Goal: Task Accomplishment & Management: Manage account settings

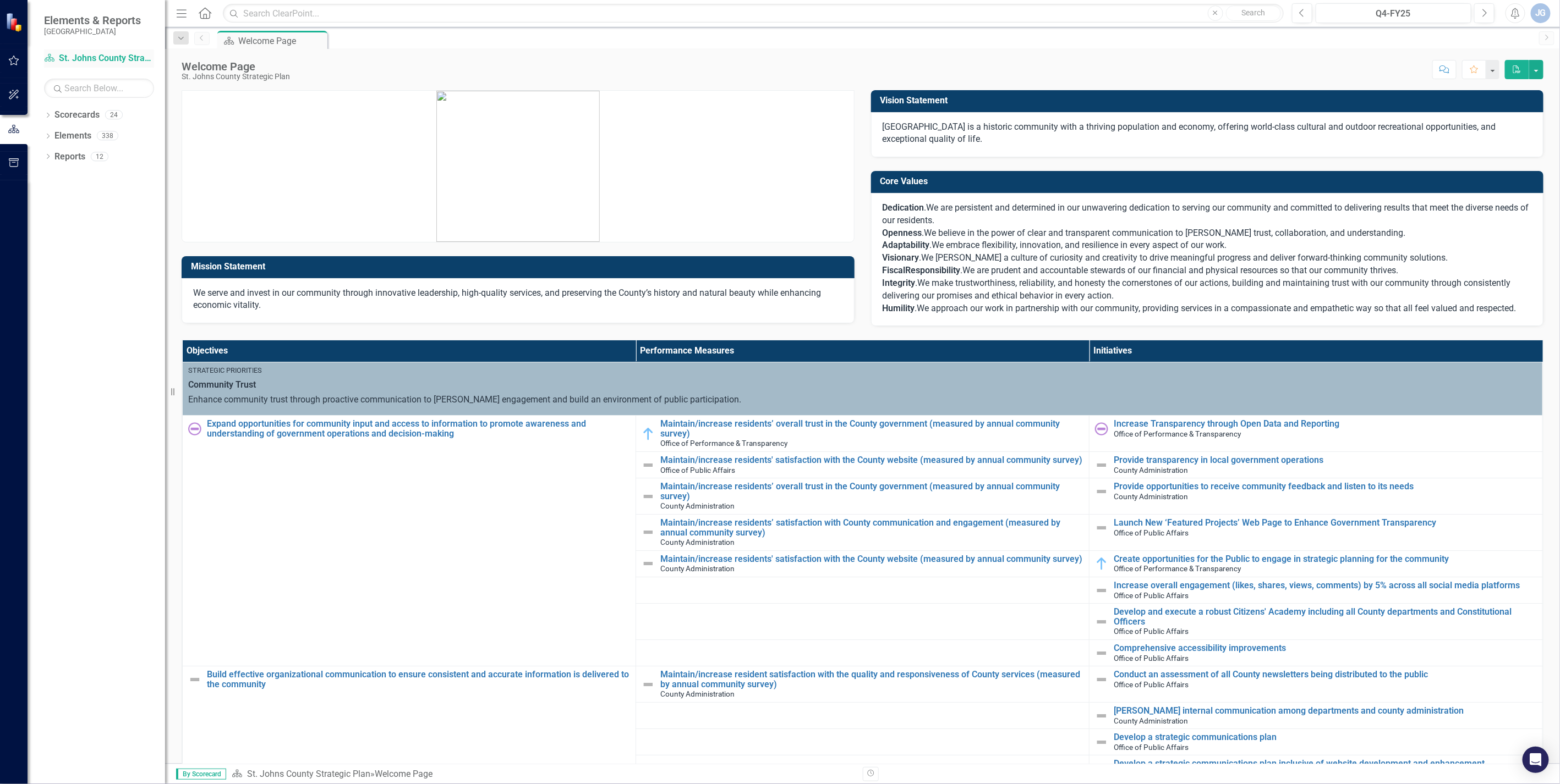
click at [85, 55] on link "Scorecard St. Johns County Strategic Plan" at bounding box center [99, 58] width 110 height 13
click at [48, 116] on icon "Dropdown" at bounding box center [48, 116] width 8 height 6
click at [73, 135] on link "St. Johns County Strategic Plan" at bounding box center [113, 136] width 104 height 13
click at [55, 135] on icon at bounding box center [54, 135] width 3 height 5
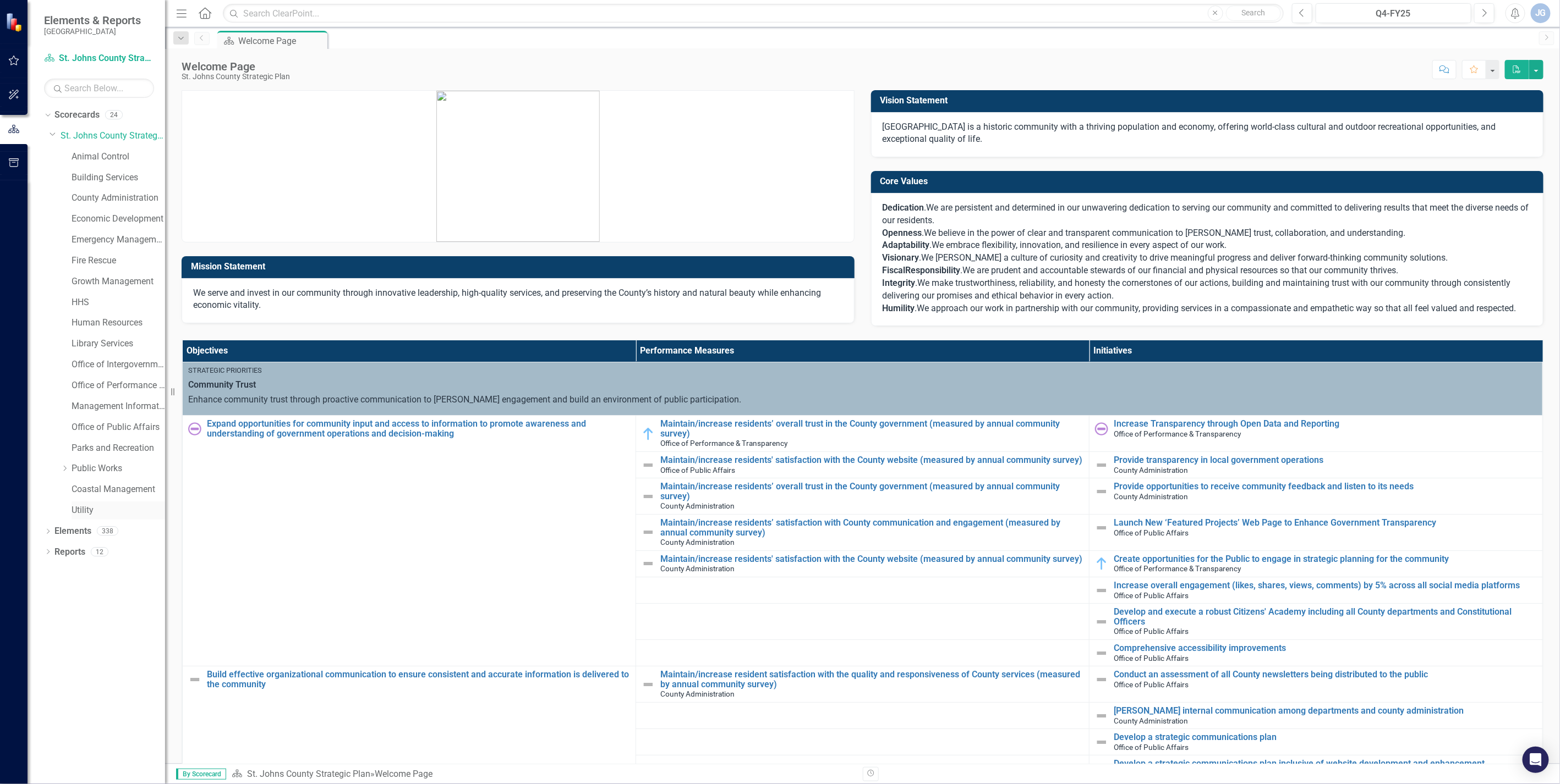
click at [85, 509] on link "Utility" at bounding box center [119, 510] width 94 height 13
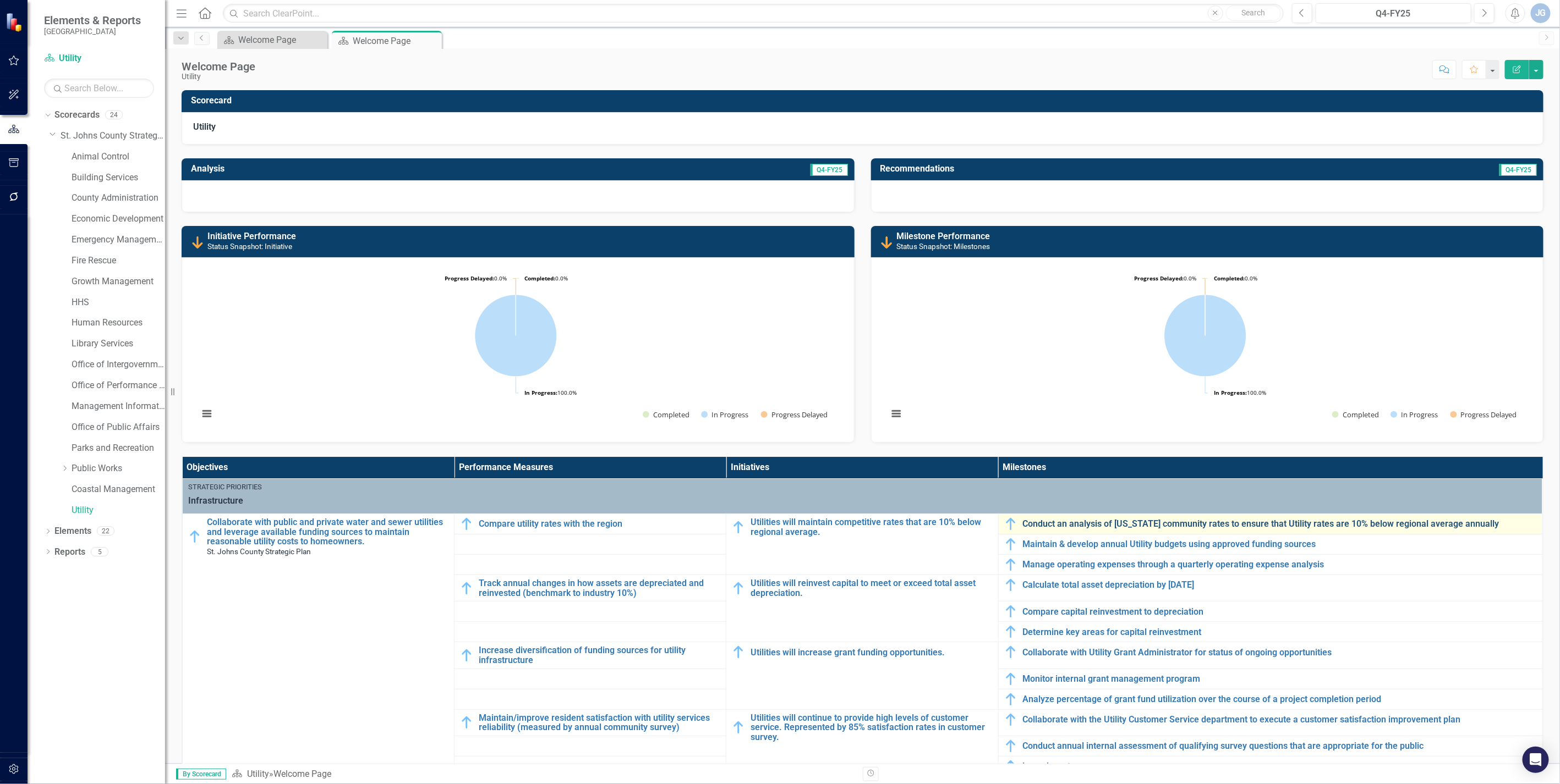
click at [1095, 526] on link "Conduct an analysis of [US_STATE] community rates to ensure that Utility rates …" at bounding box center [1279, 524] width 514 height 10
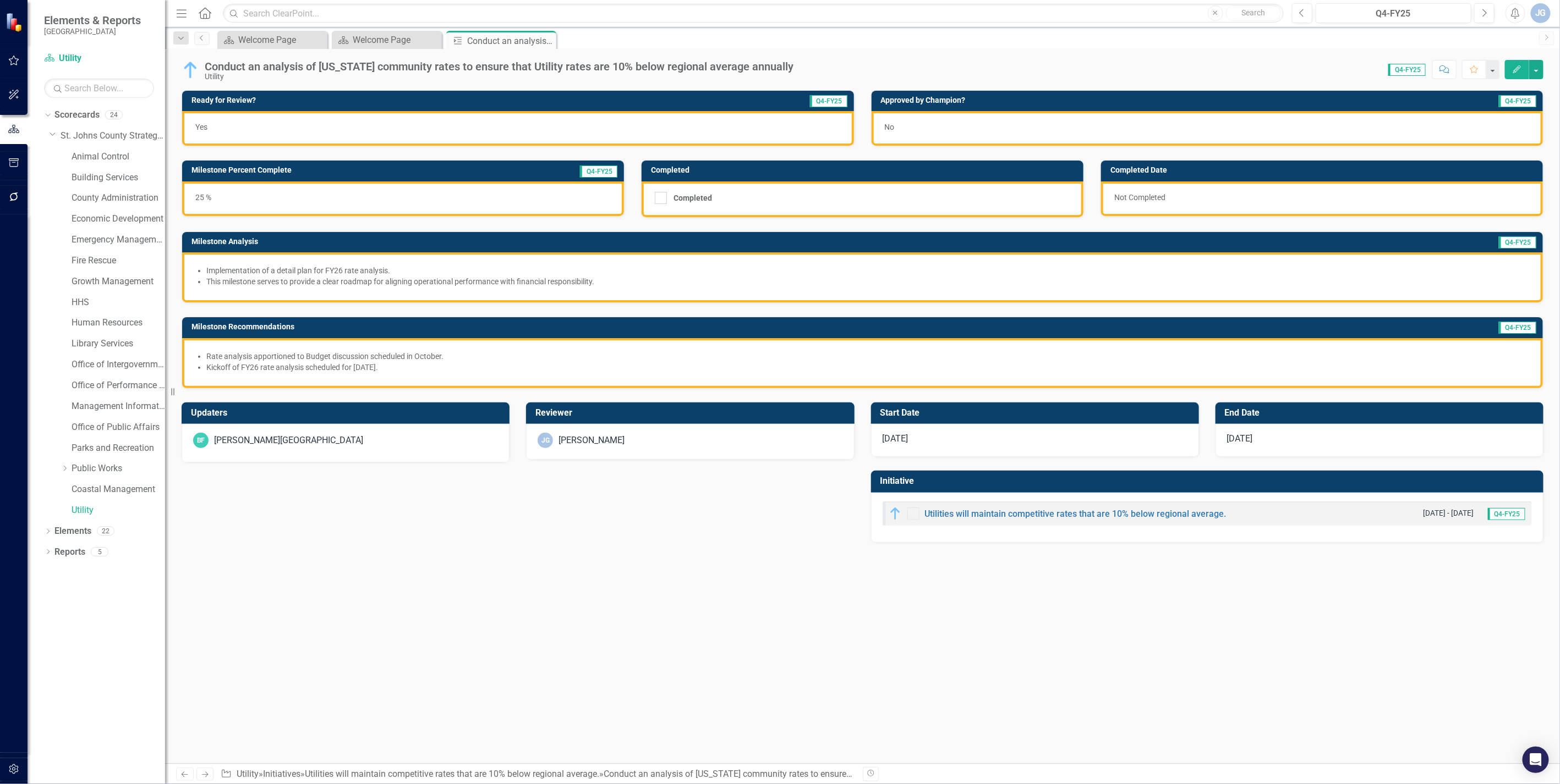
click at [920, 134] on div "No" at bounding box center [1207, 129] width 672 height 35
click at [1058, 133] on div "No" at bounding box center [1207, 129] width 672 height 35
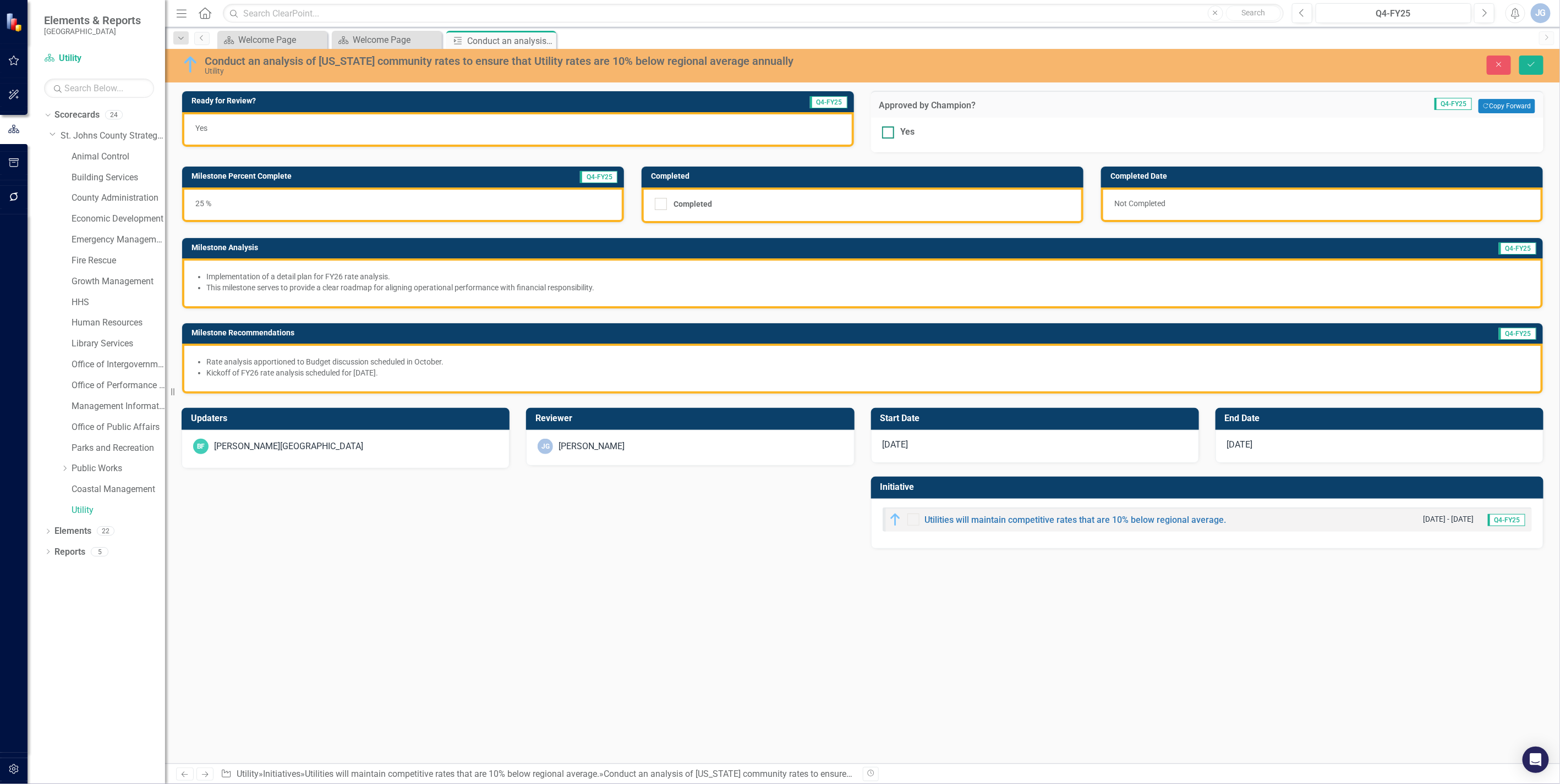
click at [889, 130] on div at bounding box center [888, 133] width 12 height 12
click at [889, 130] on input "Yes" at bounding box center [885, 130] width 7 height 7
checkbox input "true"
click at [1538, 66] on button "Save" at bounding box center [1531, 65] width 24 height 19
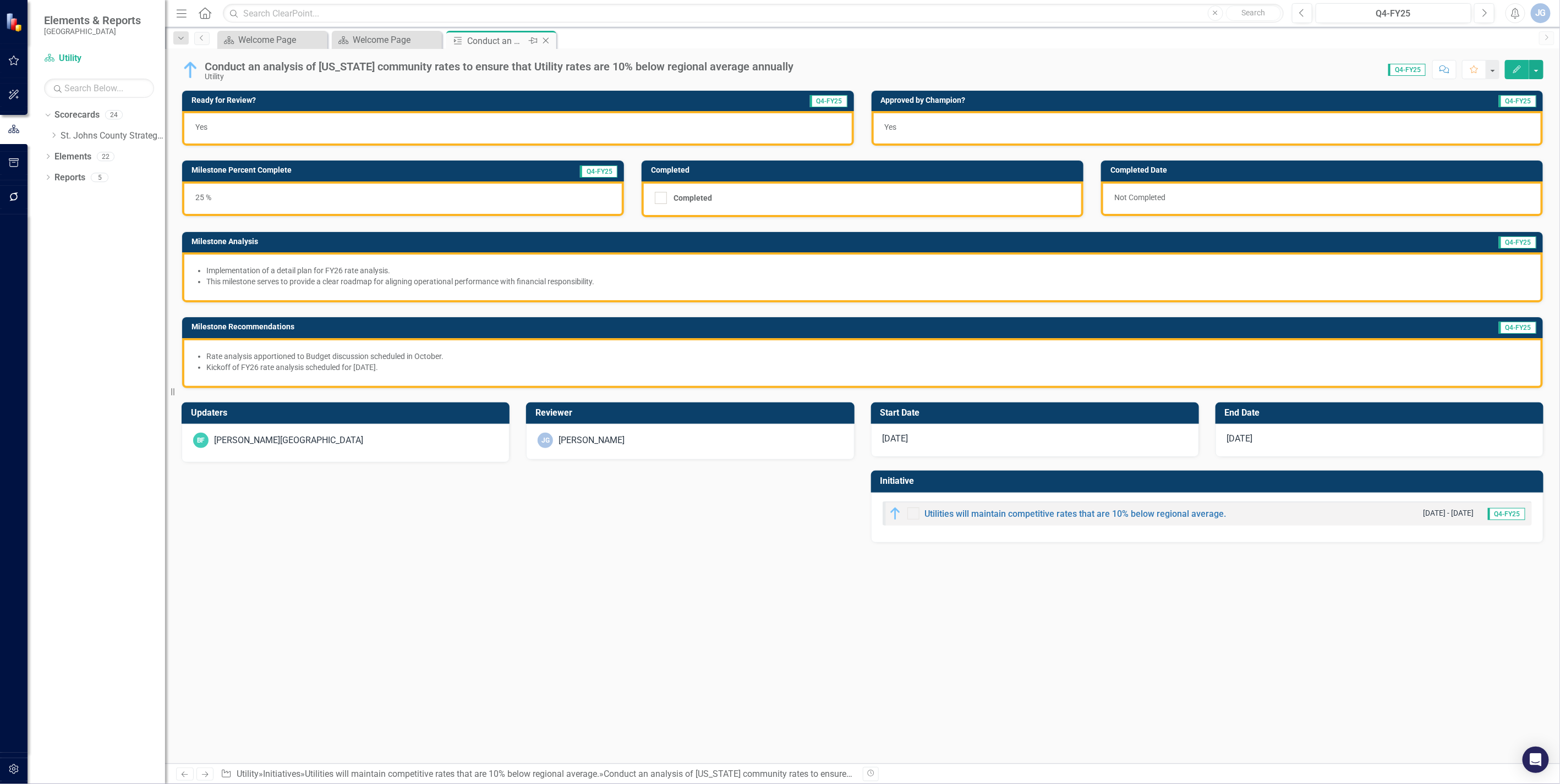
click at [545, 40] on icon at bounding box center [546, 41] width 6 height 6
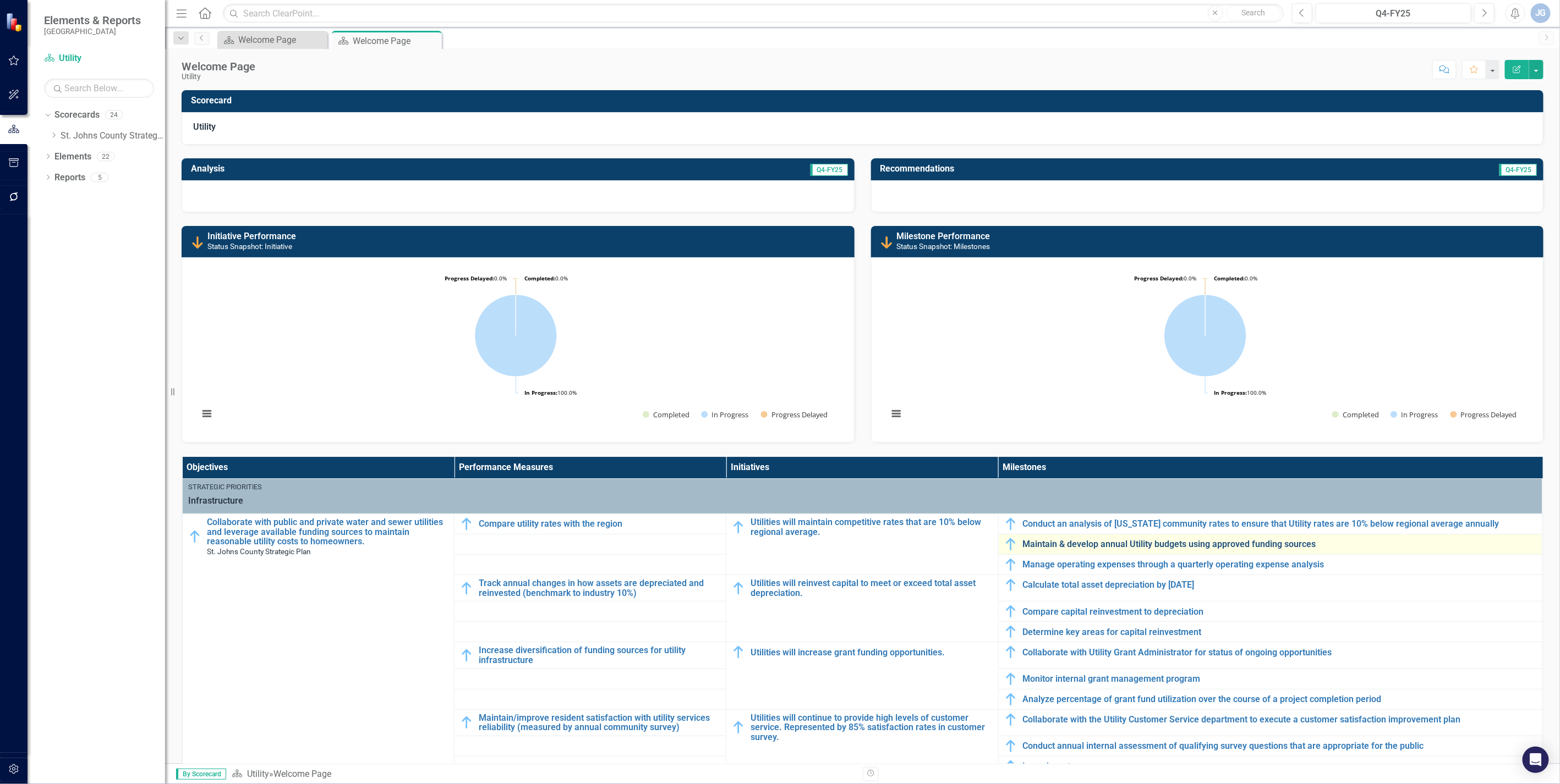
click at [1174, 545] on link "Maintain & develop annual Utility budgets using approved funding sources" at bounding box center [1279, 544] width 514 height 10
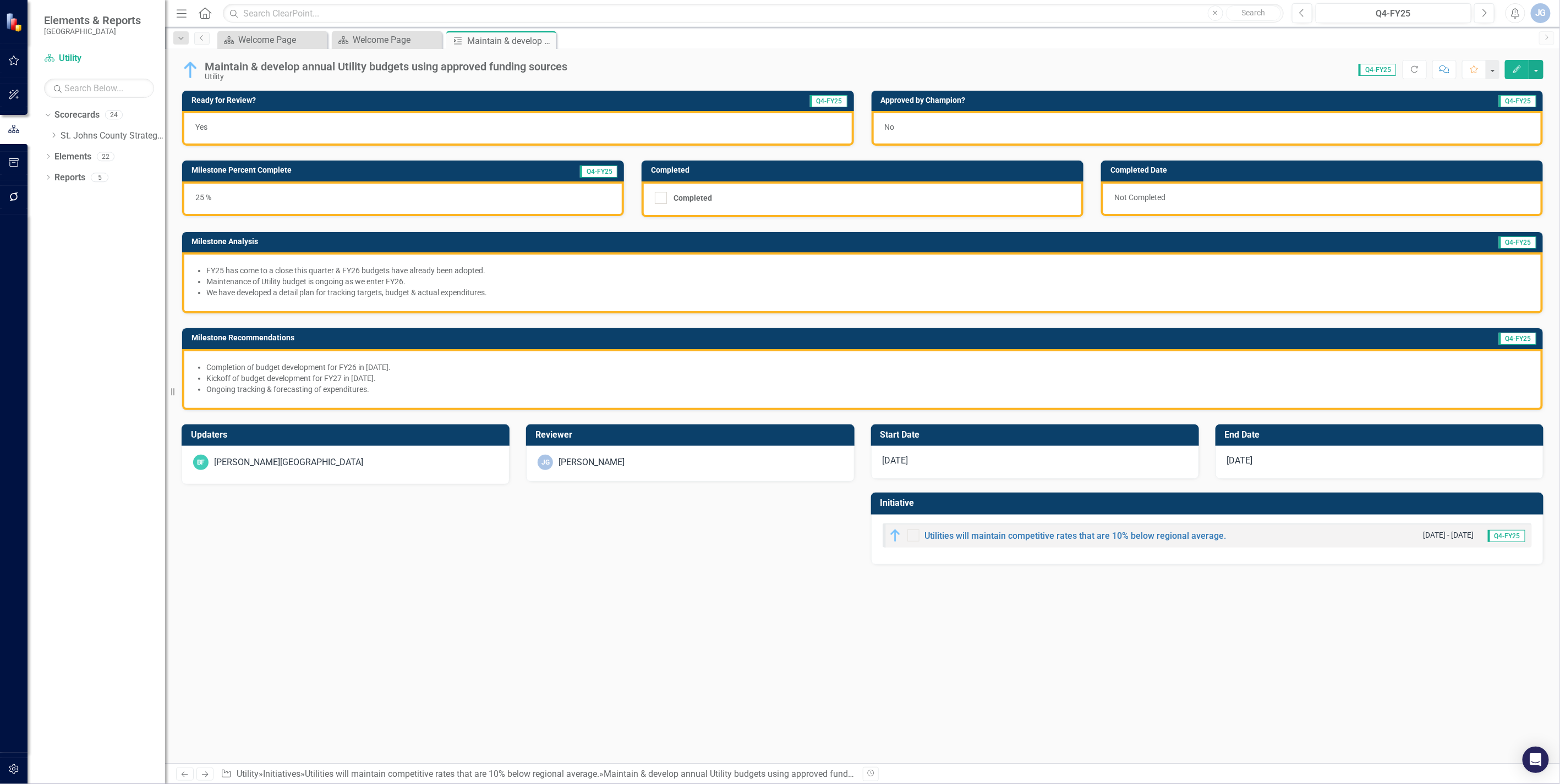
click at [917, 128] on div "No" at bounding box center [1207, 129] width 672 height 35
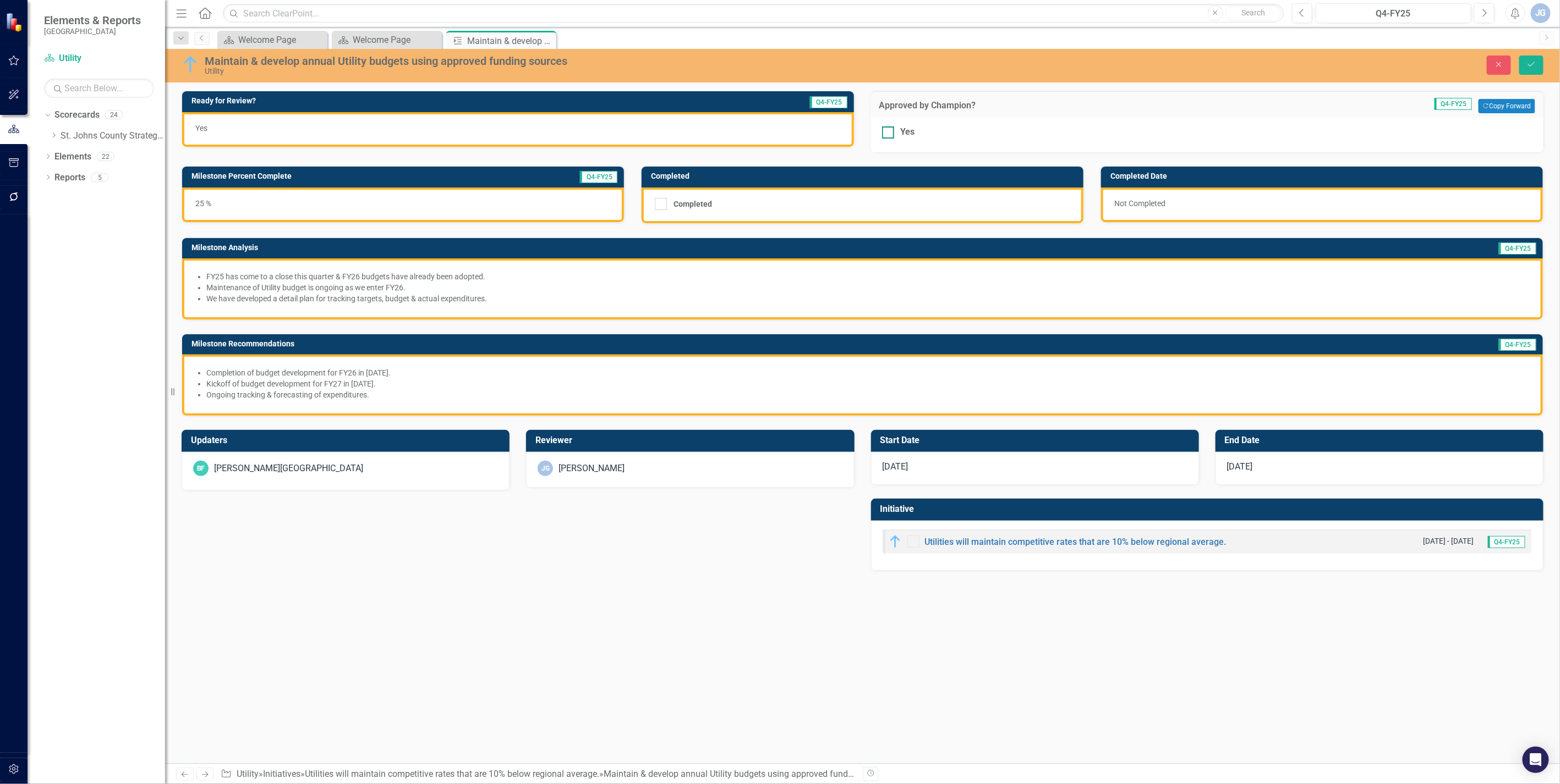
click at [888, 132] on input "Yes" at bounding box center [885, 130] width 7 height 7
checkbox input "true"
click at [1525, 66] on button "Save" at bounding box center [1531, 65] width 24 height 19
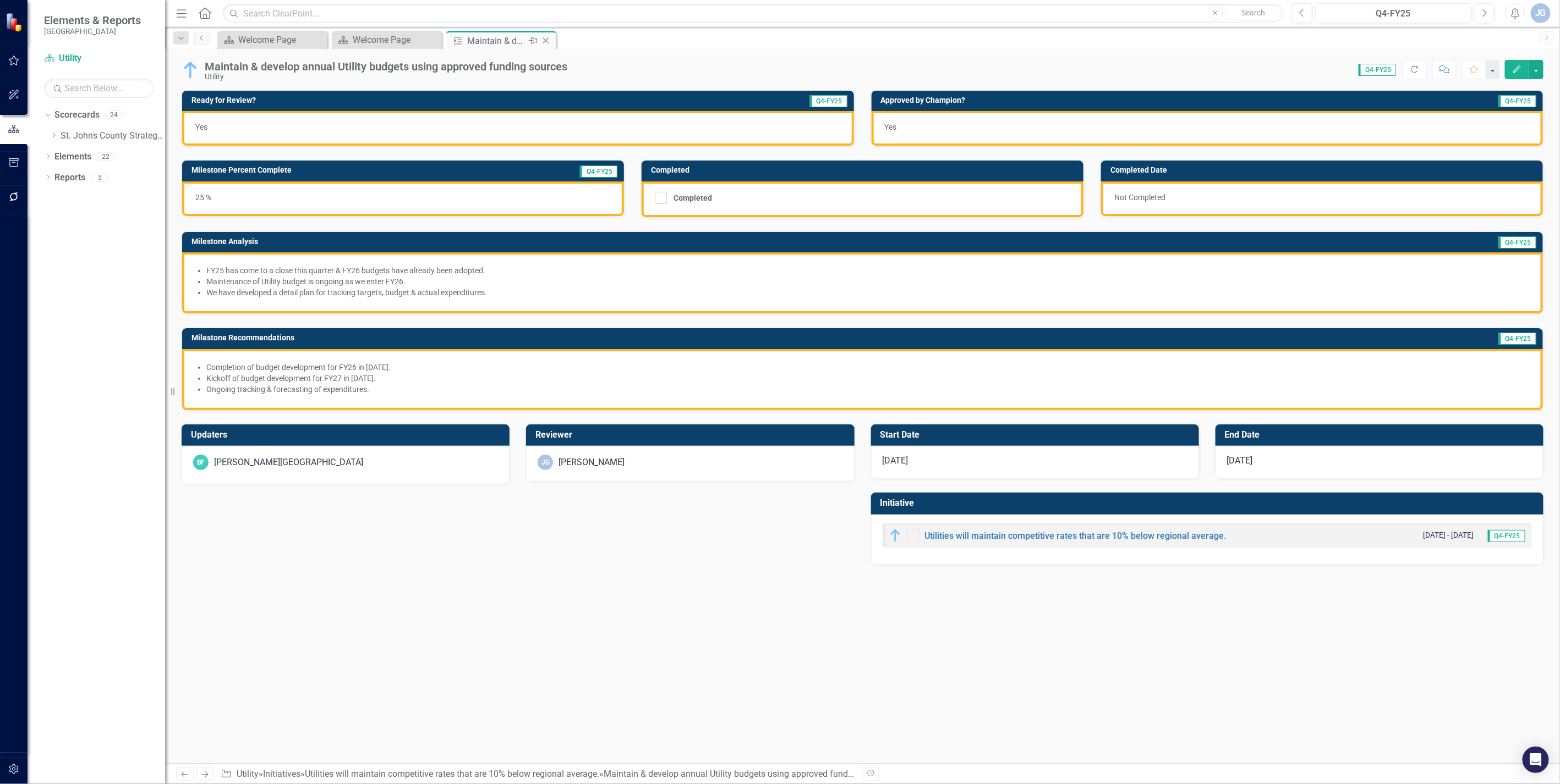
click at [548, 36] on icon "Close" at bounding box center [546, 40] width 11 height 9
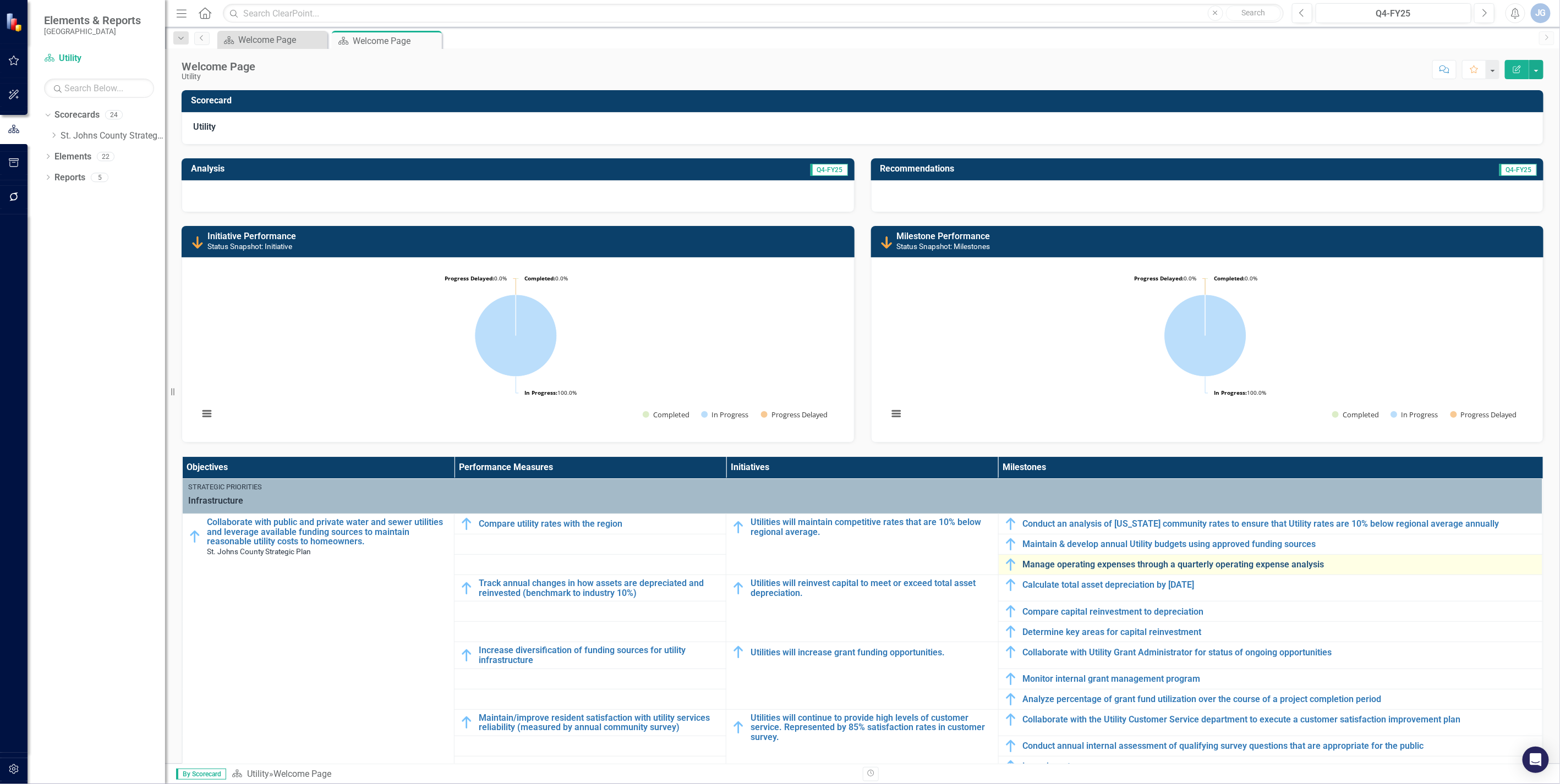
click at [1064, 560] on link "Manage operating expenses through a quarterly operating expense analysis" at bounding box center [1279, 564] width 514 height 10
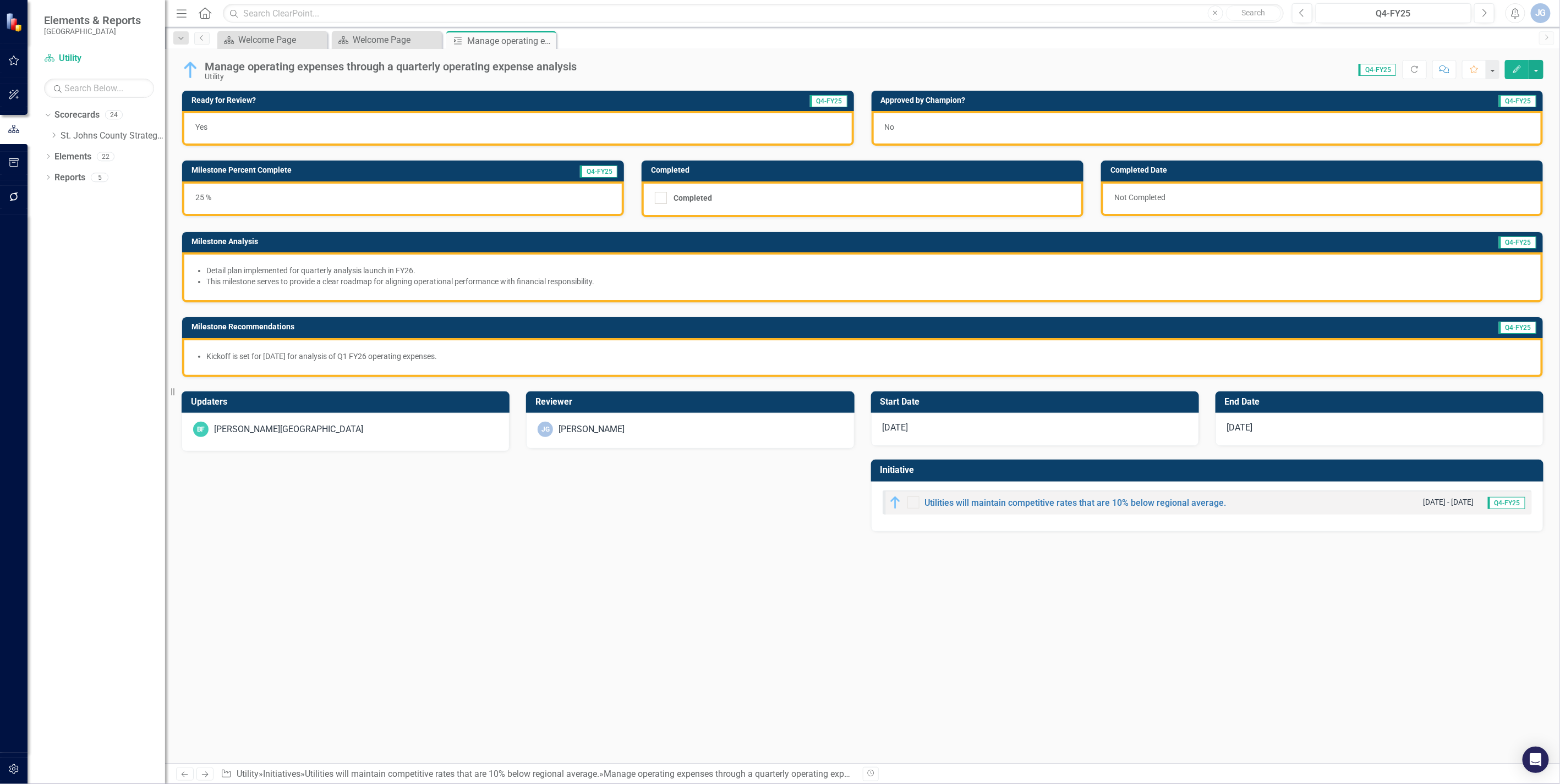
click at [914, 123] on div "No" at bounding box center [1207, 129] width 672 height 35
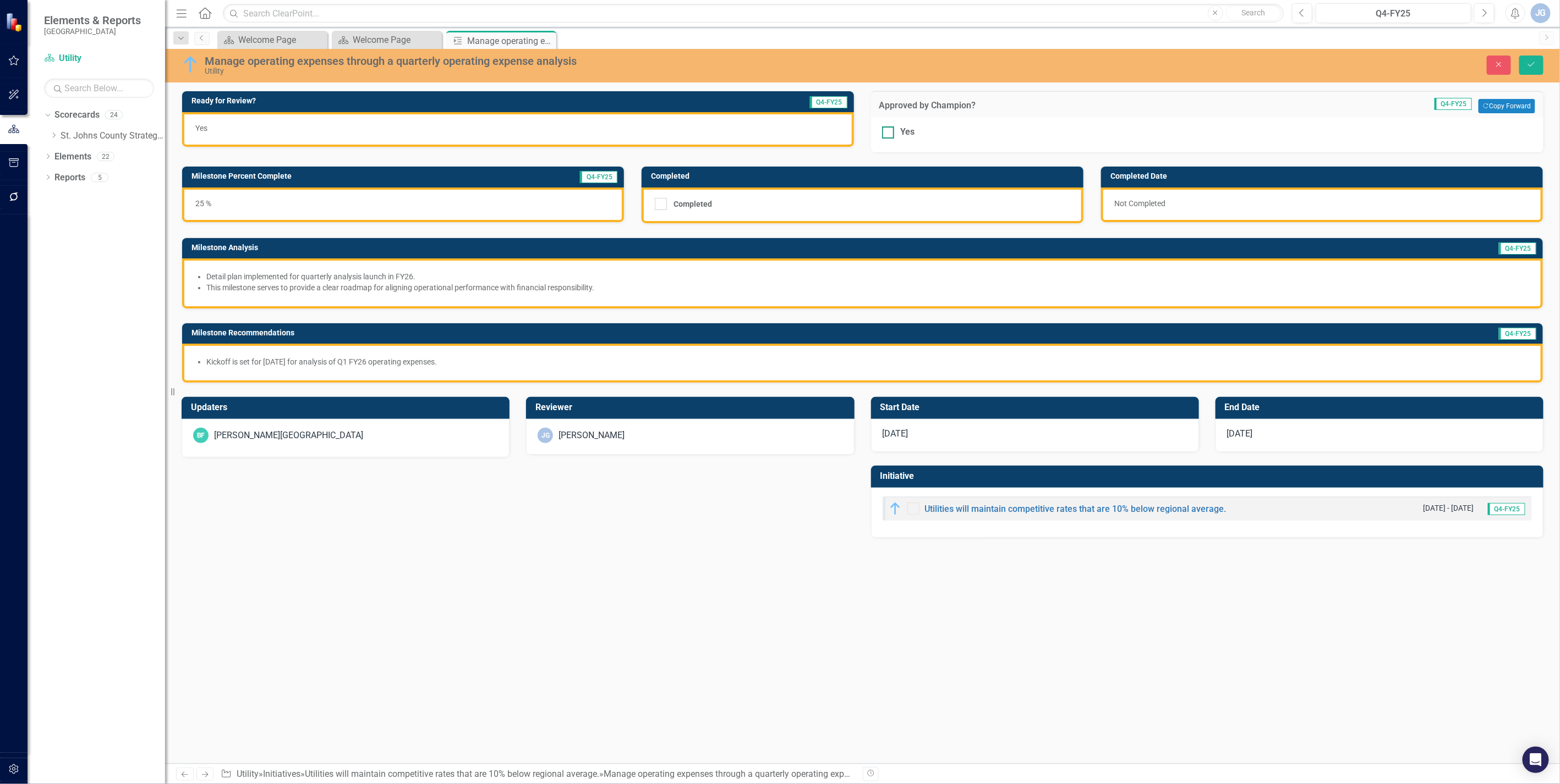
click at [888, 128] on input "Yes" at bounding box center [885, 130] width 7 height 7
checkbox input "true"
click at [1530, 60] on icon "Save" at bounding box center [1531, 64] width 10 height 8
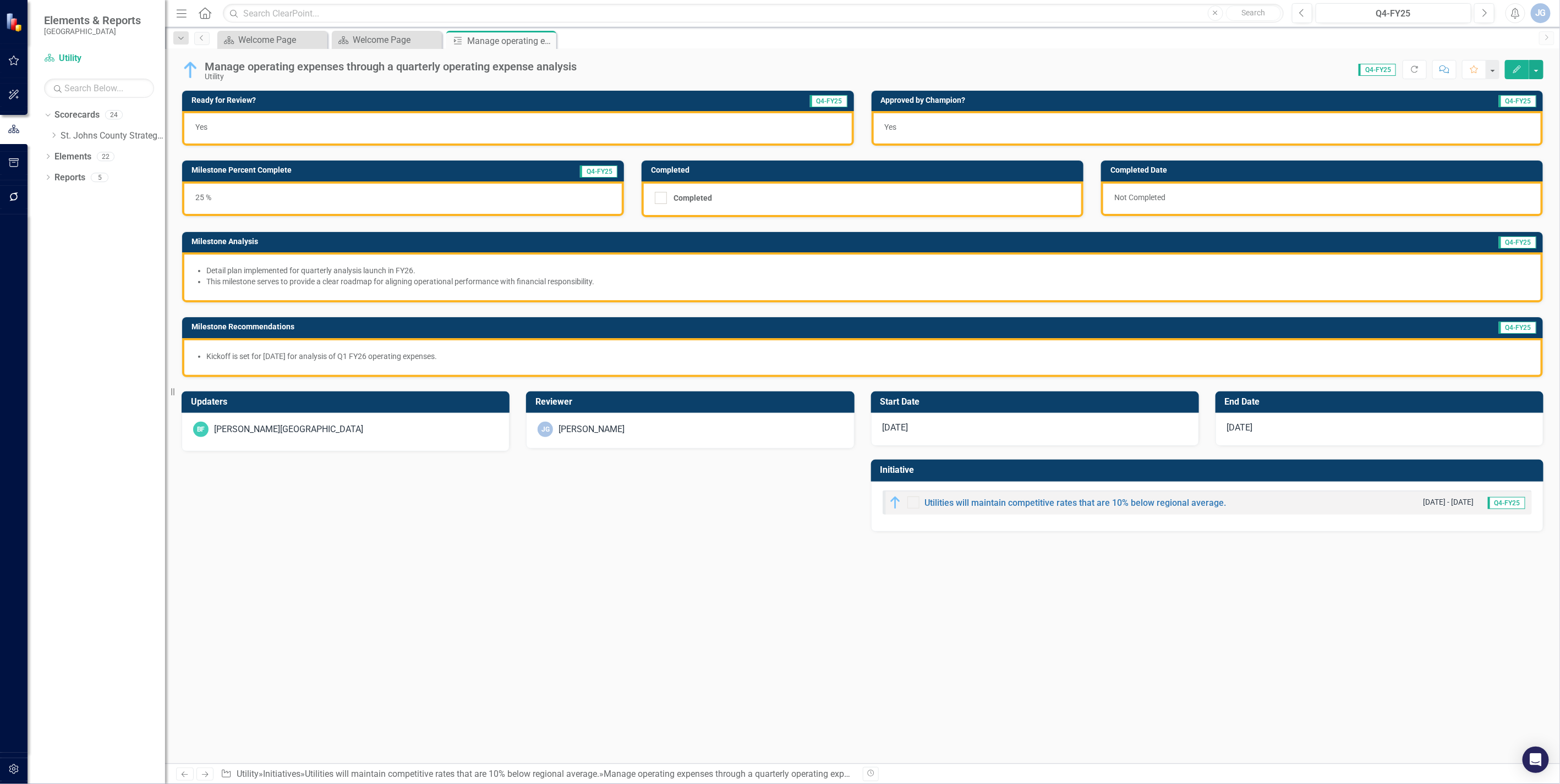
click at [0, 0] on icon "Close" at bounding box center [0, 0] width 0 height 0
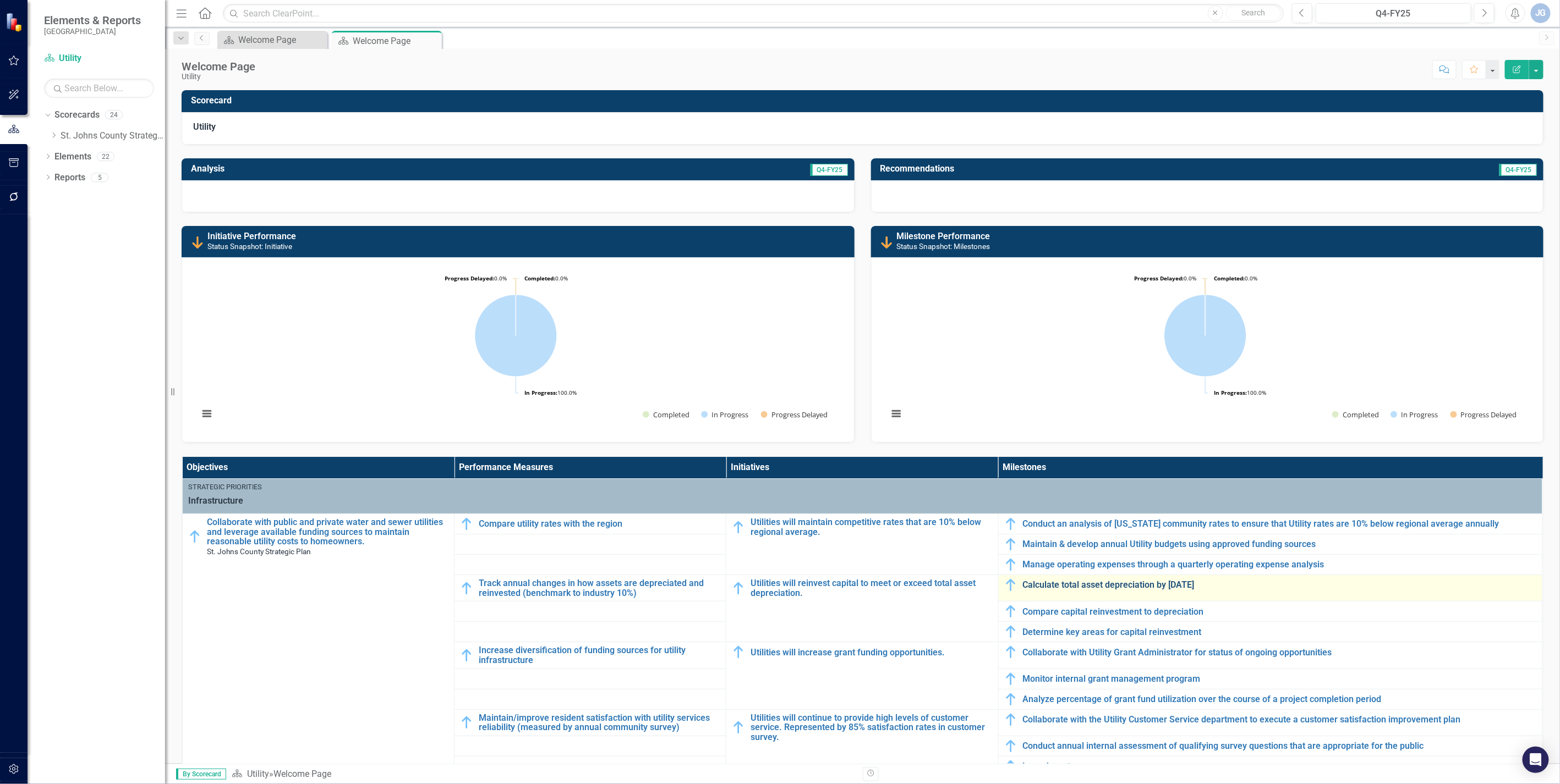
click at [1056, 584] on link "Calculate total asset depreciation by [DATE]" at bounding box center [1279, 585] width 514 height 10
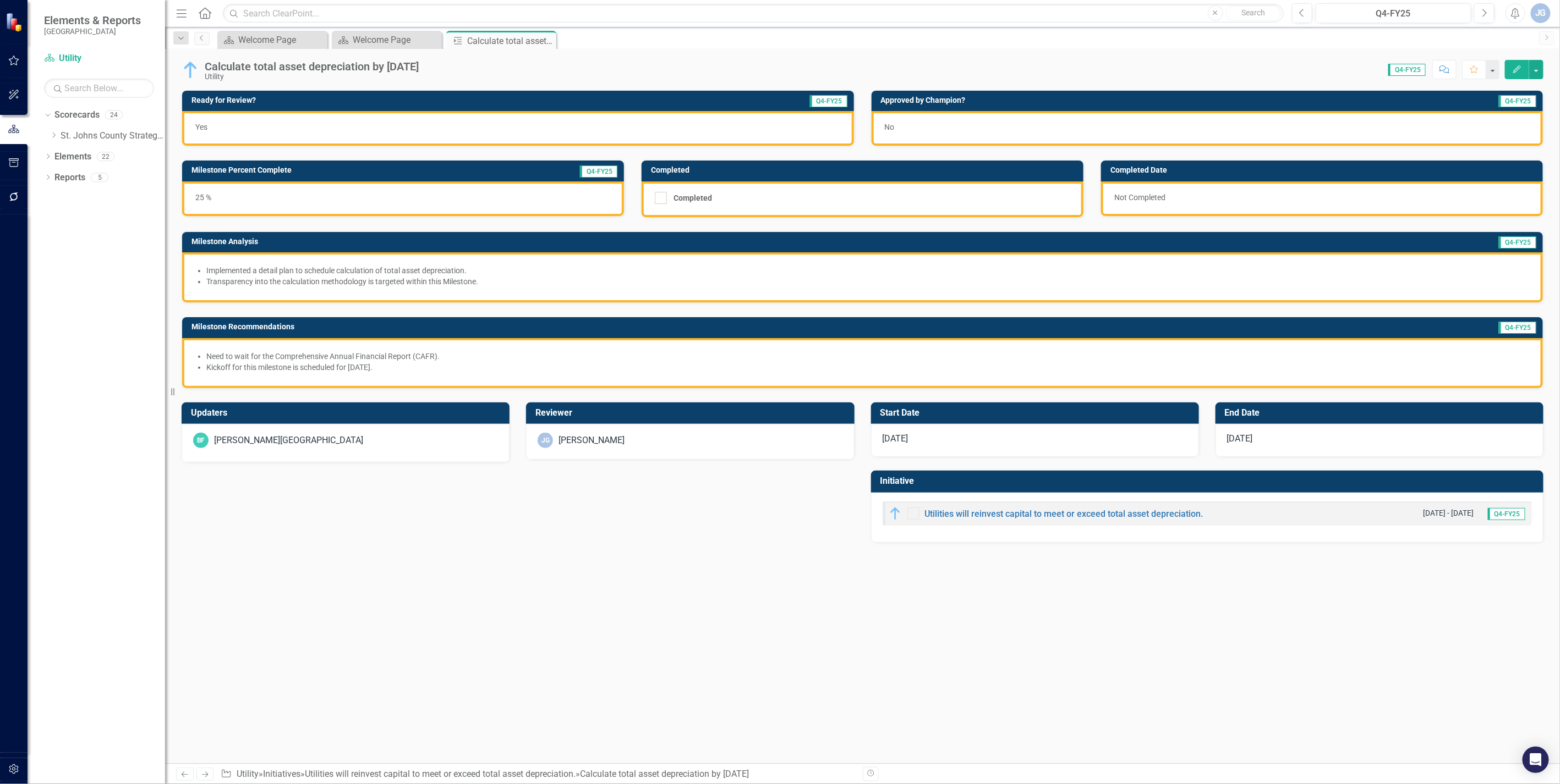
click at [973, 127] on div "No" at bounding box center [1207, 129] width 672 height 35
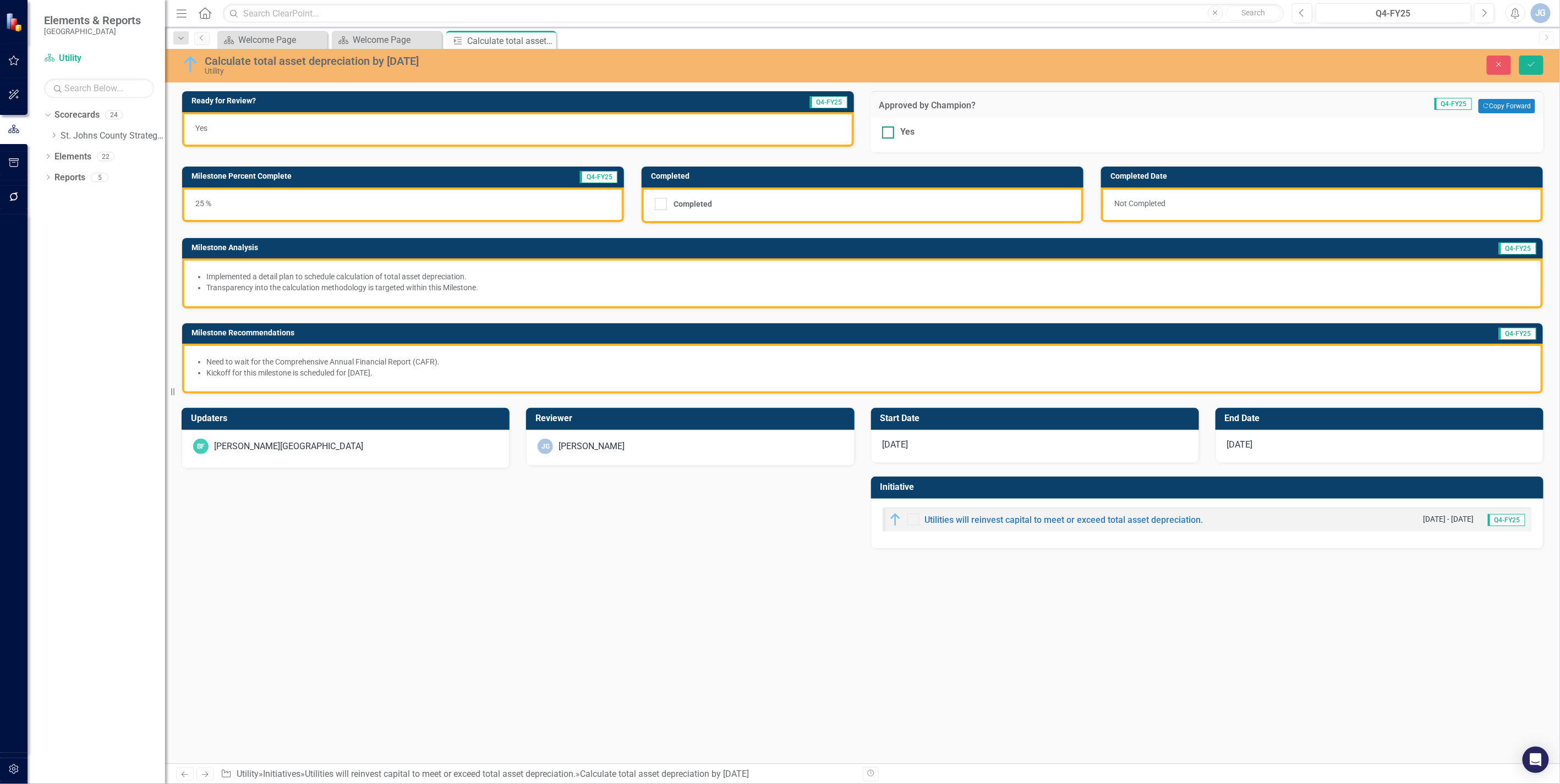
click at [889, 133] on div at bounding box center [888, 133] width 12 height 12
click at [889, 133] on input "Yes" at bounding box center [885, 130] width 7 height 7
checkbox input "true"
click at [1524, 62] on button "Save" at bounding box center [1531, 65] width 24 height 19
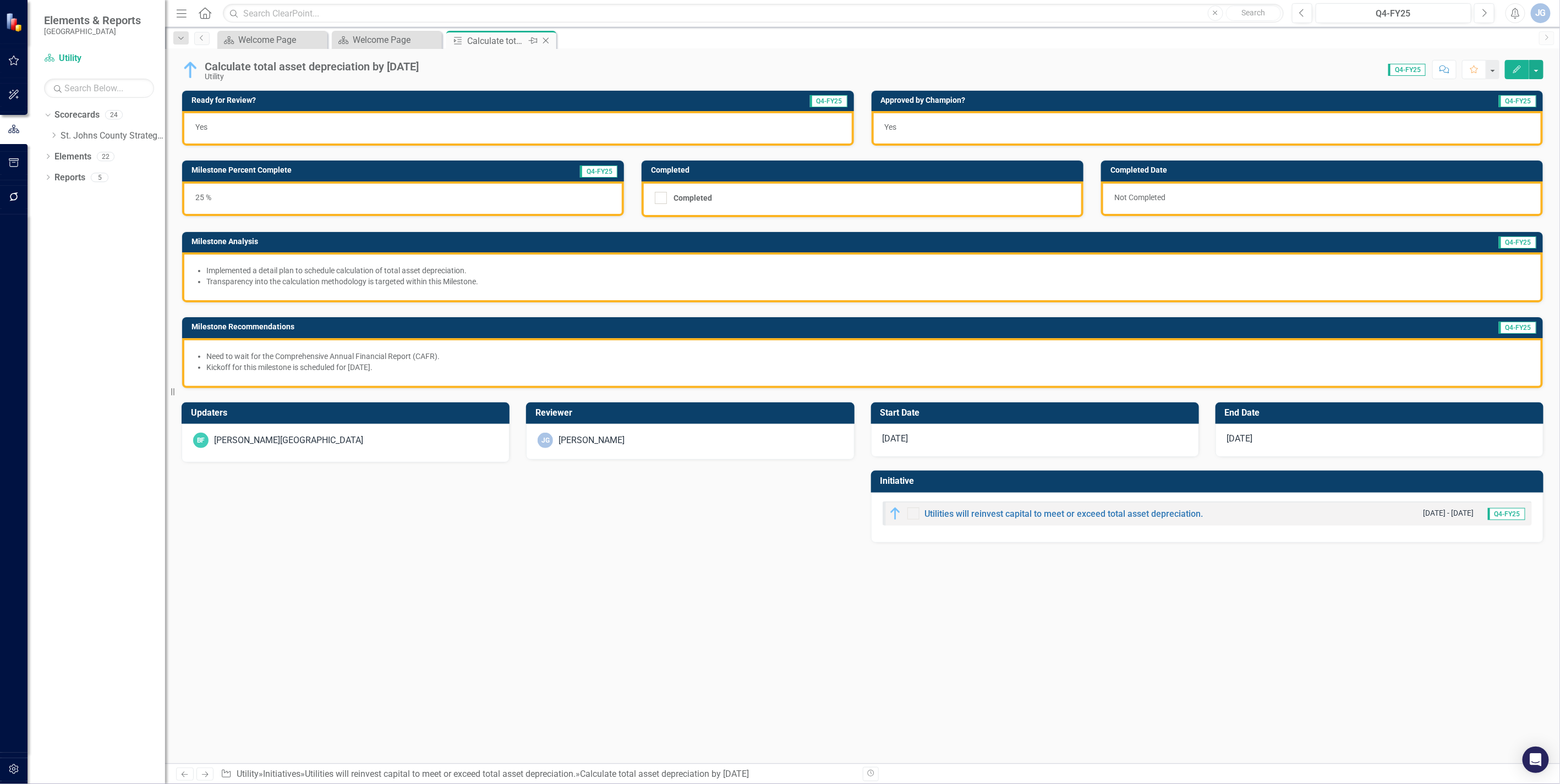
click at [547, 40] on icon "Close" at bounding box center [546, 40] width 11 height 9
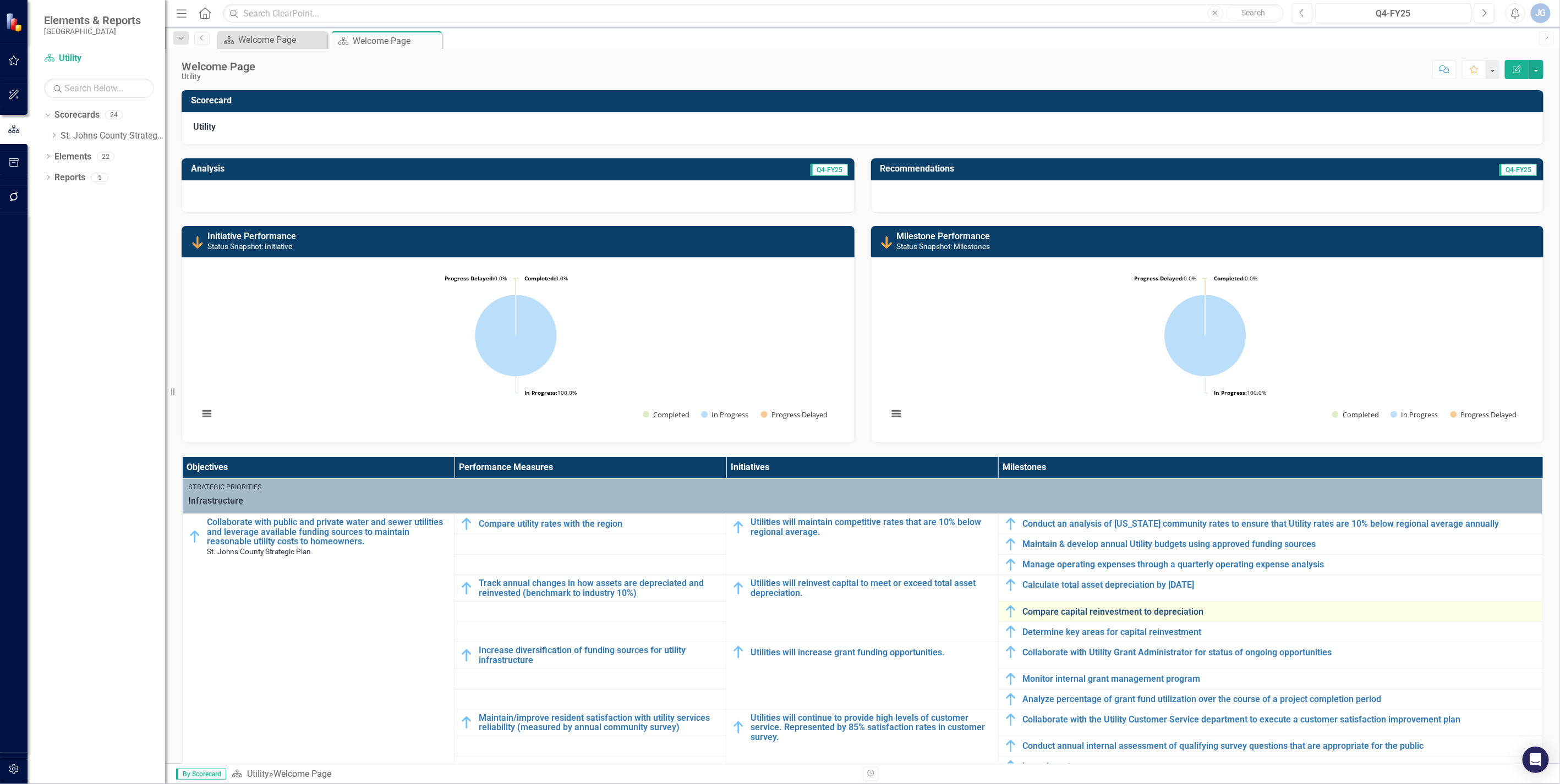
click at [1075, 609] on link "Compare capital reinvestment to depreciation" at bounding box center [1279, 612] width 514 height 10
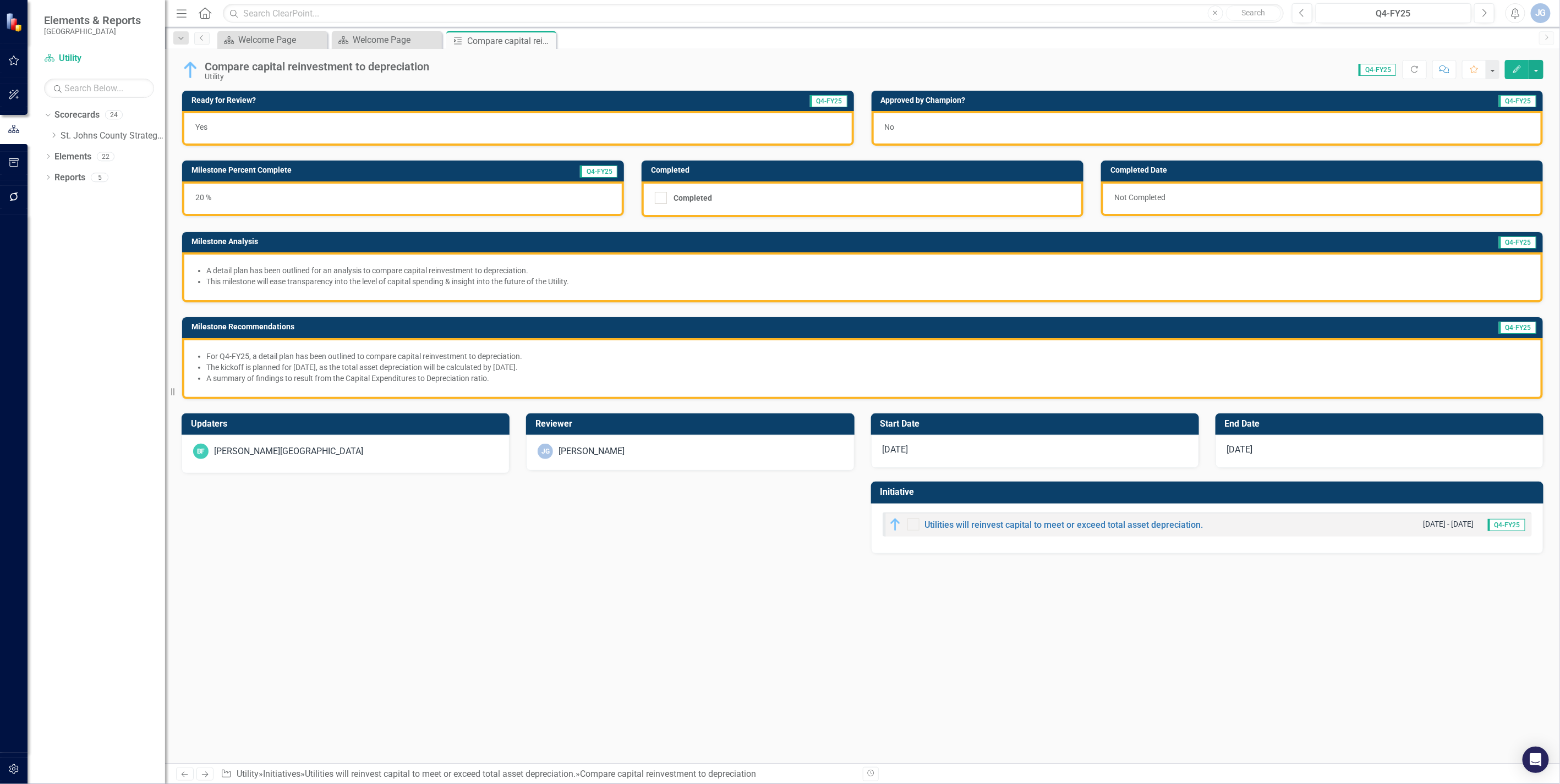
click at [904, 133] on div "No" at bounding box center [1207, 129] width 672 height 35
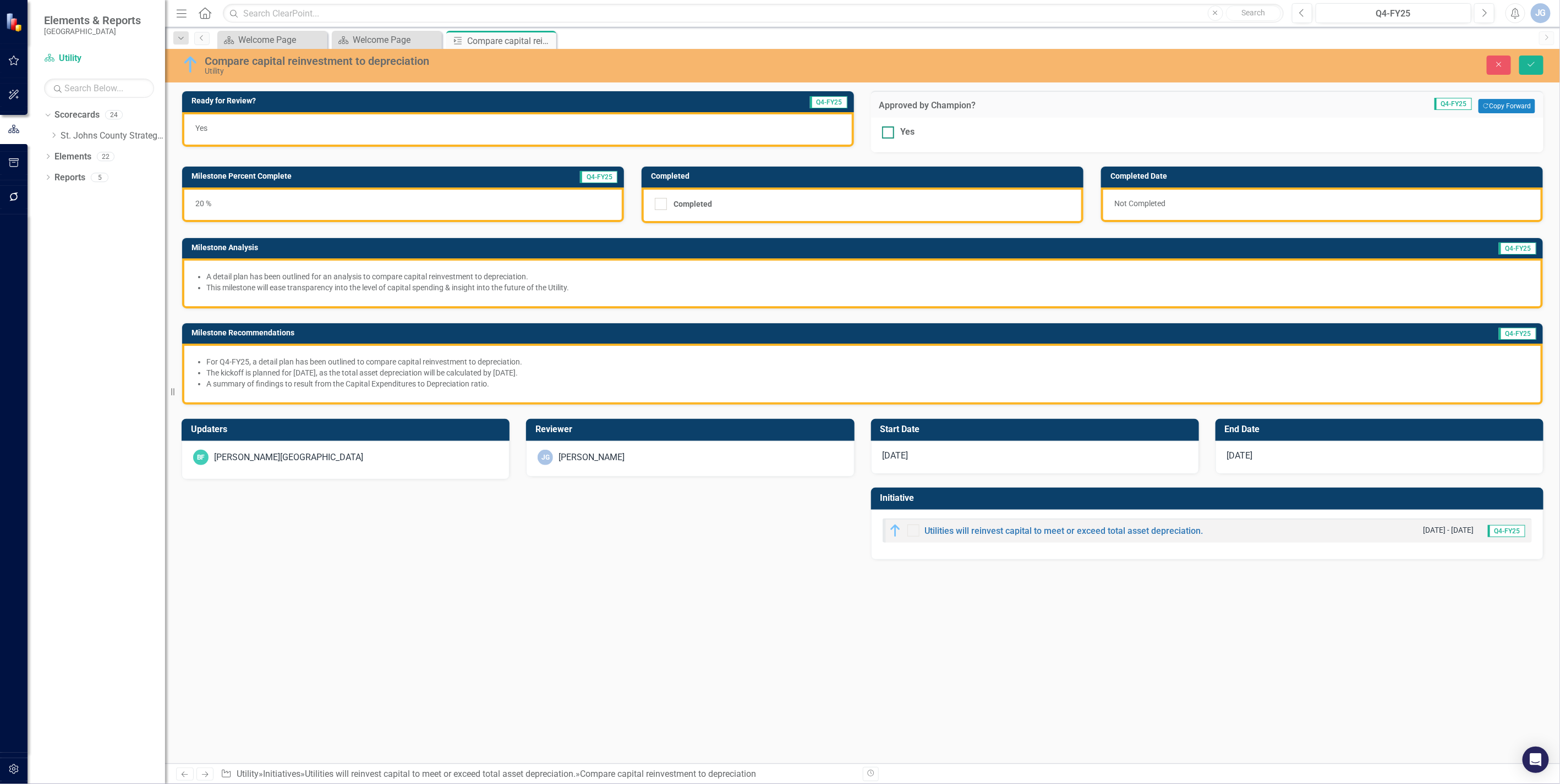
click at [894, 131] on div at bounding box center [888, 133] width 12 height 12
click at [889, 131] on input "Yes" at bounding box center [885, 130] width 7 height 7
checkbox input "true"
click at [1533, 66] on icon "Save" at bounding box center [1531, 64] width 10 height 8
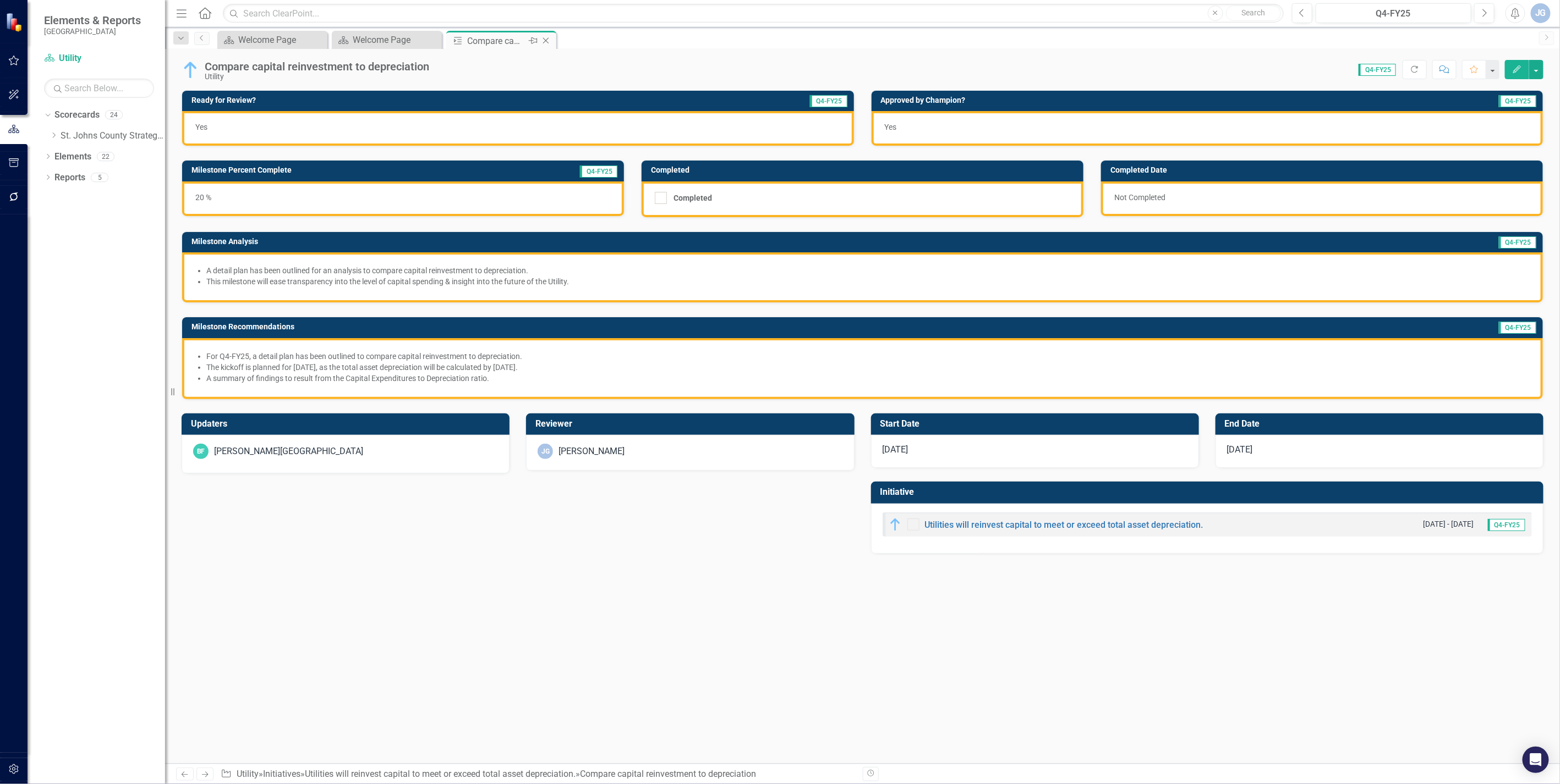
click at [544, 42] on icon "Close" at bounding box center [546, 40] width 11 height 9
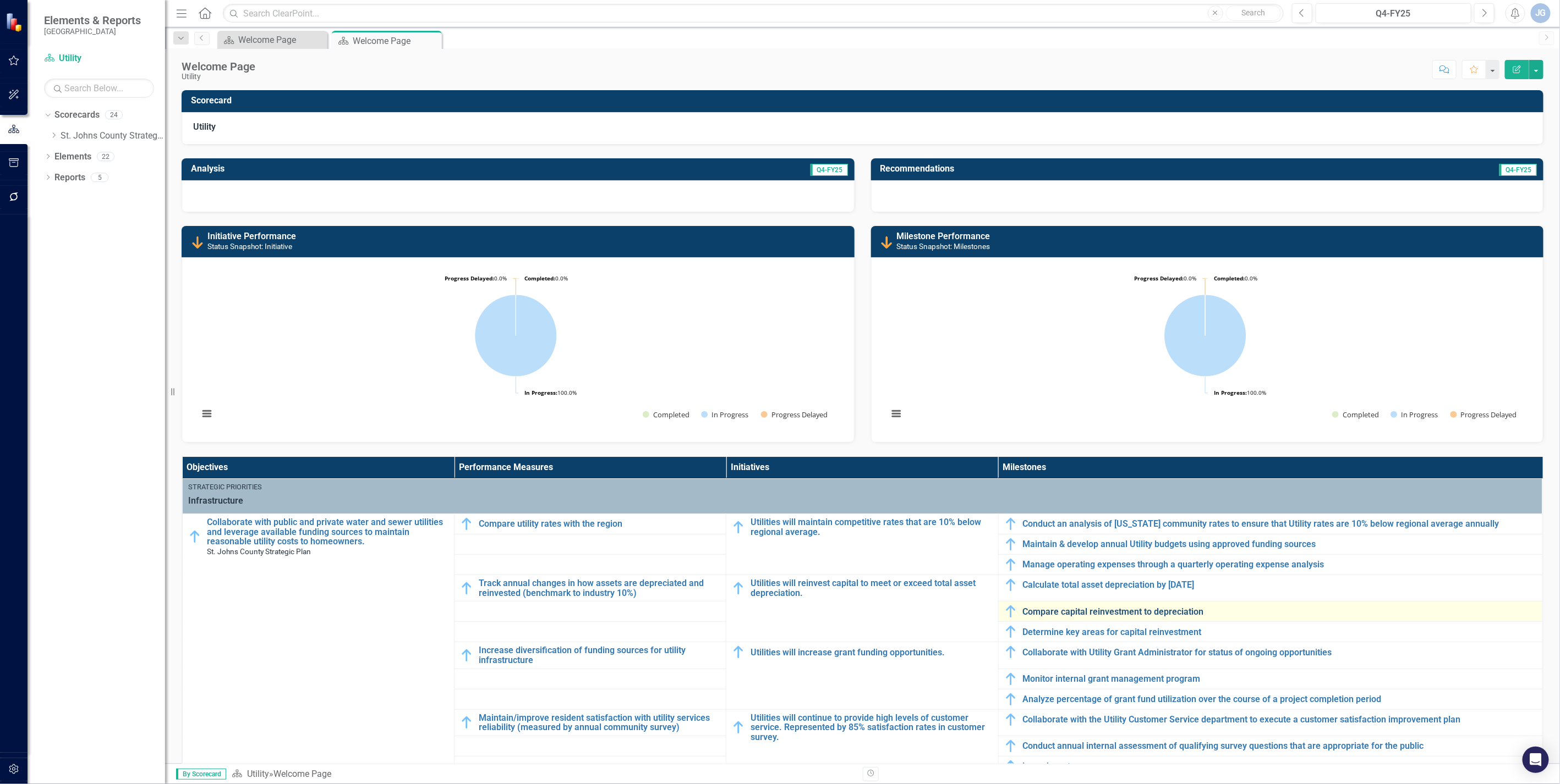
click at [1095, 617] on link "Compare capital reinvestment to depreciation" at bounding box center [1279, 612] width 514 height 10
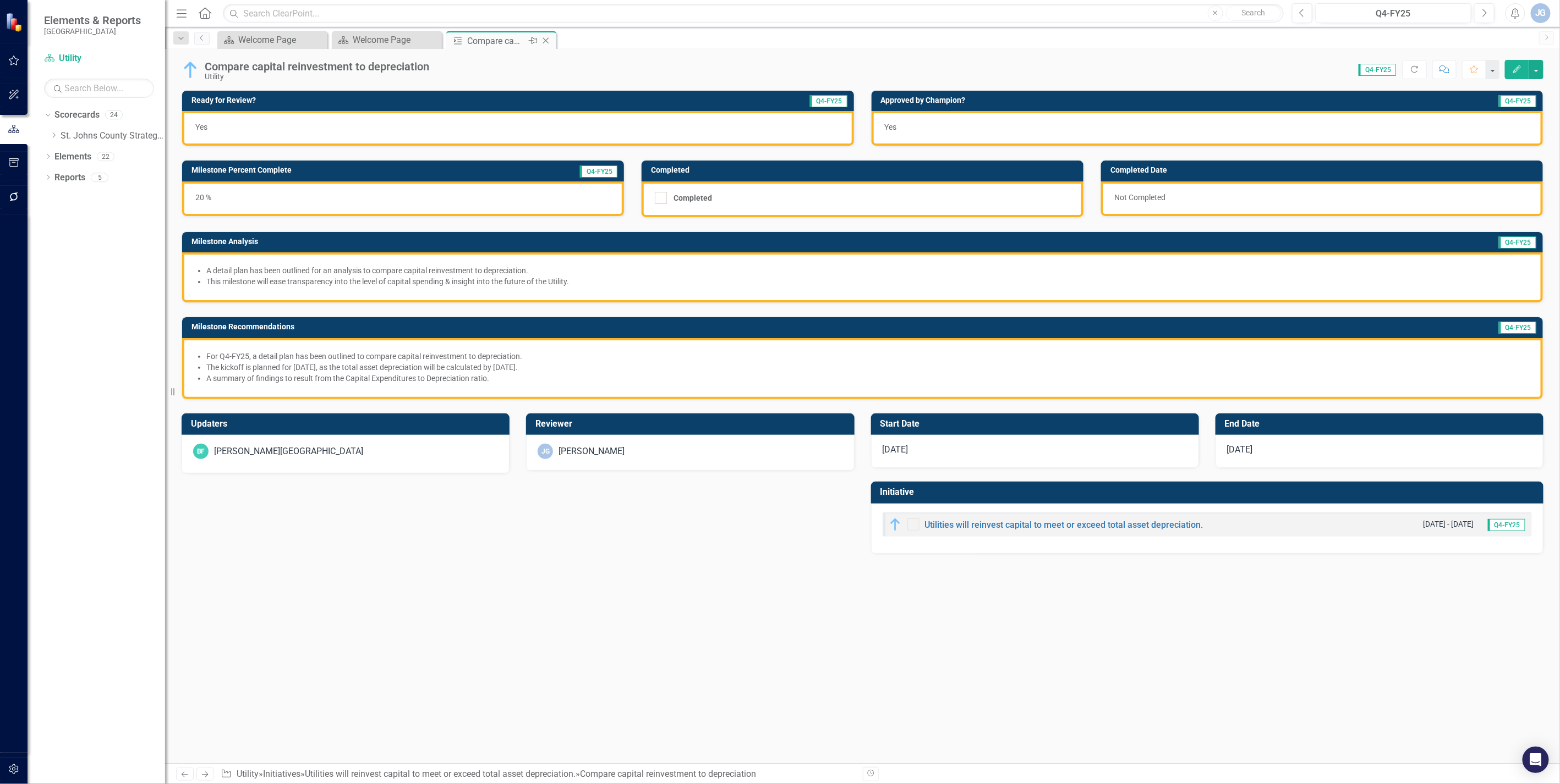
click at [543, 38] on icon at bounding box center [546, 41] width 6 height 6
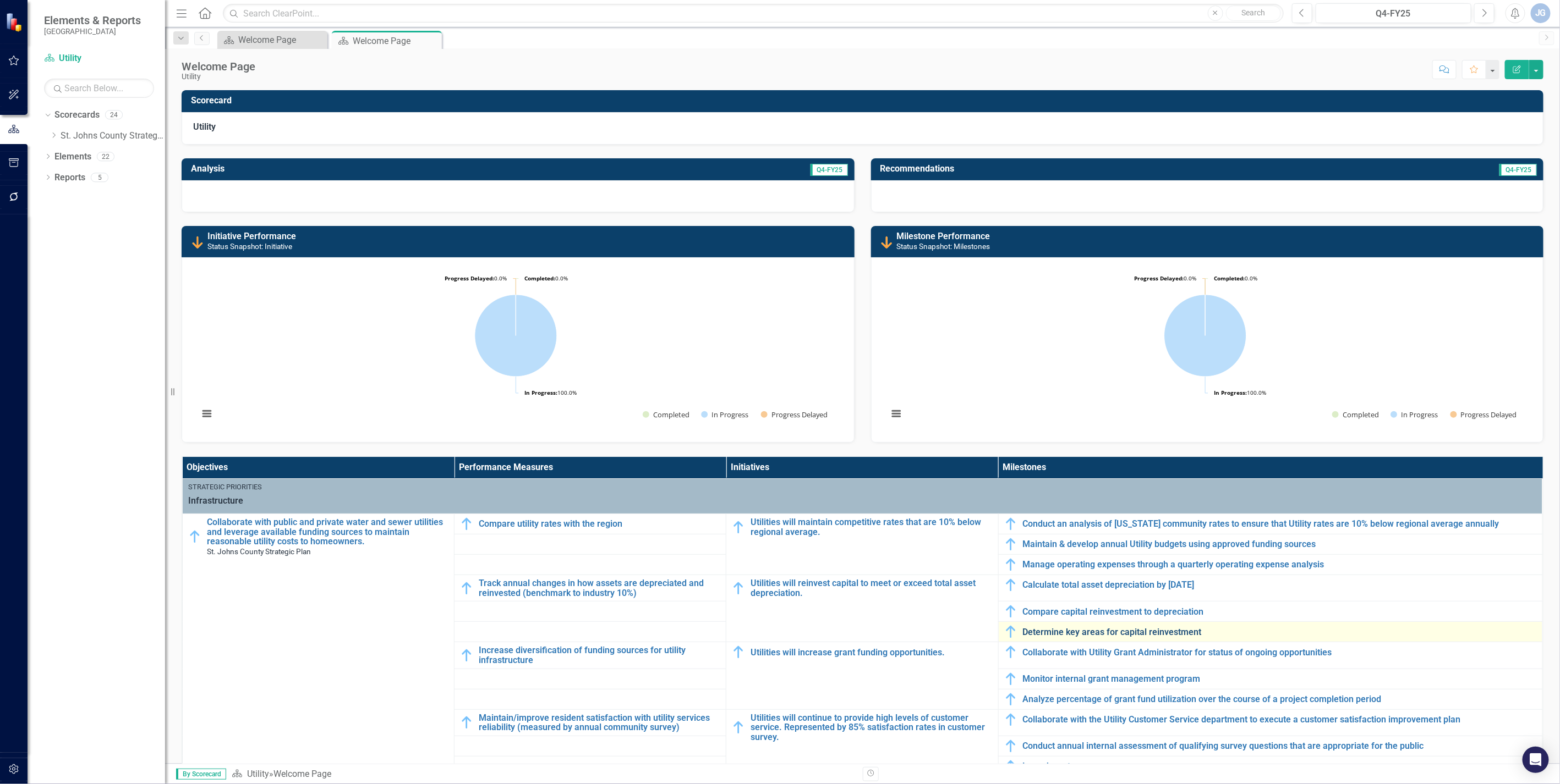
click at [1060, 628] on link "Determine key areas for capital reinvestment" at bounding box center [1279, 632] width 514 height 10
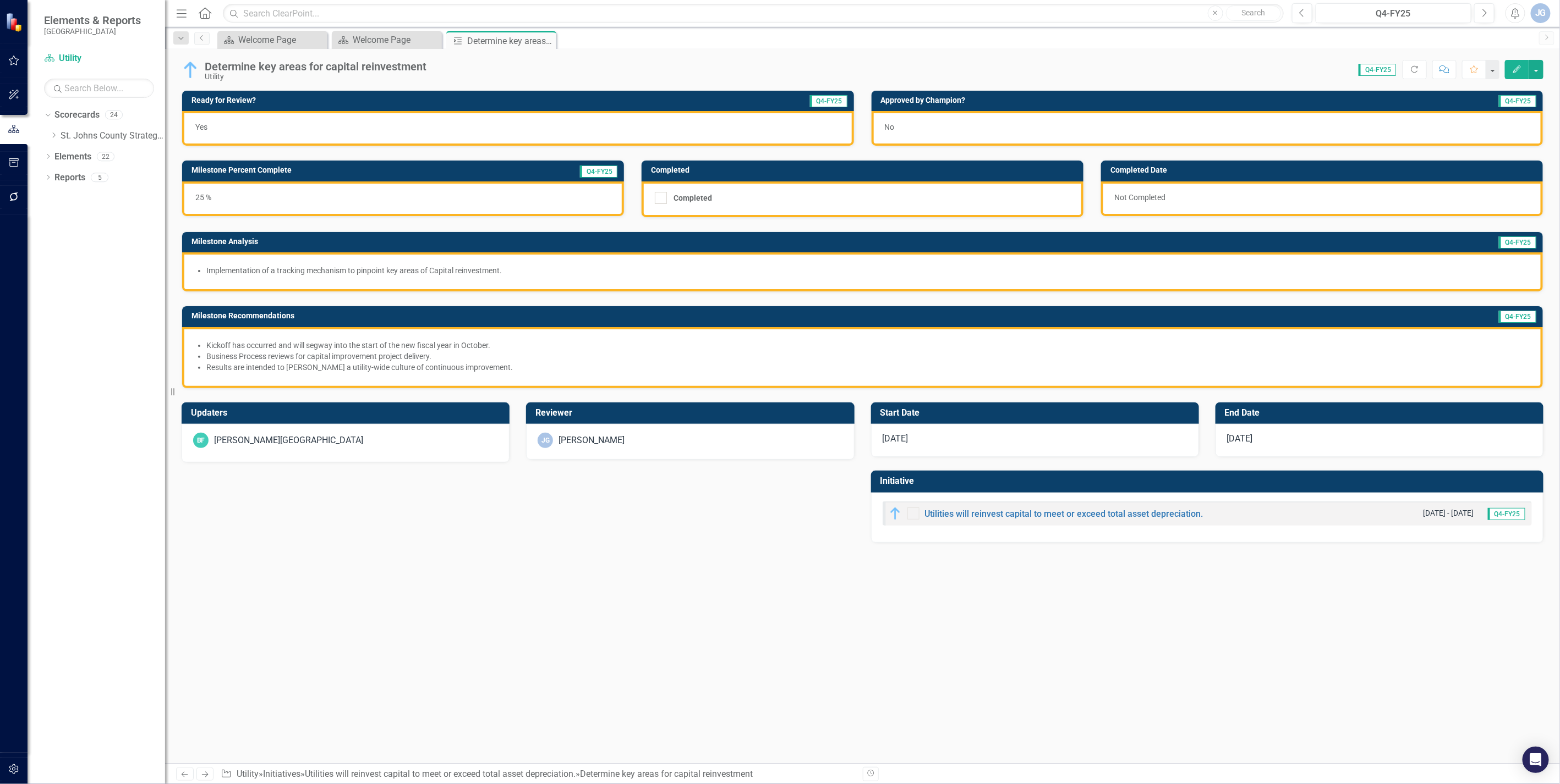
click at [895, 122] on div "No" at bounding box center [1207, 129] width 672 height 35
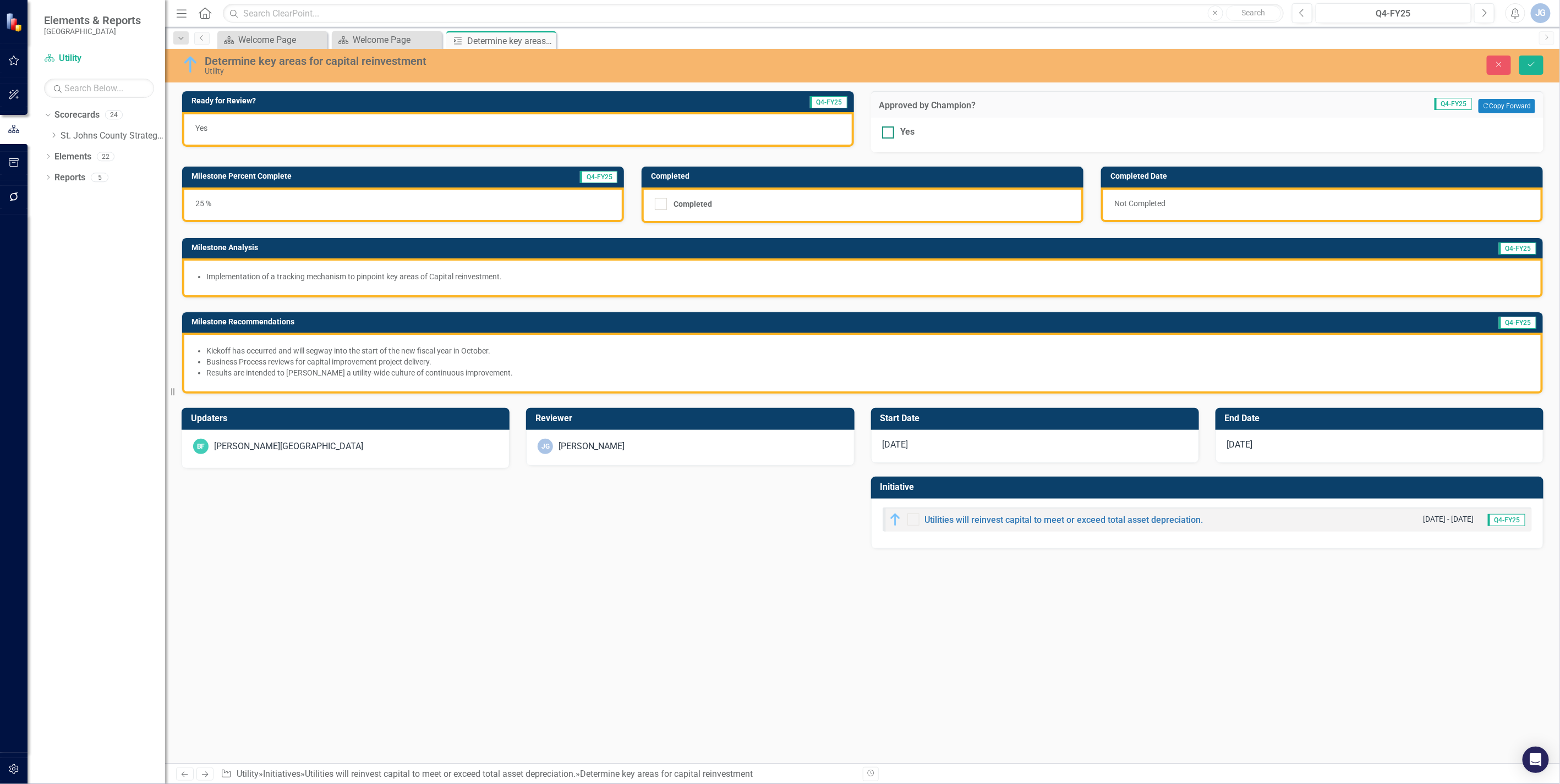
click at [888, 133] on input "Yes" at bounding box center [885, 130] width 7 height 7
checkbox input "true"
click at [1535, 63] on icon "Save" at bounding box center [1531, 64] width 10 height 8
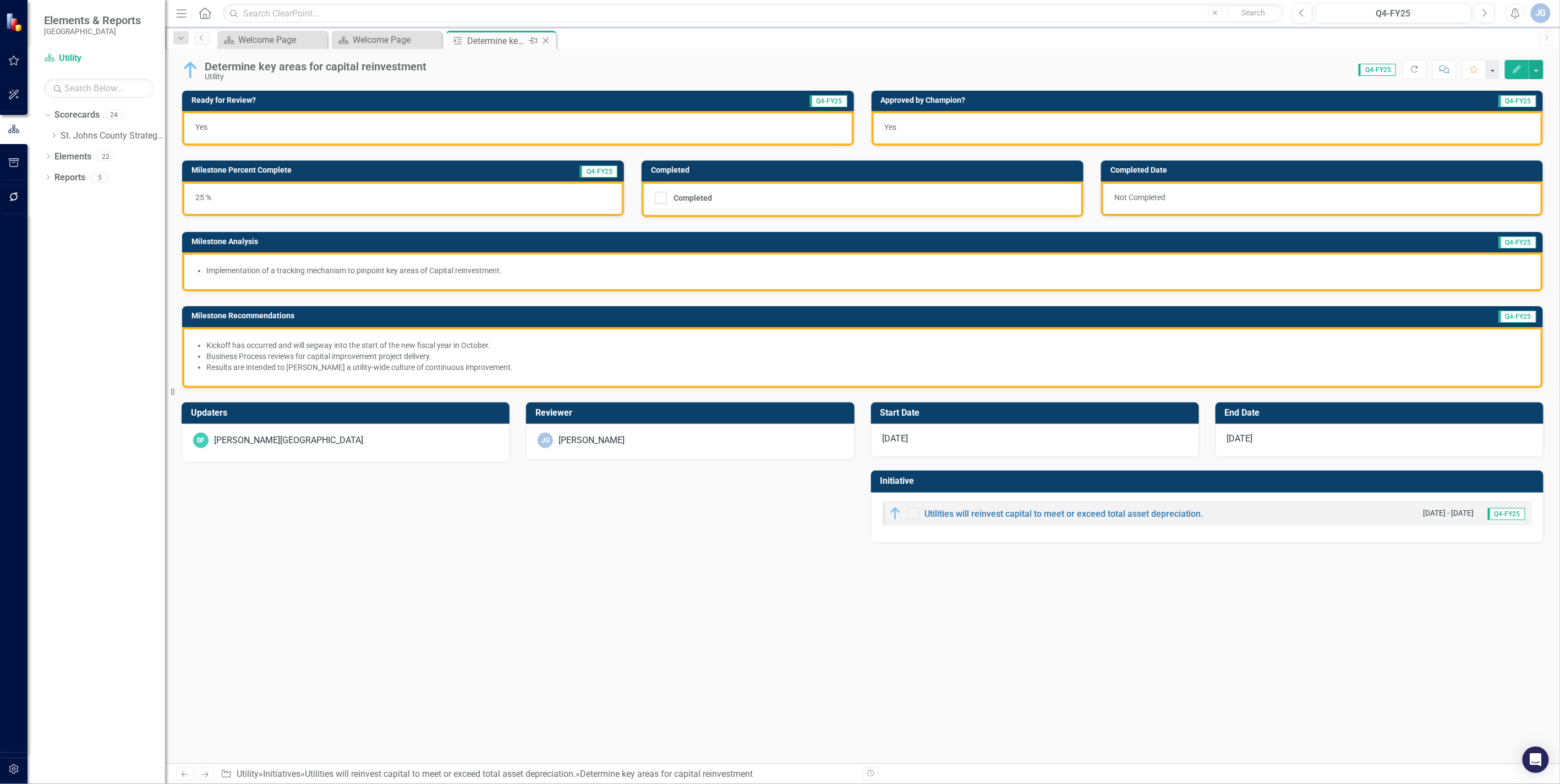
click at [547, 37] on icon "Close" at bounding box center [546, 40] width 11 height 9
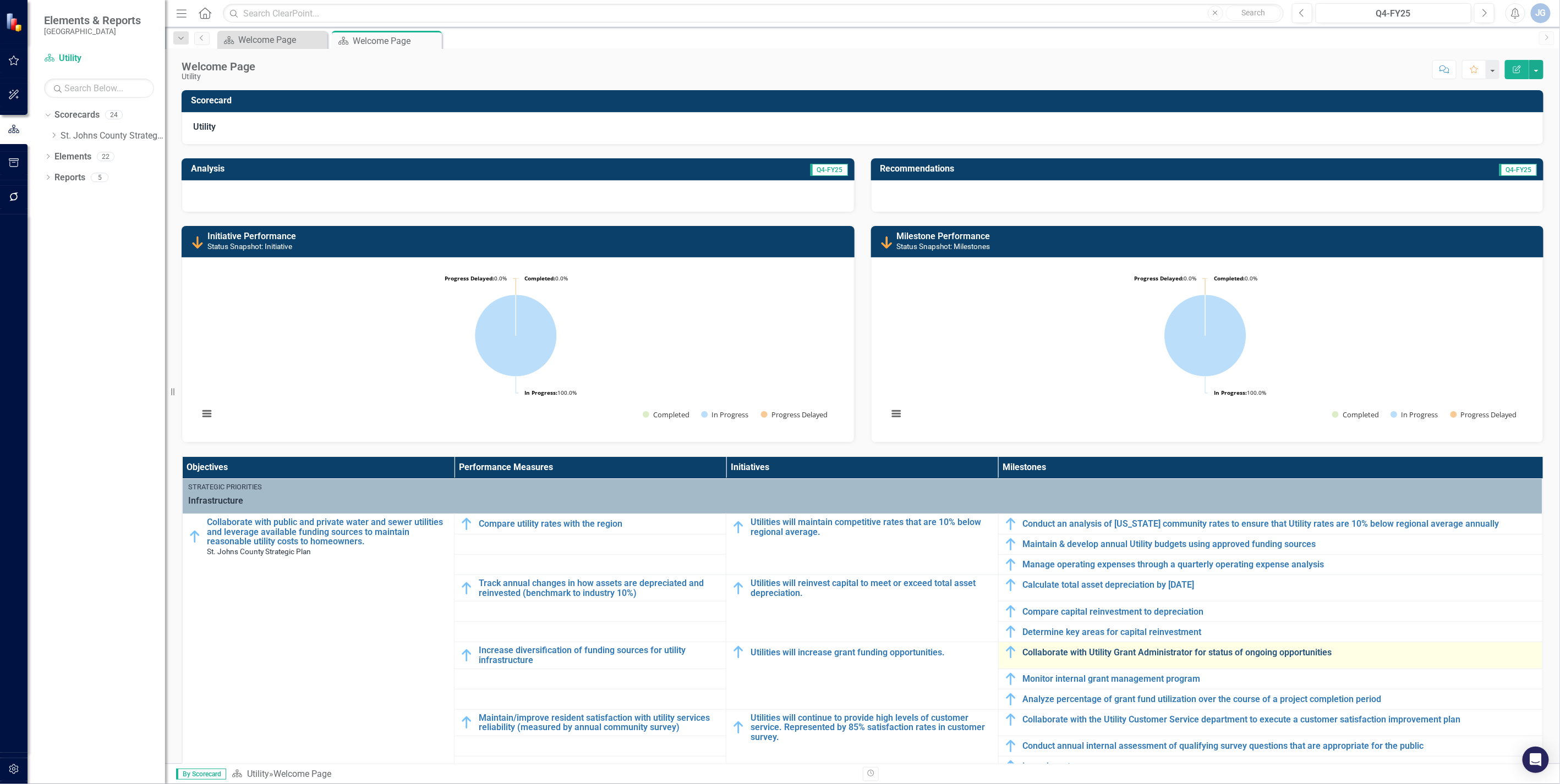
click at [1064, 653] on link "Collaborate with Utility Grant Administrator for status of ongoing opportunities" at bounding box center [1279, 653] width 514 height 10
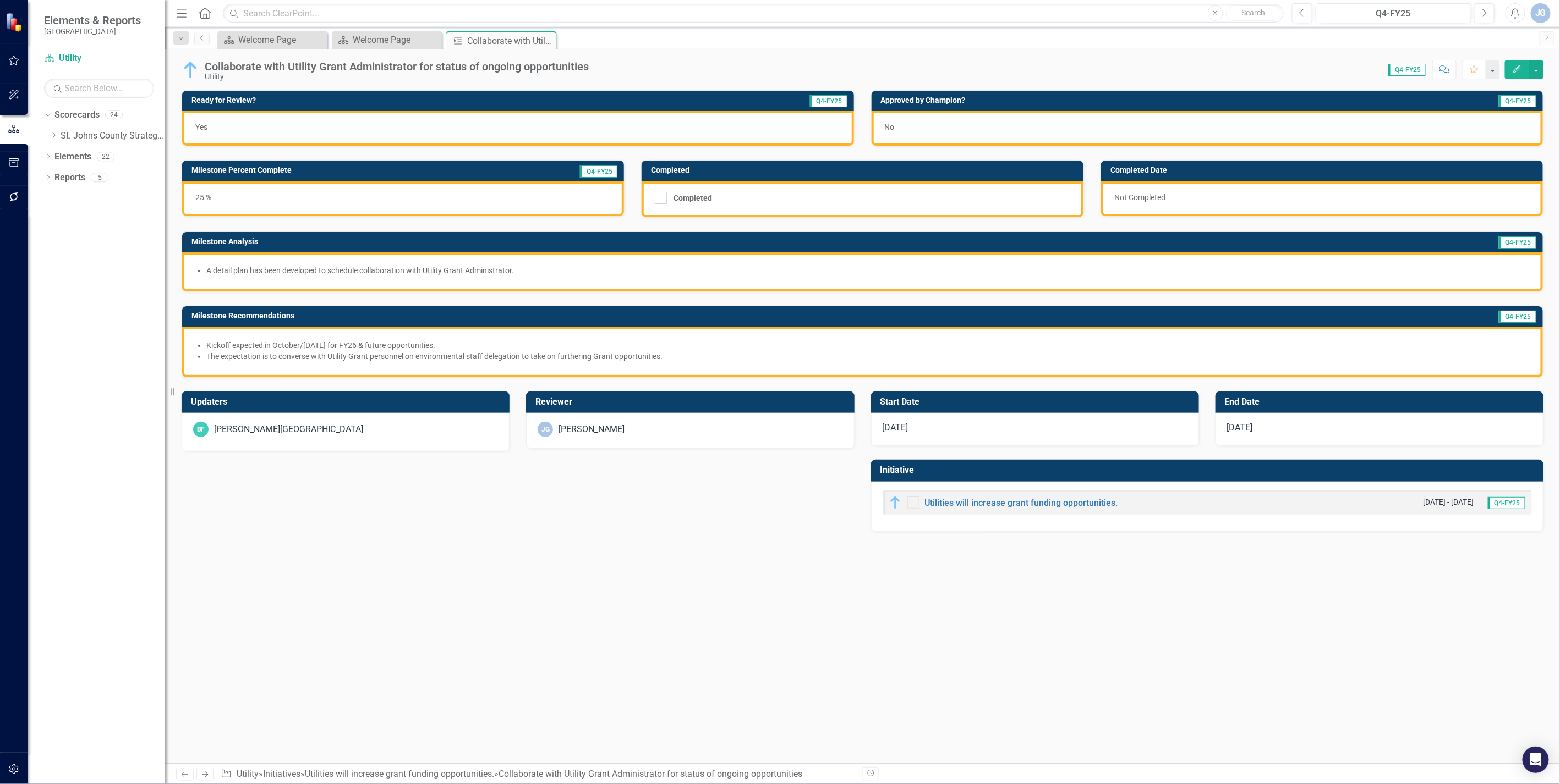
click at [888, 127] on span "No" at bounding box center [890, 127] width 10 height 9
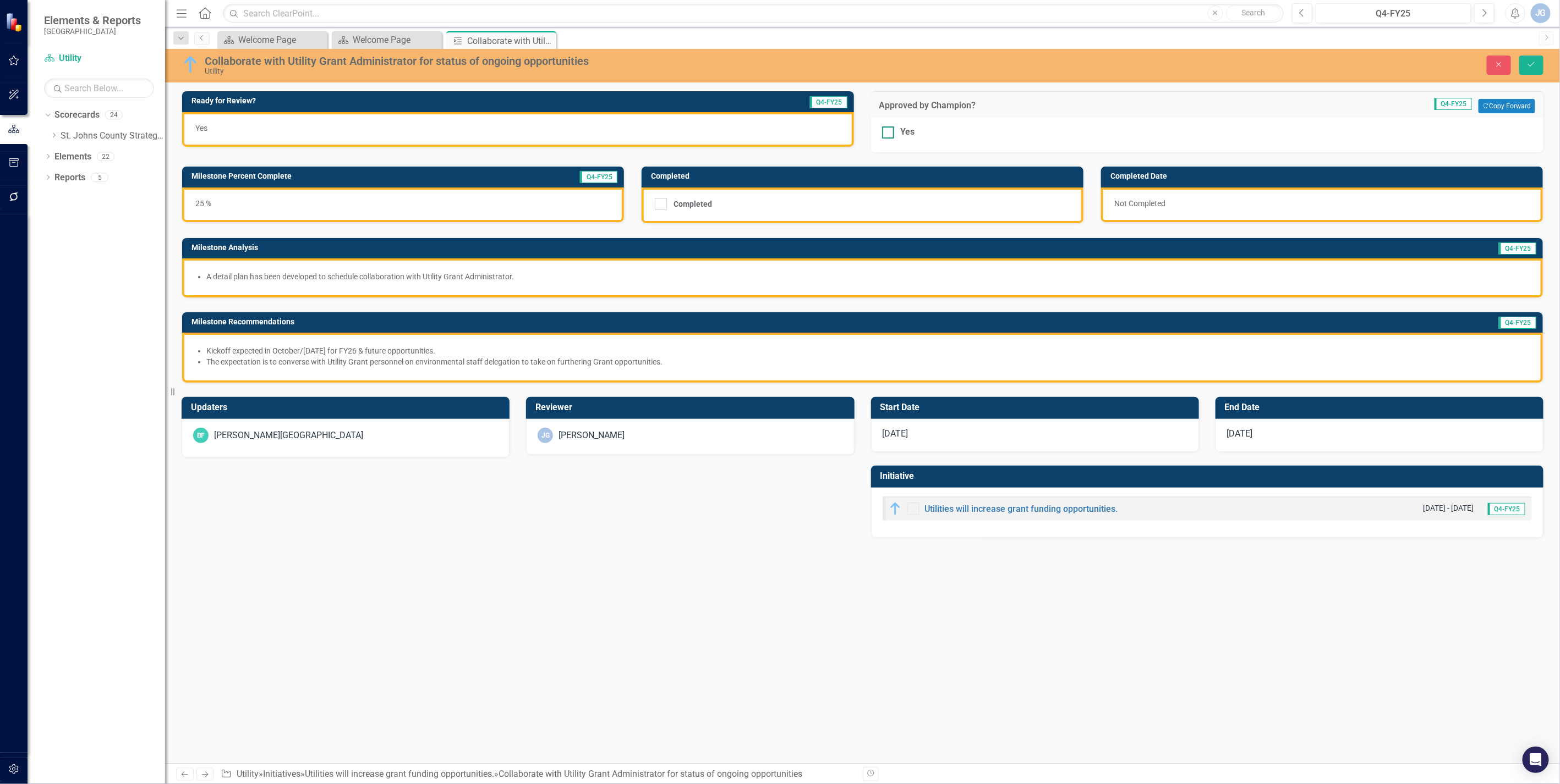
click at [890, 130] on div at bounding box center [888, 133] width 12 height 12
click at [889, 130] on input "Yes" at bounding box center [885, 130] width 7 height 7
checkbox input "true"
click at [1527, 68] on button "Save" at bounding box center [1531, 65] width 24 height 19
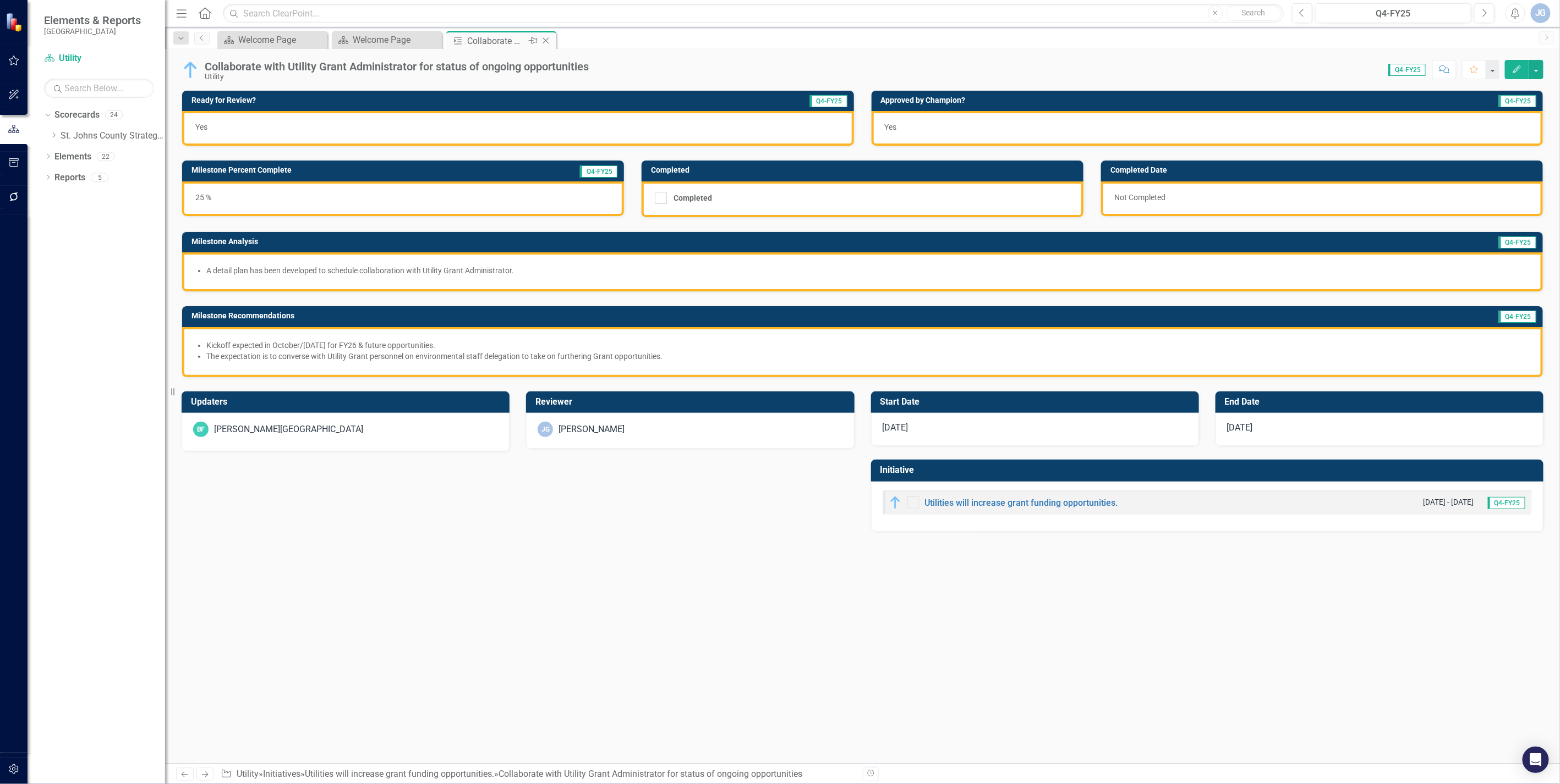
click at [545, 36] on icon "Close" at bounding box center [546, 40] width 11 height 9
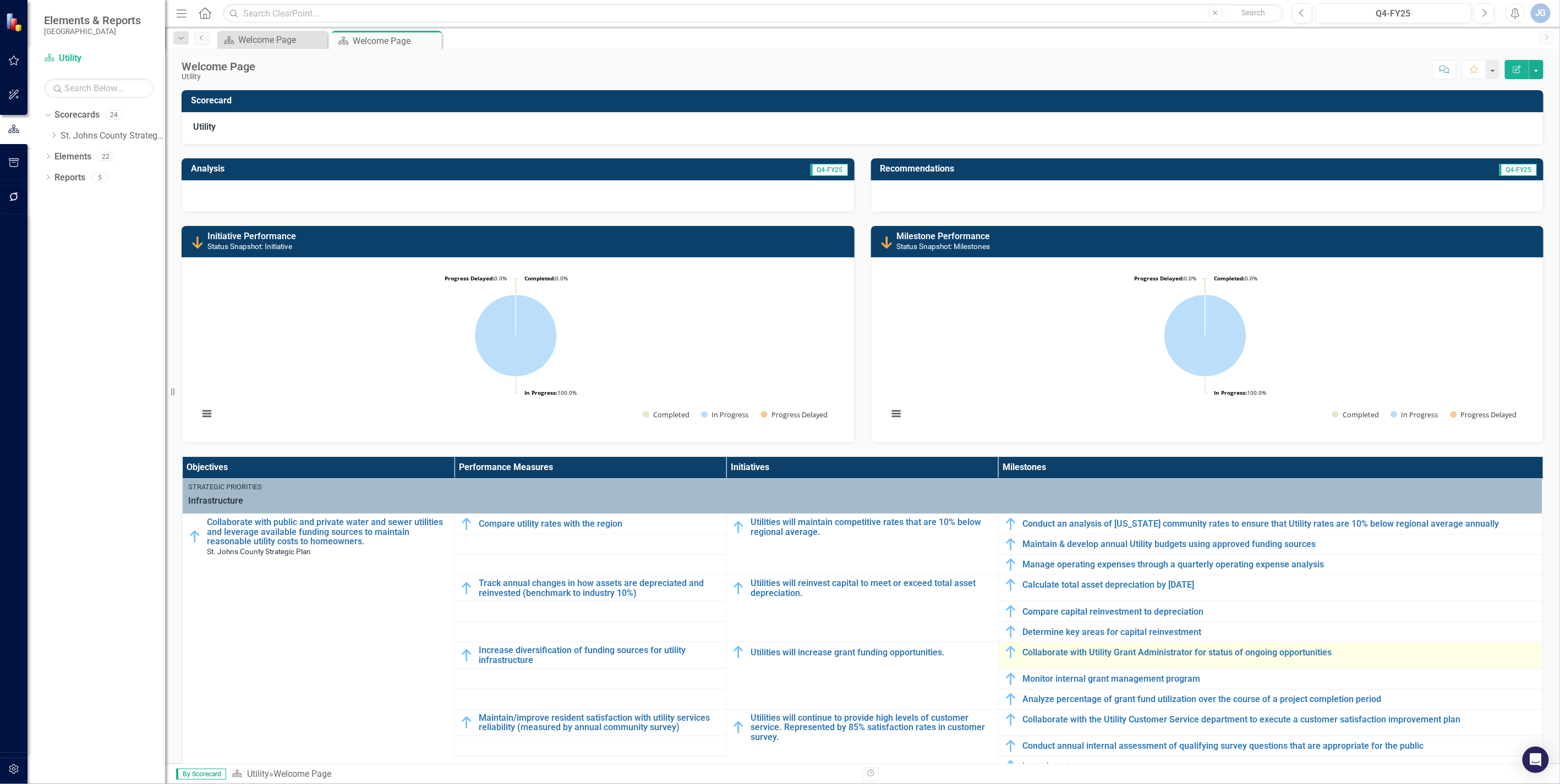
click at [1054, 657] on div "Collaborate with Utility Grant Administrator for status of ongoing opportunities" at bounding box center [1270, 652] width 533 height 13
click at [1060, 657] on link "Collaborate with Utility Grant Administrator for status of ongoing opportunities" at bounding box center [1279, 653] width 514 height 10
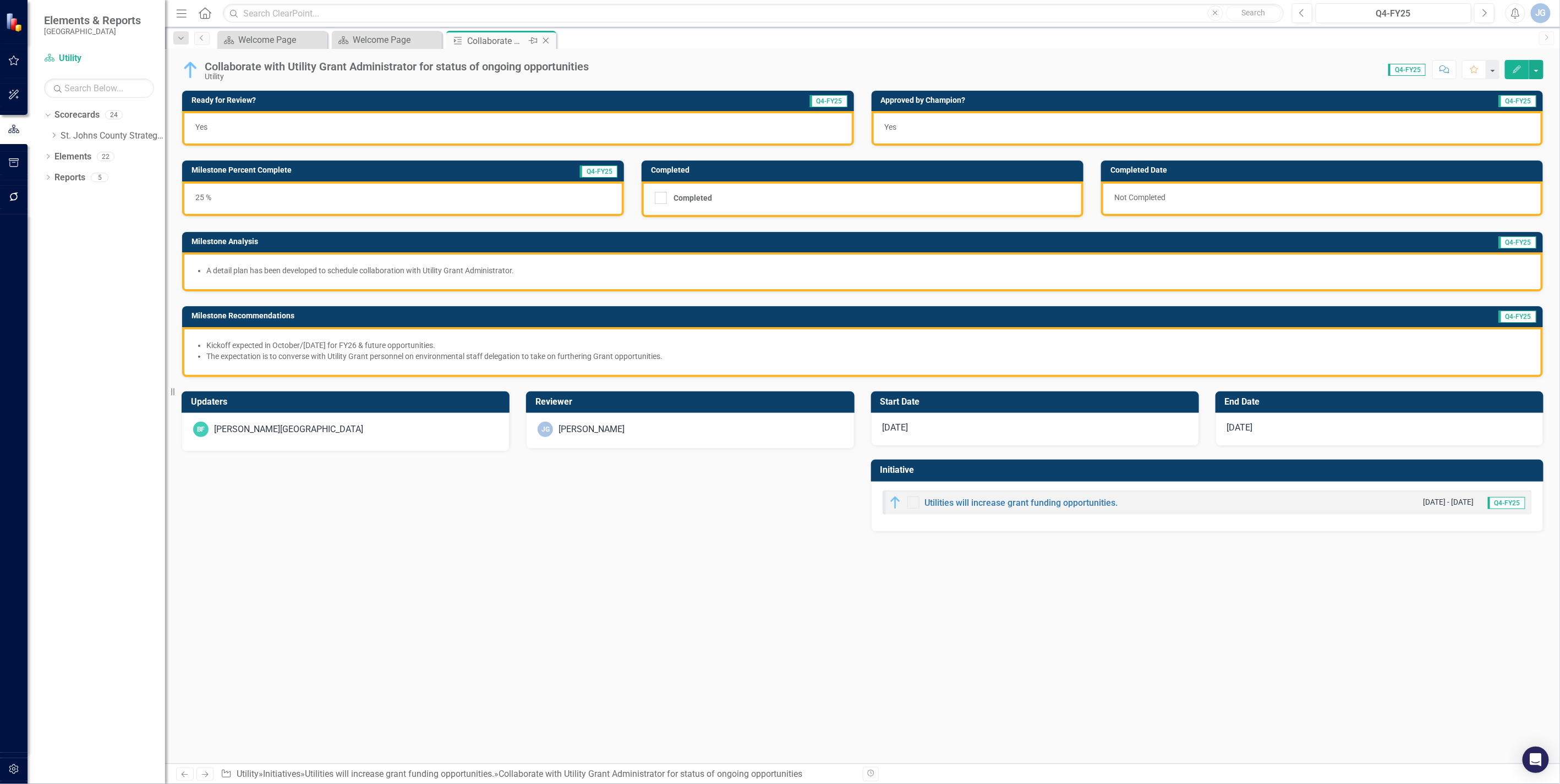
click at [545, 42] on icon at bounding box center [546, 41] width 6 height 6
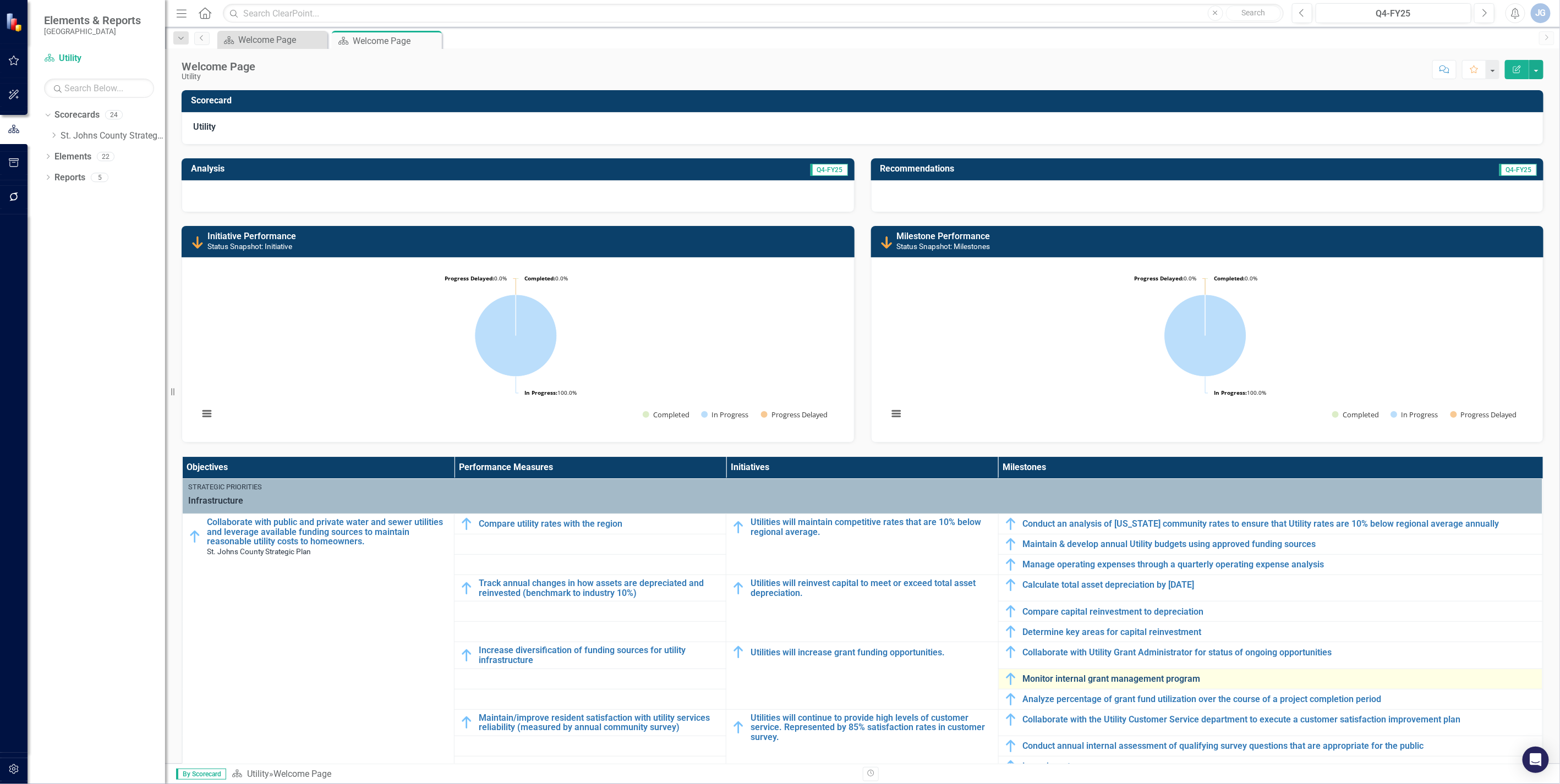
click at [1080, 678] on link "Monitor internal grant management program" at bounding box center [1279, 679] width 514 height 10
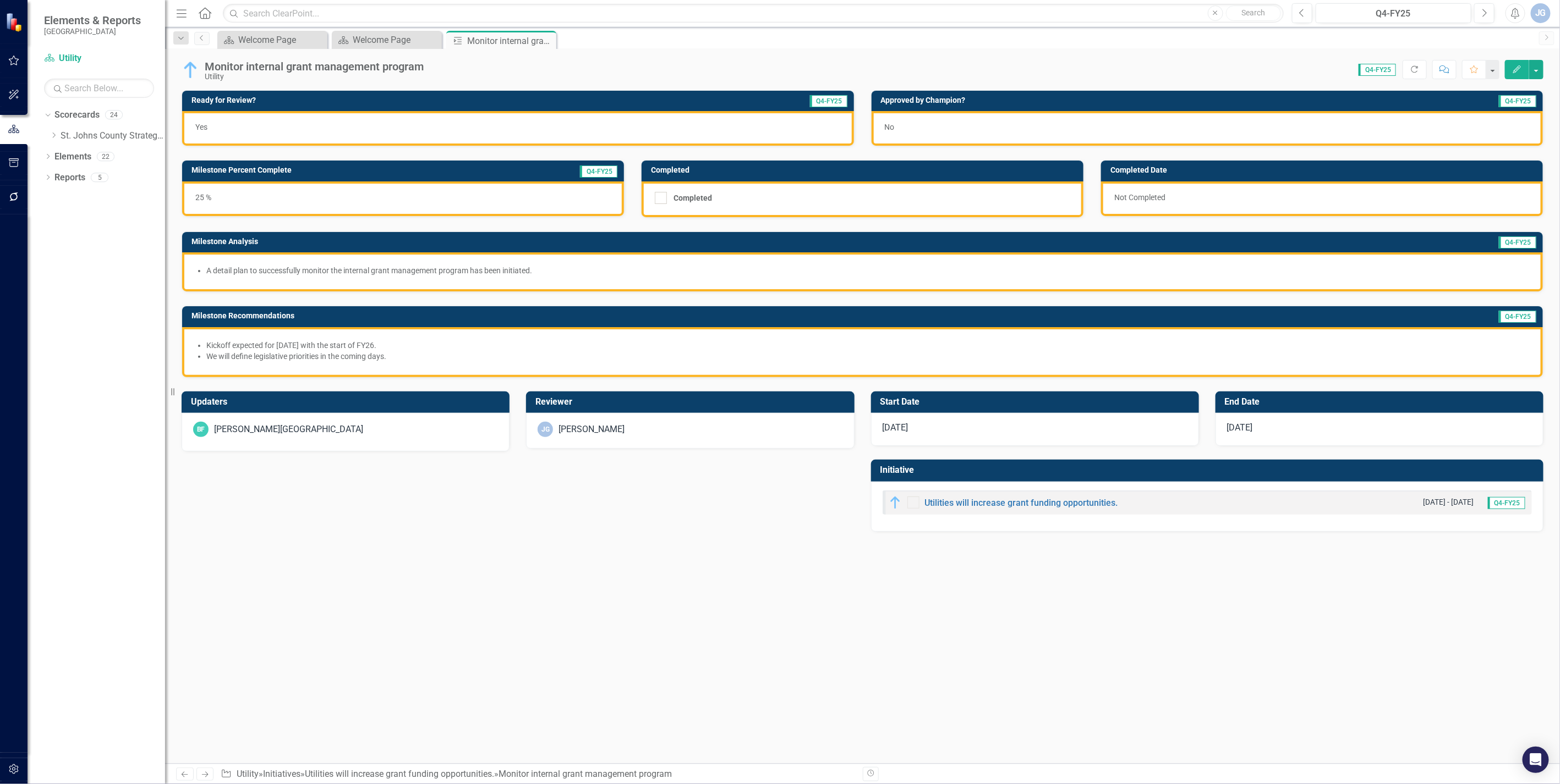
click at [895, 125] on div "No" at bounding box center [1207, 129] width 672 height 35
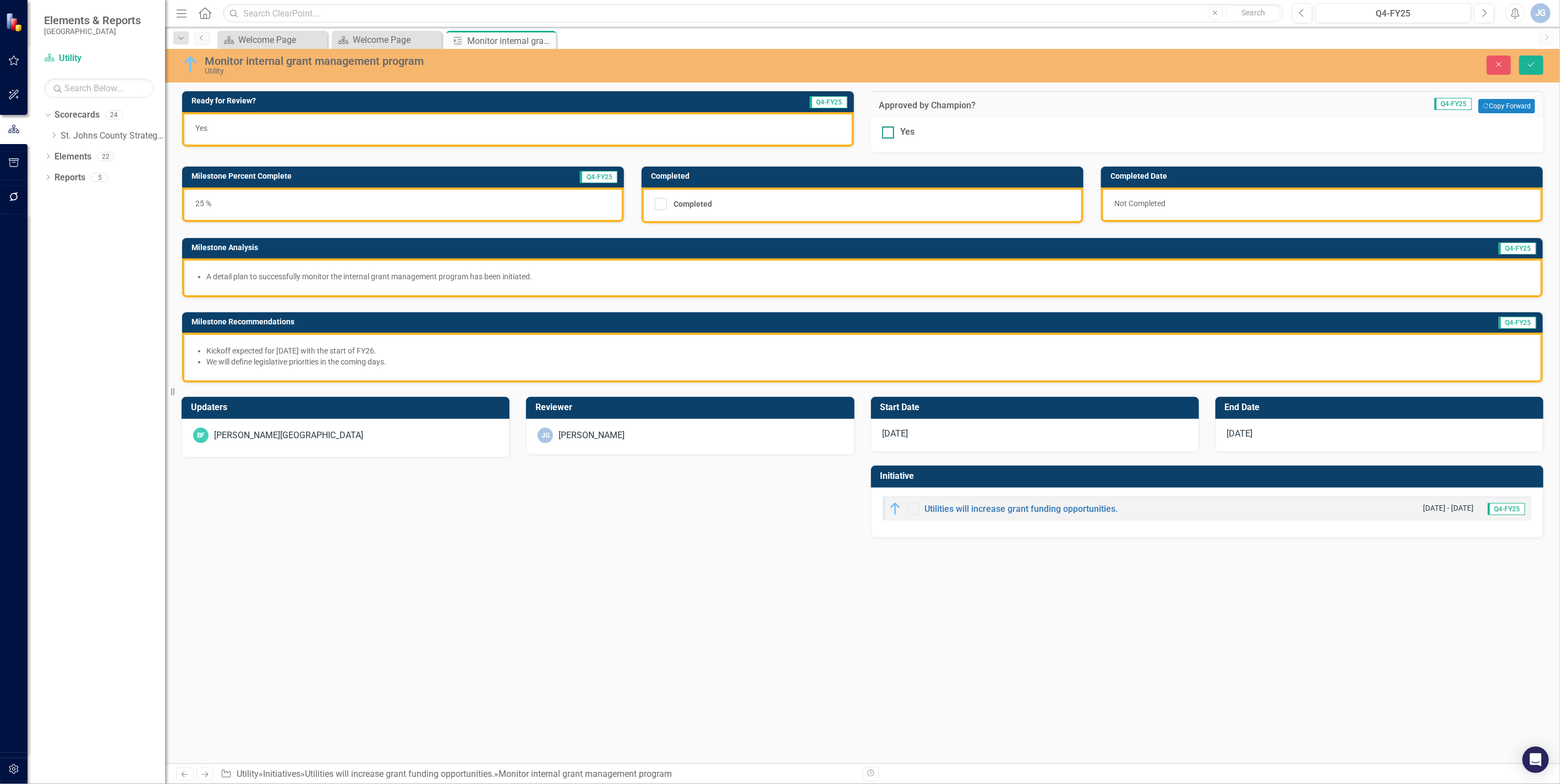
click at [890, 136] on div at bounding box center [888, 133] width 12 height 12
click at [889, 134] on input "Yes" at bounding box center [885, 130] width 7 height 7
checkbox input "true"
click at [1532, 63] on icon "Save" at bounding box center [1531, 64] width 10 height 8
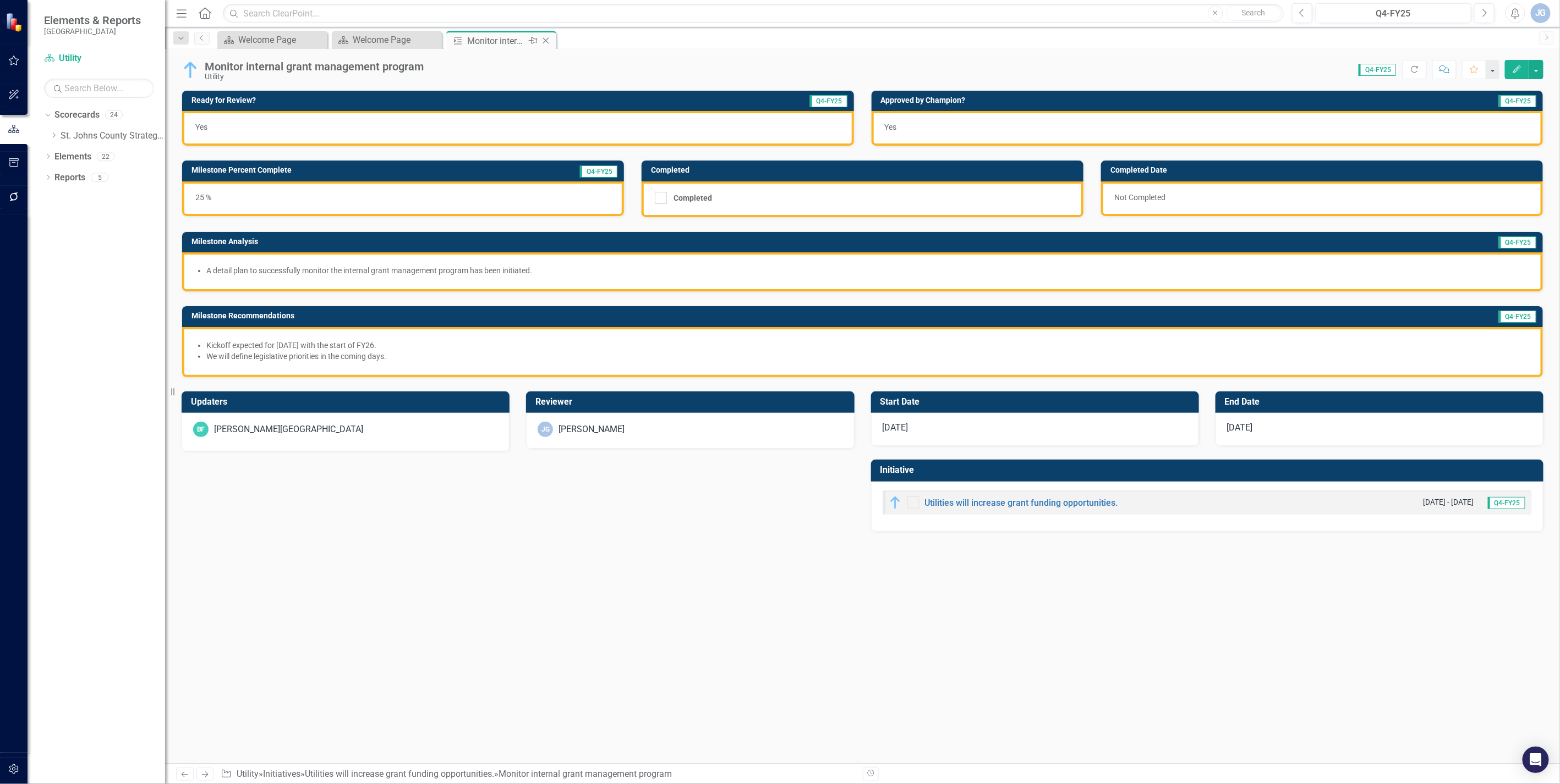
click at [545, 39] on icon "Close" at bounding box center [546, 40] width 11 height 9
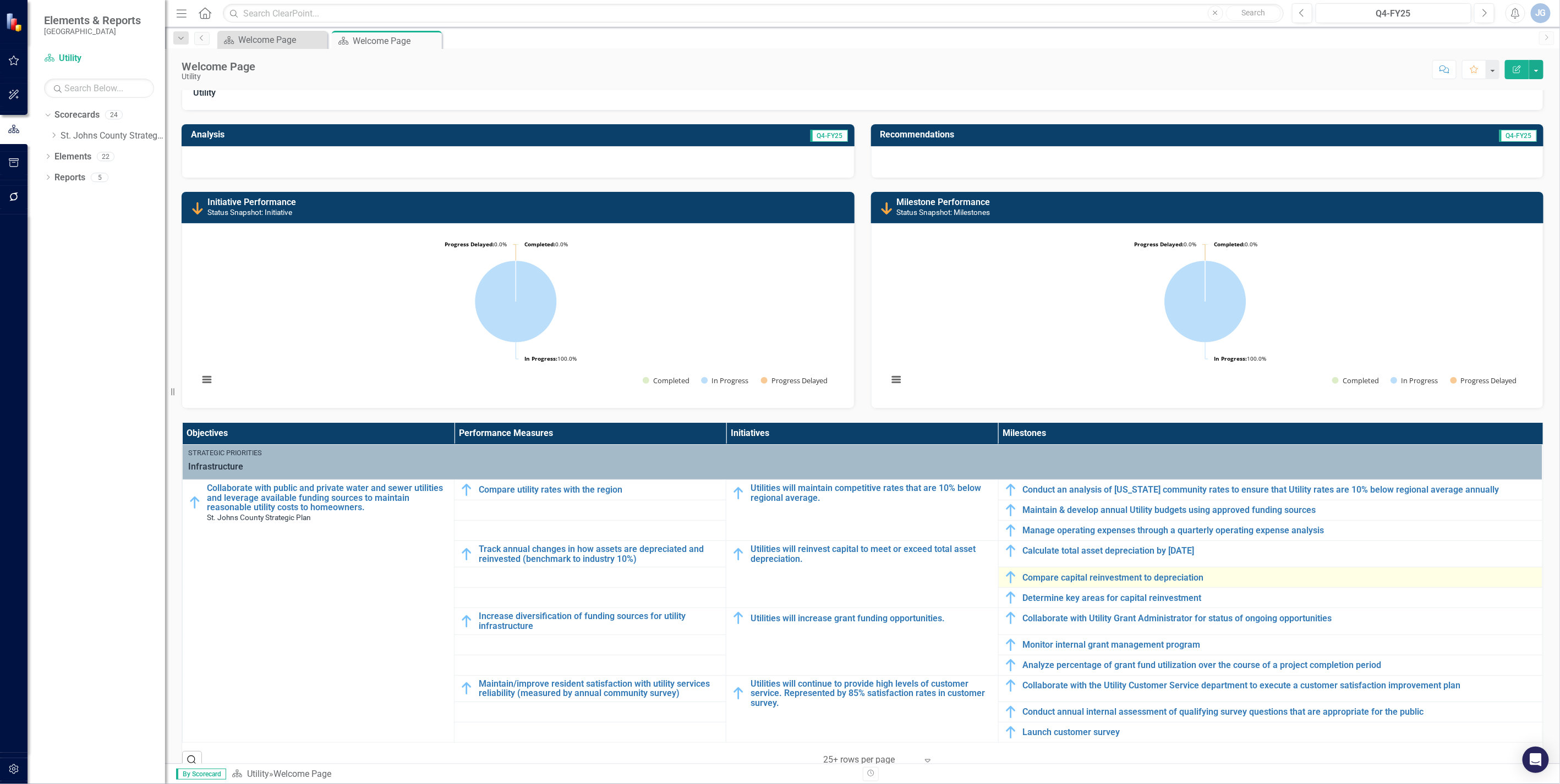
scroll to position [61, 0]
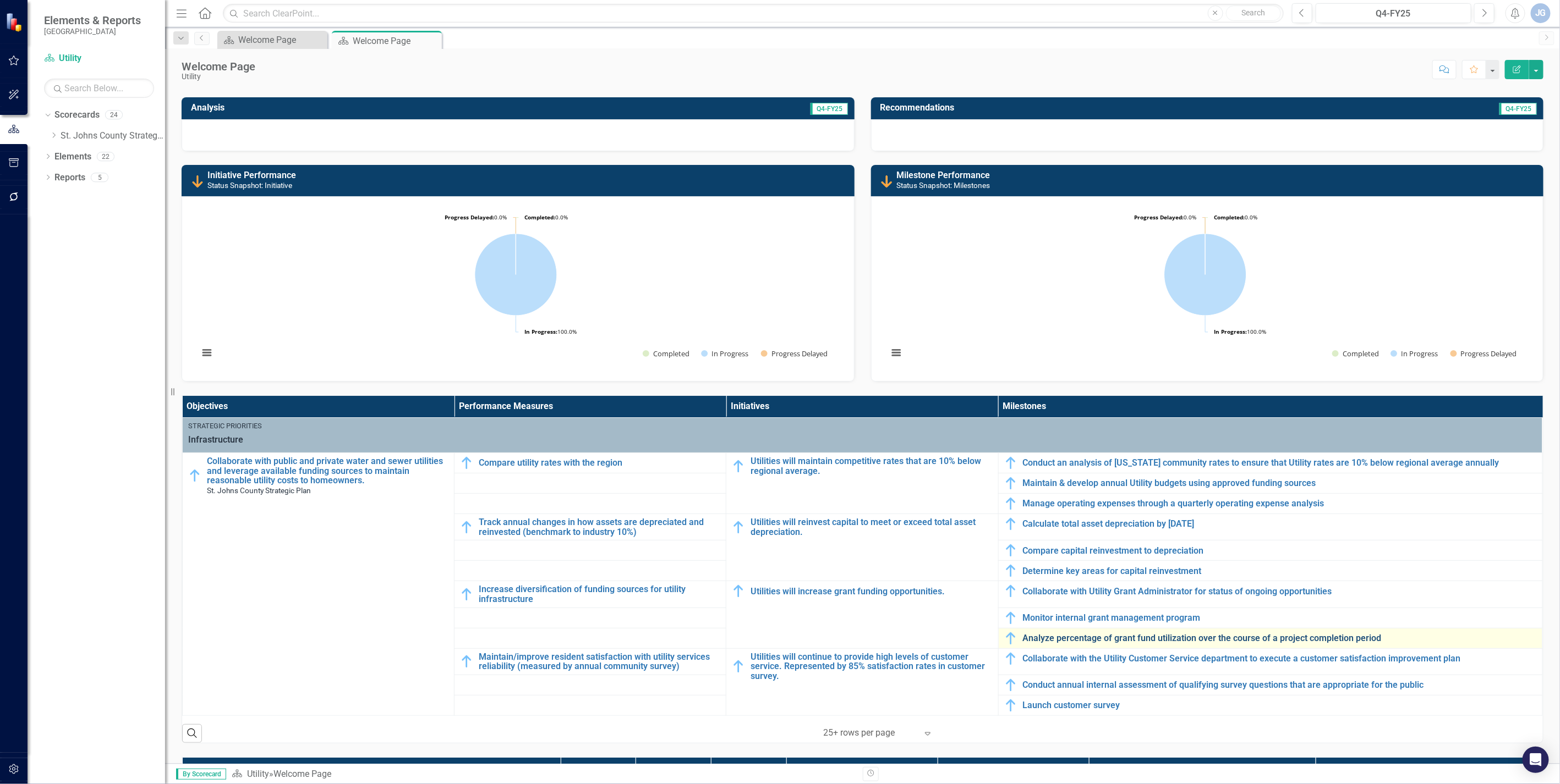
click at [1046, 637] on link "Analyze percentage of grant fund utilization over the course of a project compl…" at bounding box center [1279, 638] width 514 height 10
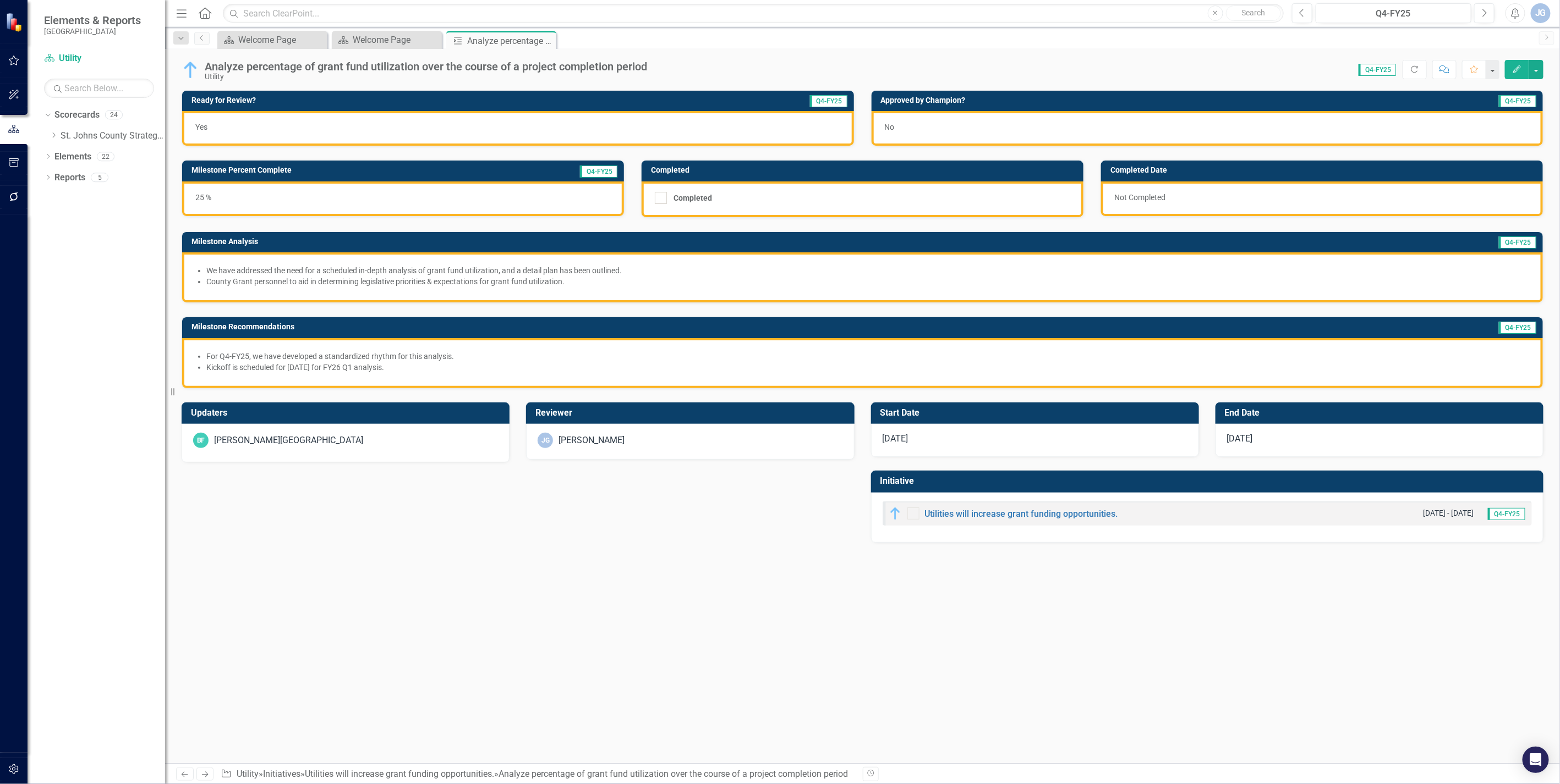
click at [936, 119] on div "No" at bounding box center [1207, 129] width 672 height 35
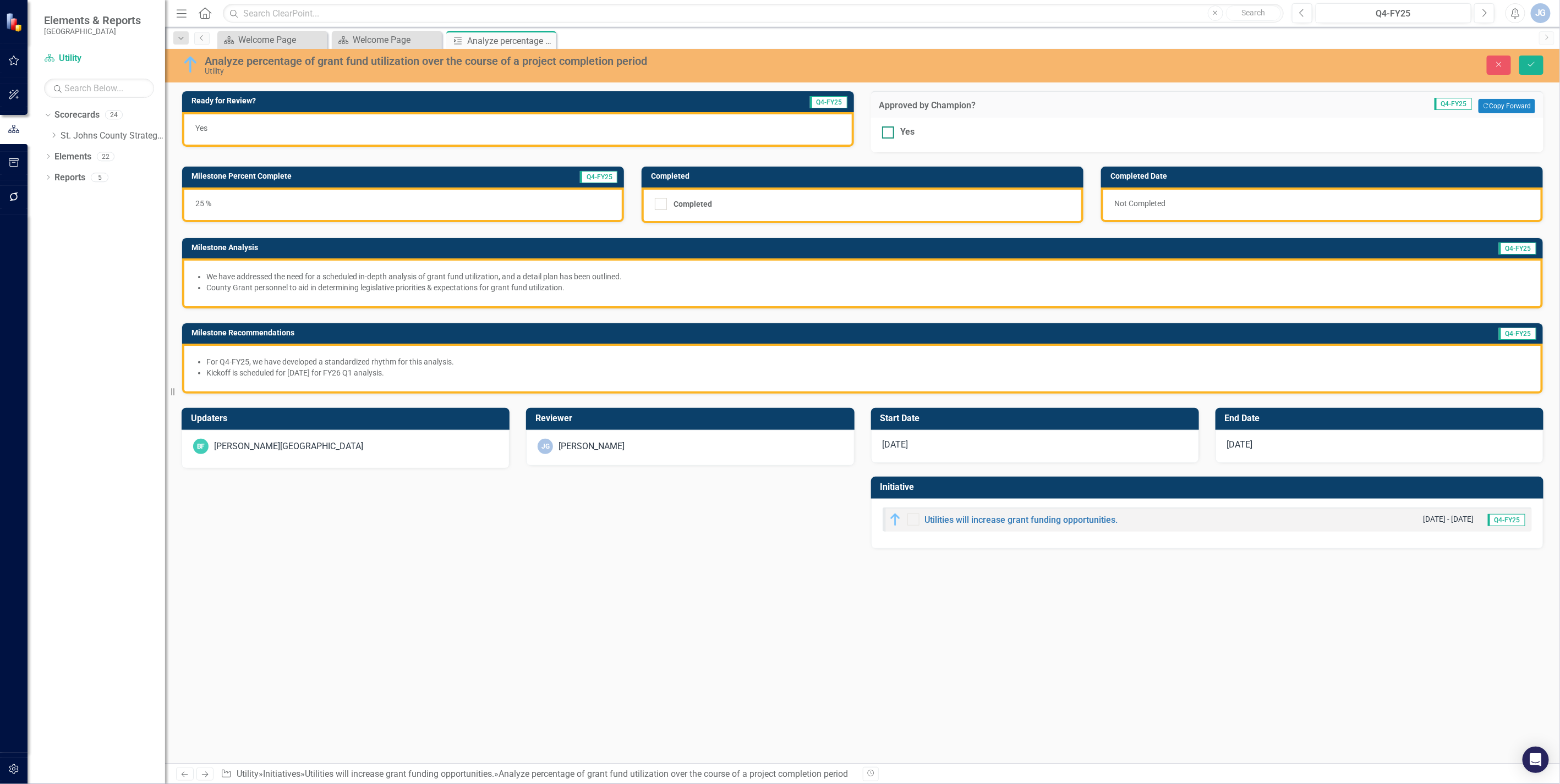
click at [886, 131] on input "Yes" at bounding box center [885, 130] width 7 height 7
checkbox input "true"
click at [1539, 65] on button "Save" at bounding box center [1531, 65] width 24 height 19
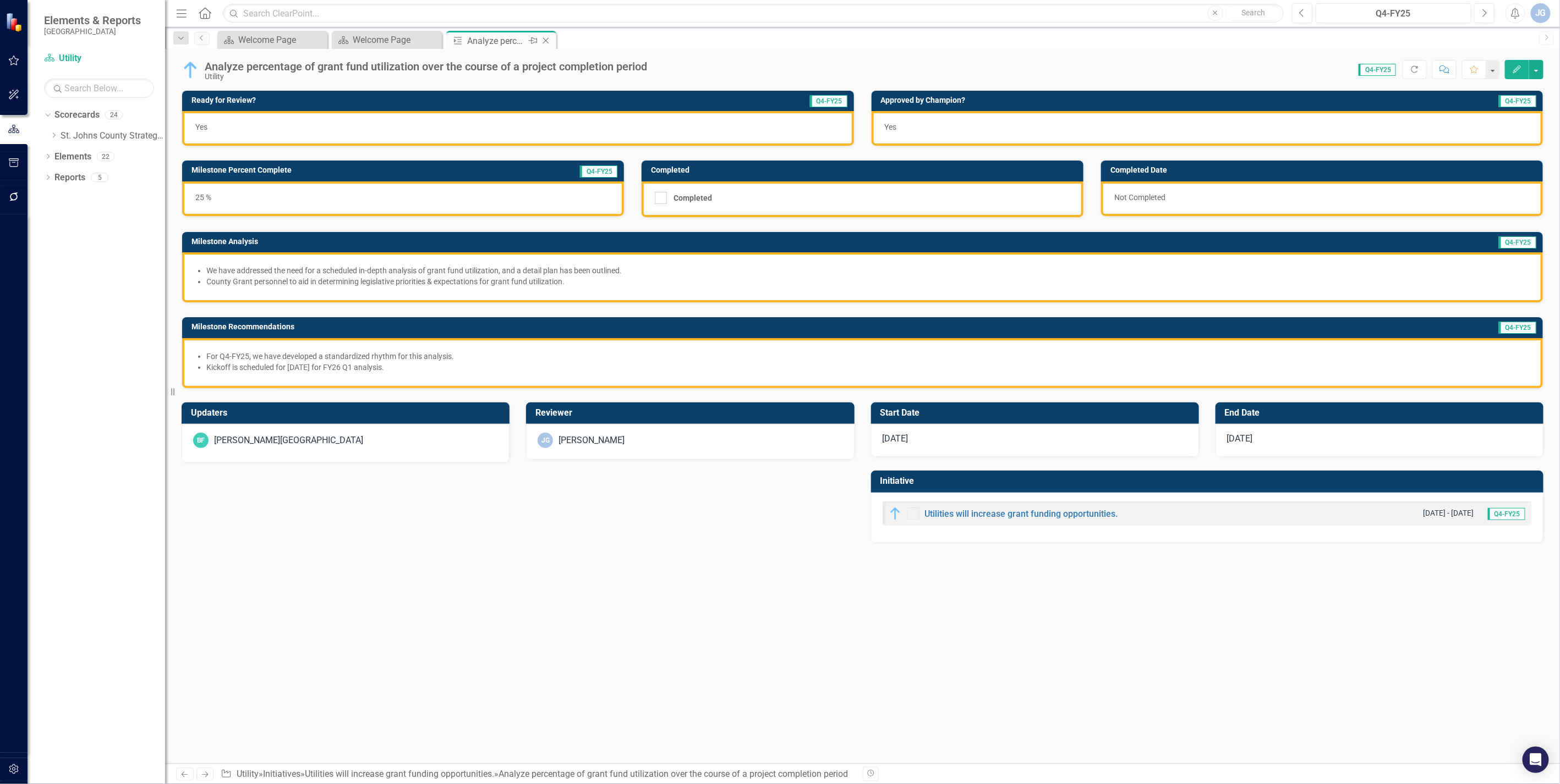
click at [544, 39] on icon at bounding box center [546, 41] width 6 height 6
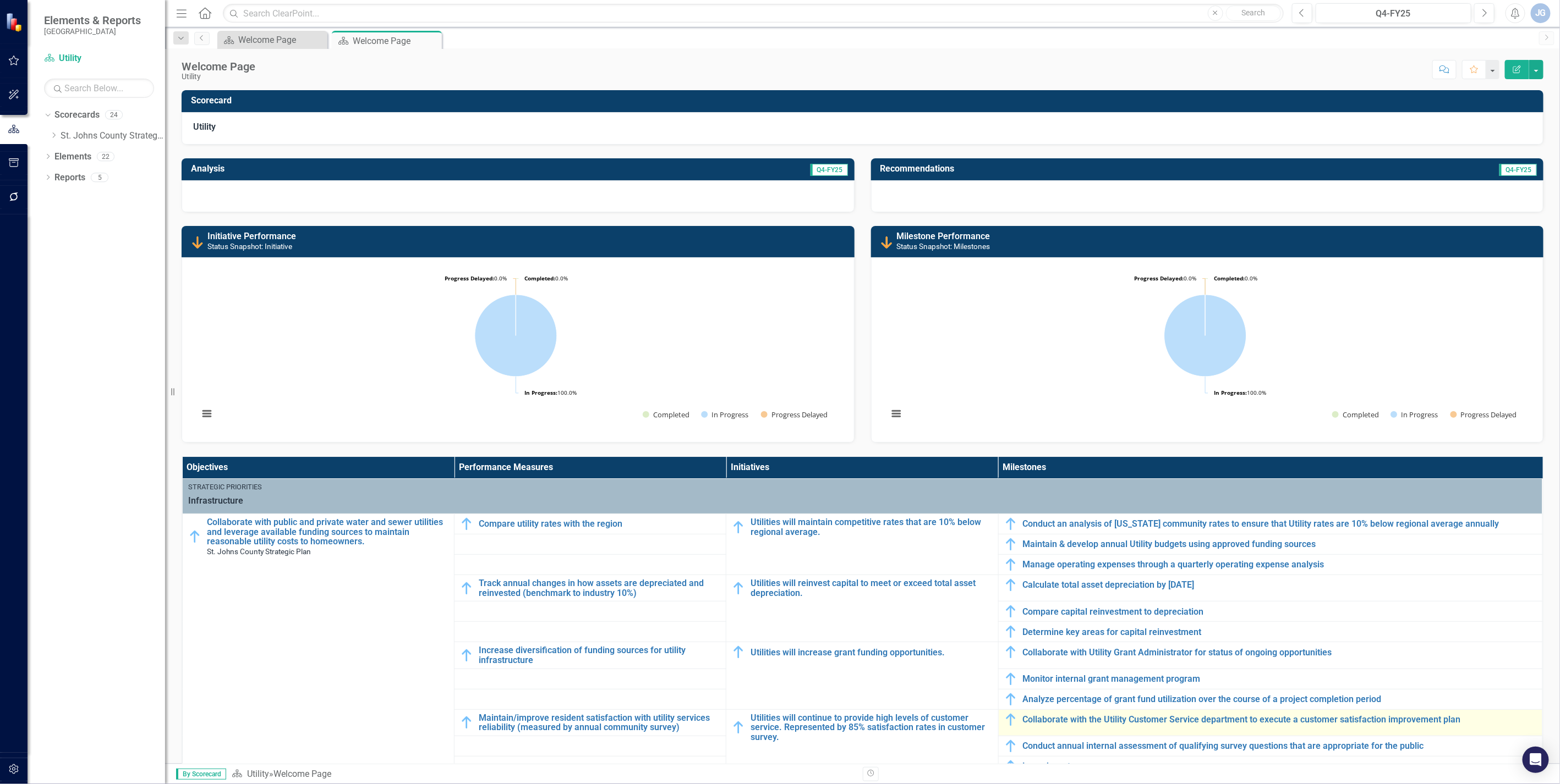
click at [1080, 713] on div "Collaborate with the Utility Customer Service department to execute a customer …" at bounding box center [1270, 720] width 533 height 13
click at [1080, 719] on link "Collaborate with the Utility Customer Service department to execute a customer …" at bounding box center [1279, 720] width 514 height 10
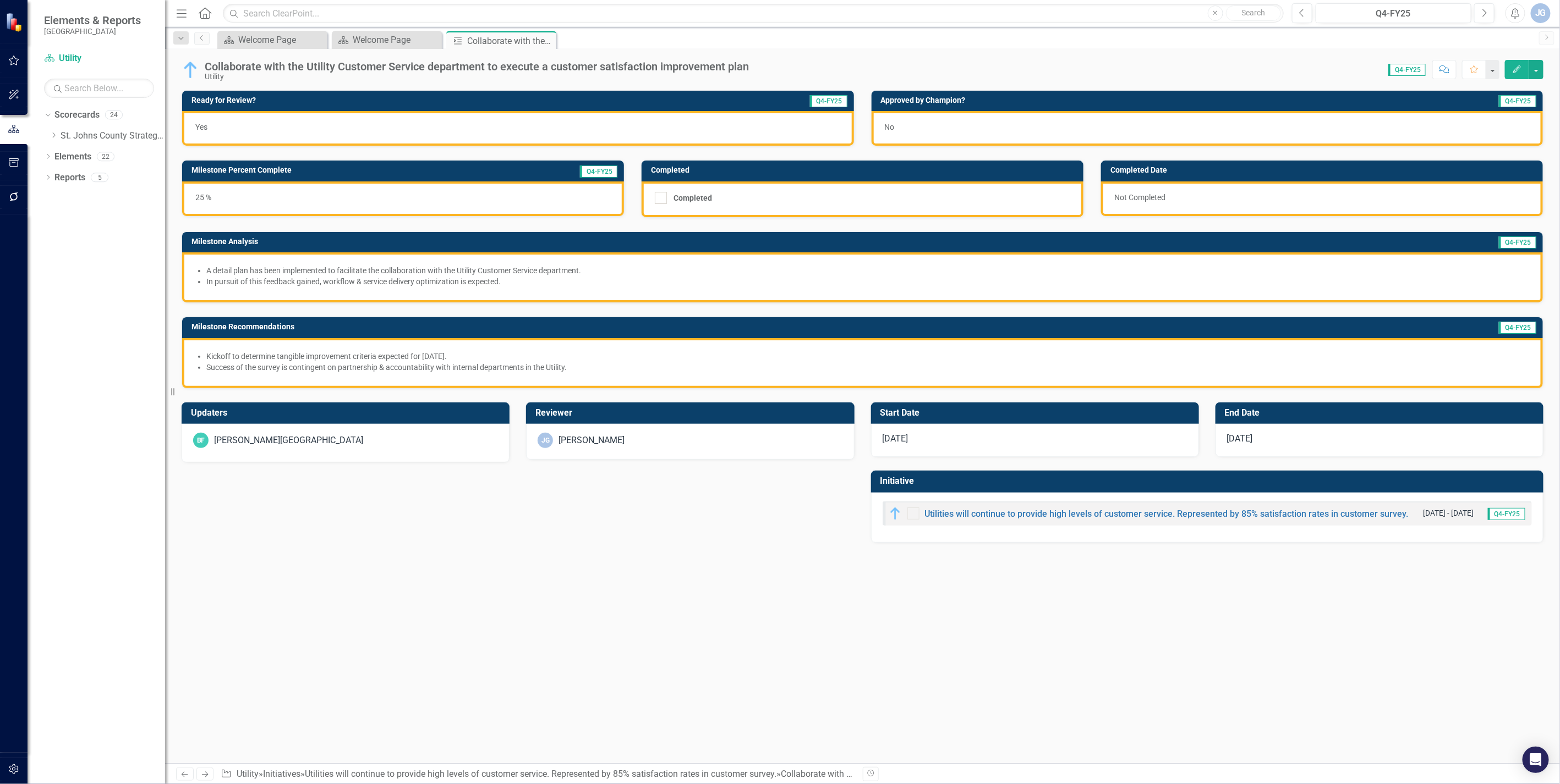
click at [911, 127] on div "No" at bounding box center [1207, 129] width 672 height 35
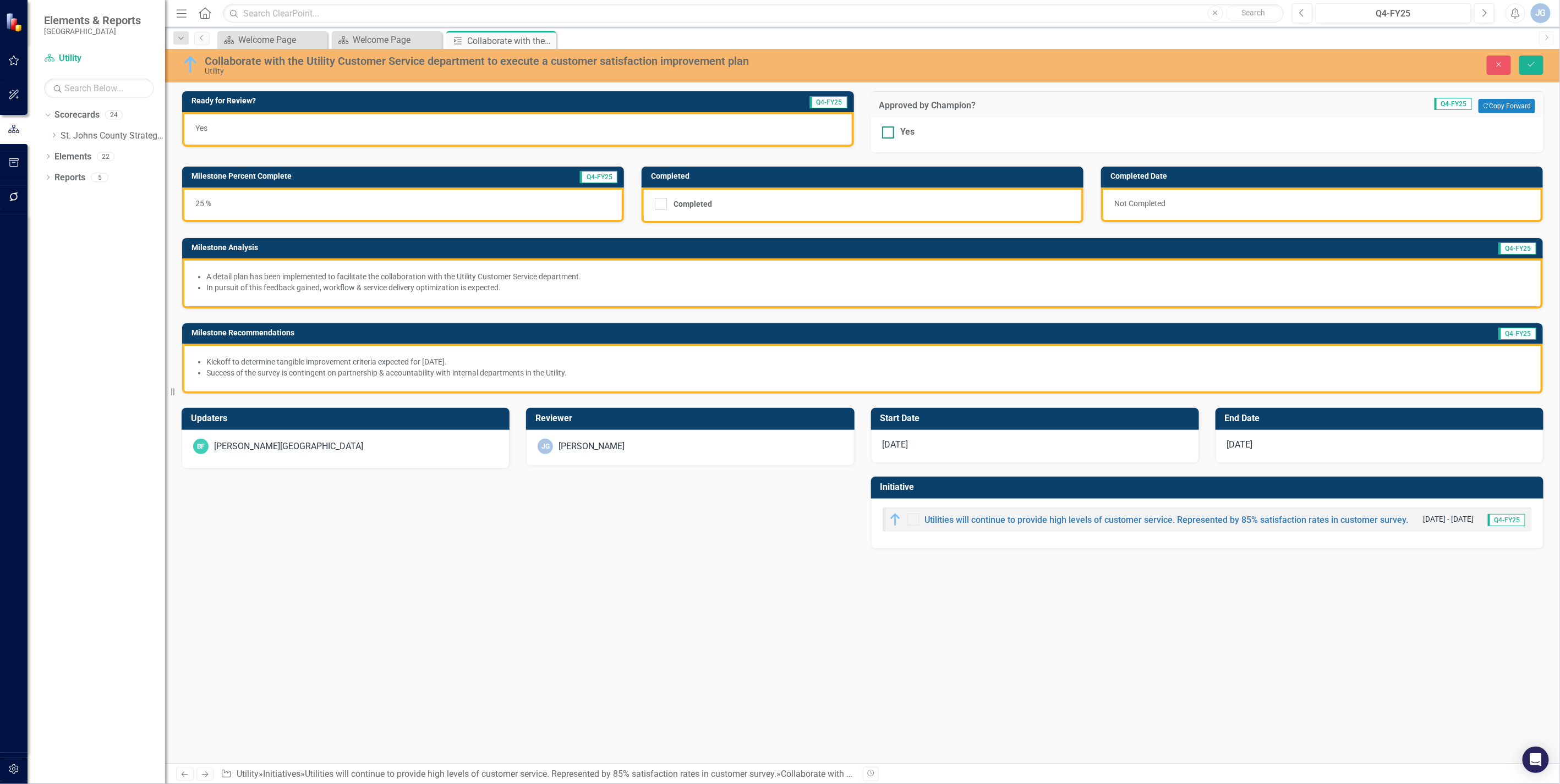
click at [890, 137] on div at bounding box center [888, 133] width 12 height 12
click at [889, 134] on input "Yes" at bounding box center [885, 130] width 7 height 7
checkbox input "true"
click at [1533, 60] on button "Save" at bounding box center [1531, 65] width 24 height 19
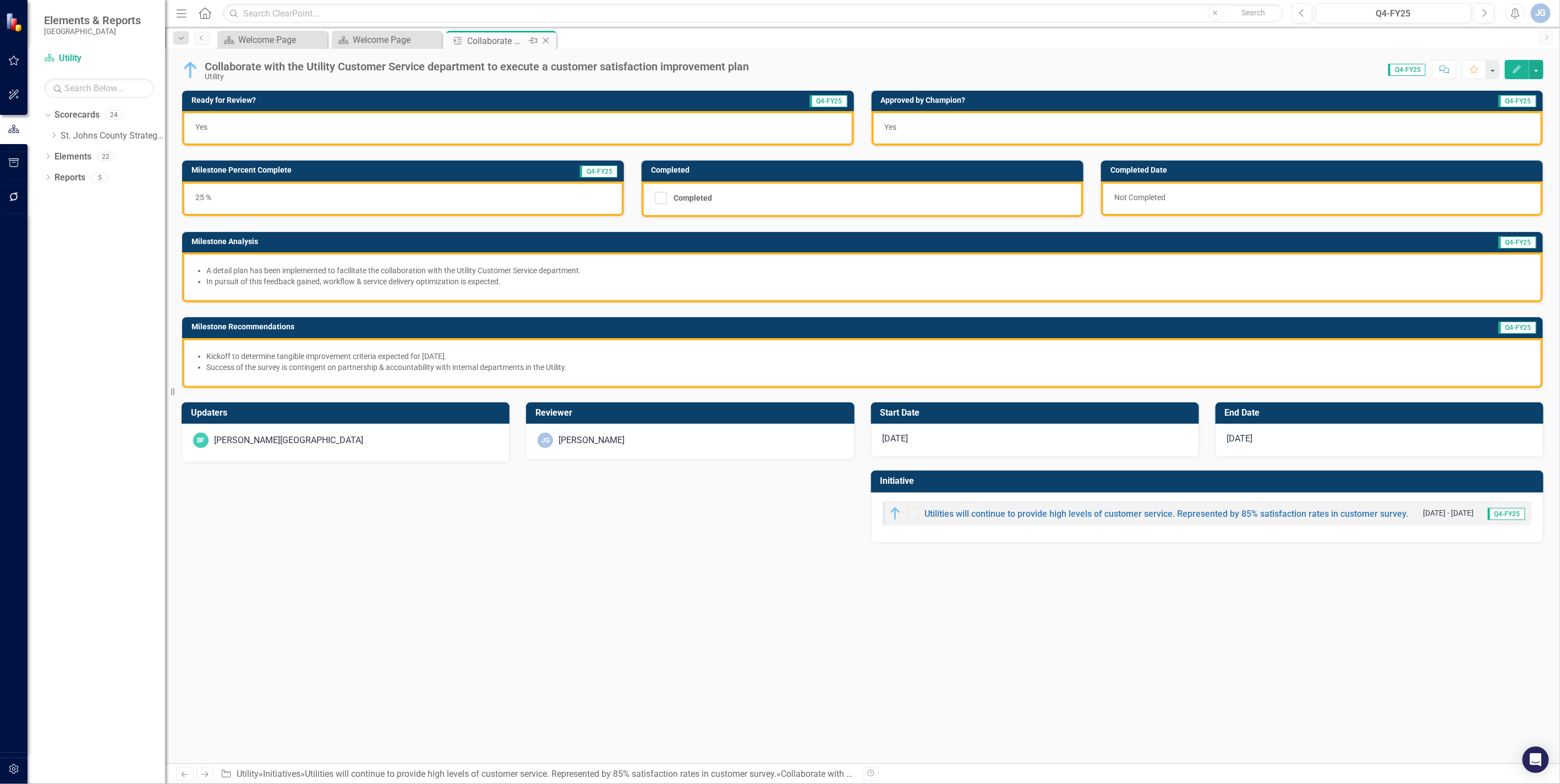
click at [547, 42] on icon "Close" at bounding box center [546, 40] width 11 height 9
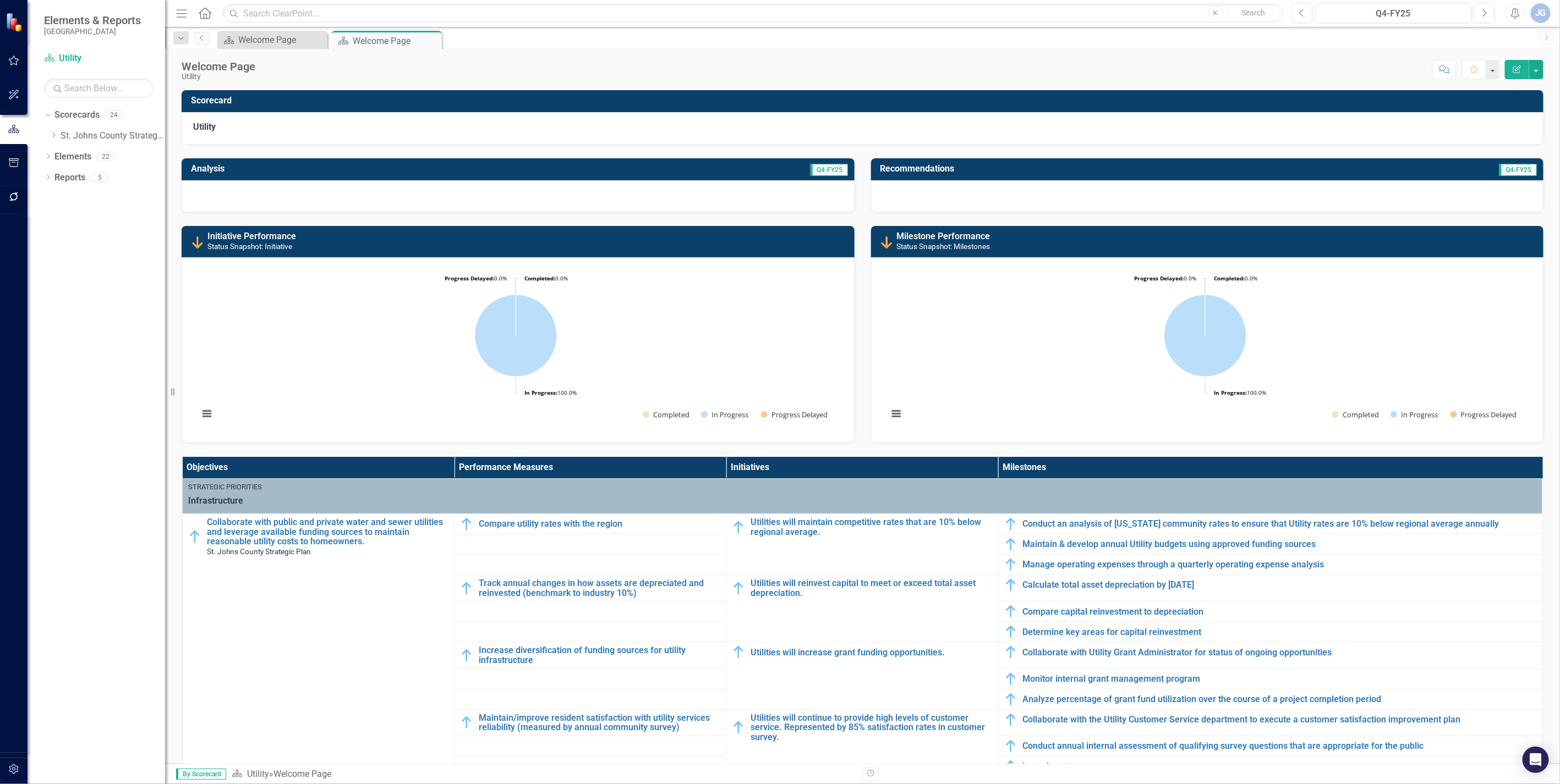
scroll to position [244, 0]
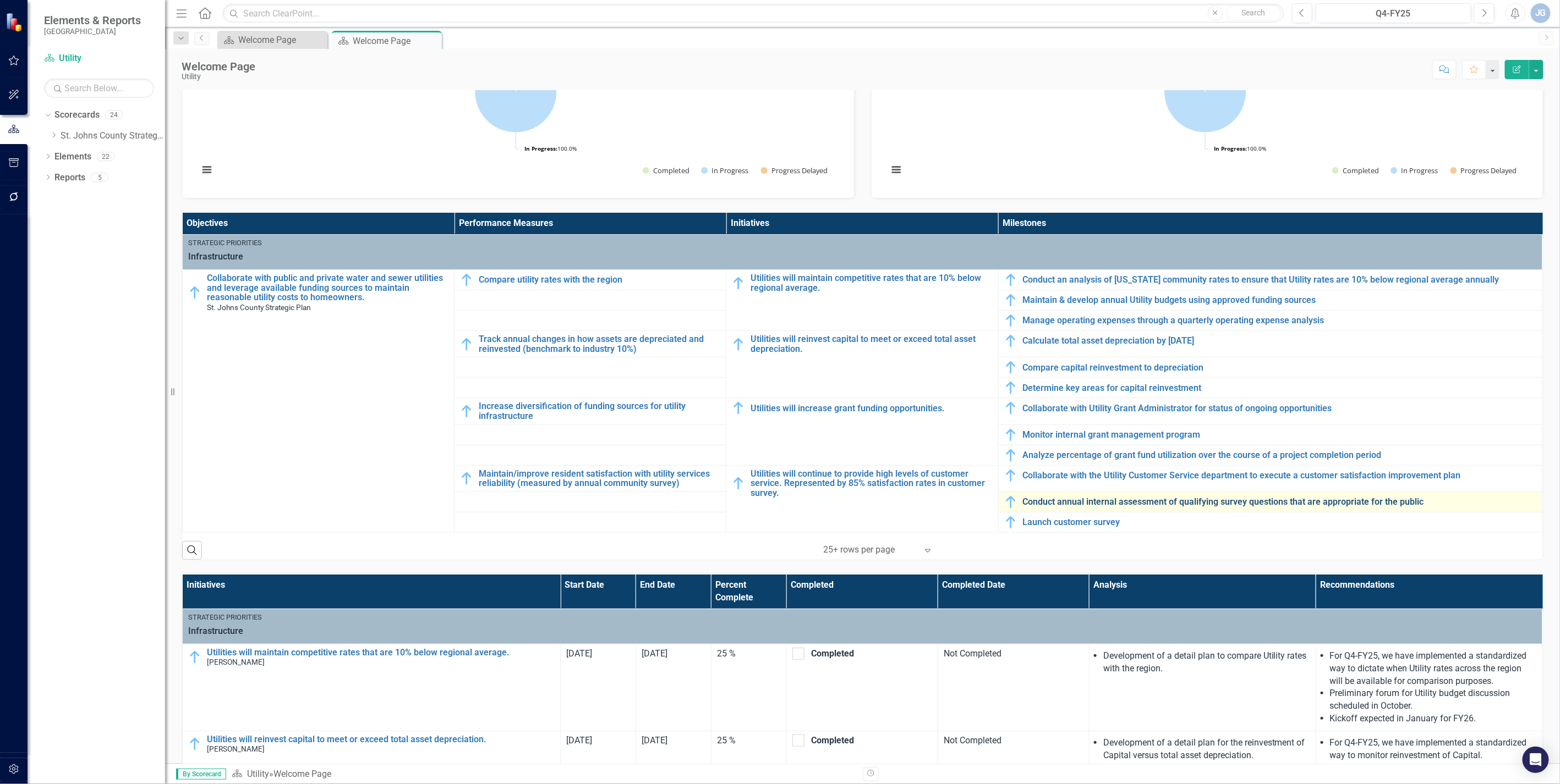
click at [1058, 502] on link "Conduct annual internal assessment of qualifying survey questions that are appr…" at bounding box center [1279, 502] width 514 height 10
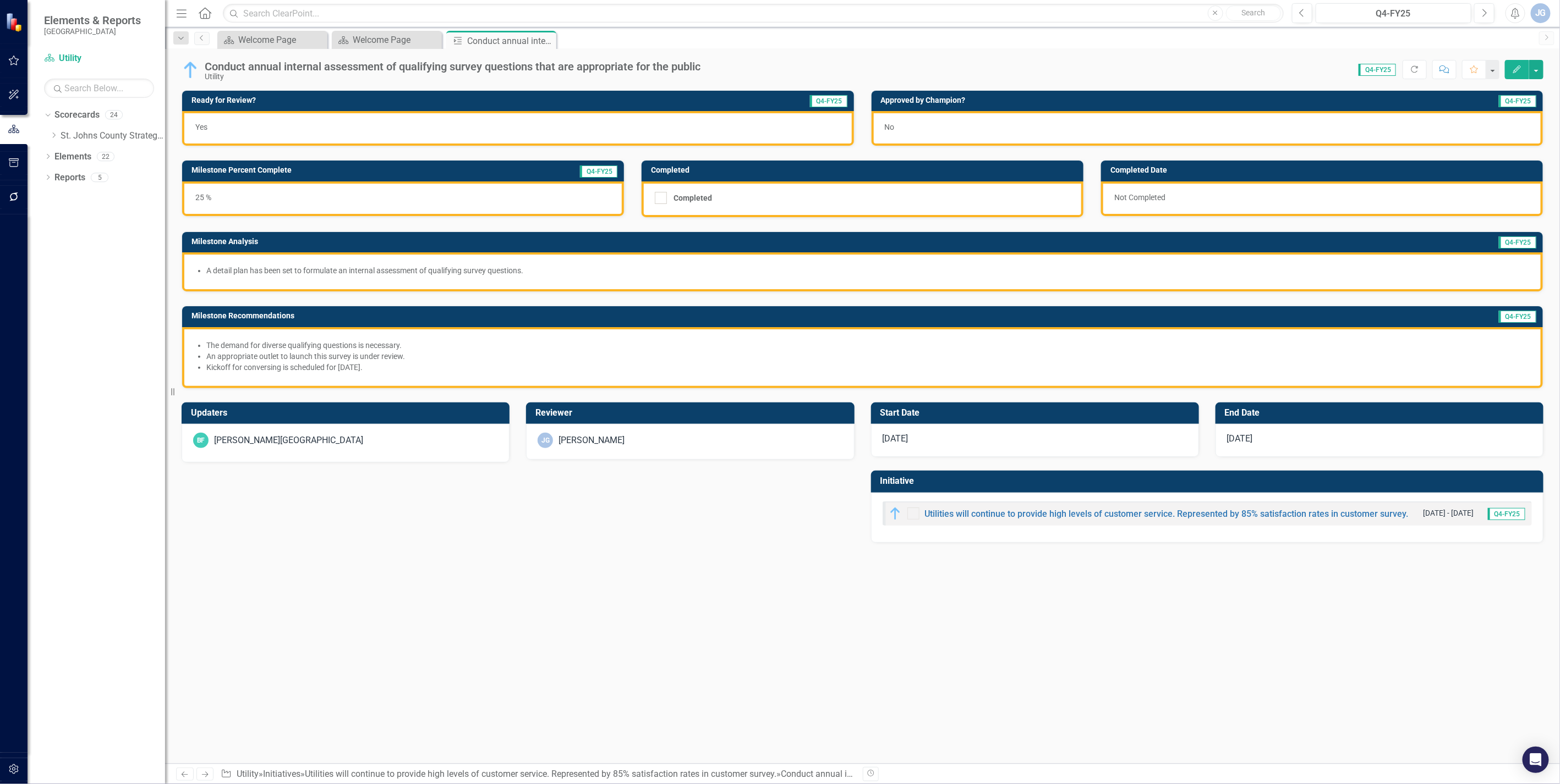
click at [904, 114] on div "No" at bounding box center [1207, 129] width 672 height 35
click at [904, 122] on div "No" at bounding box center [1207, 129] width 672 height 35
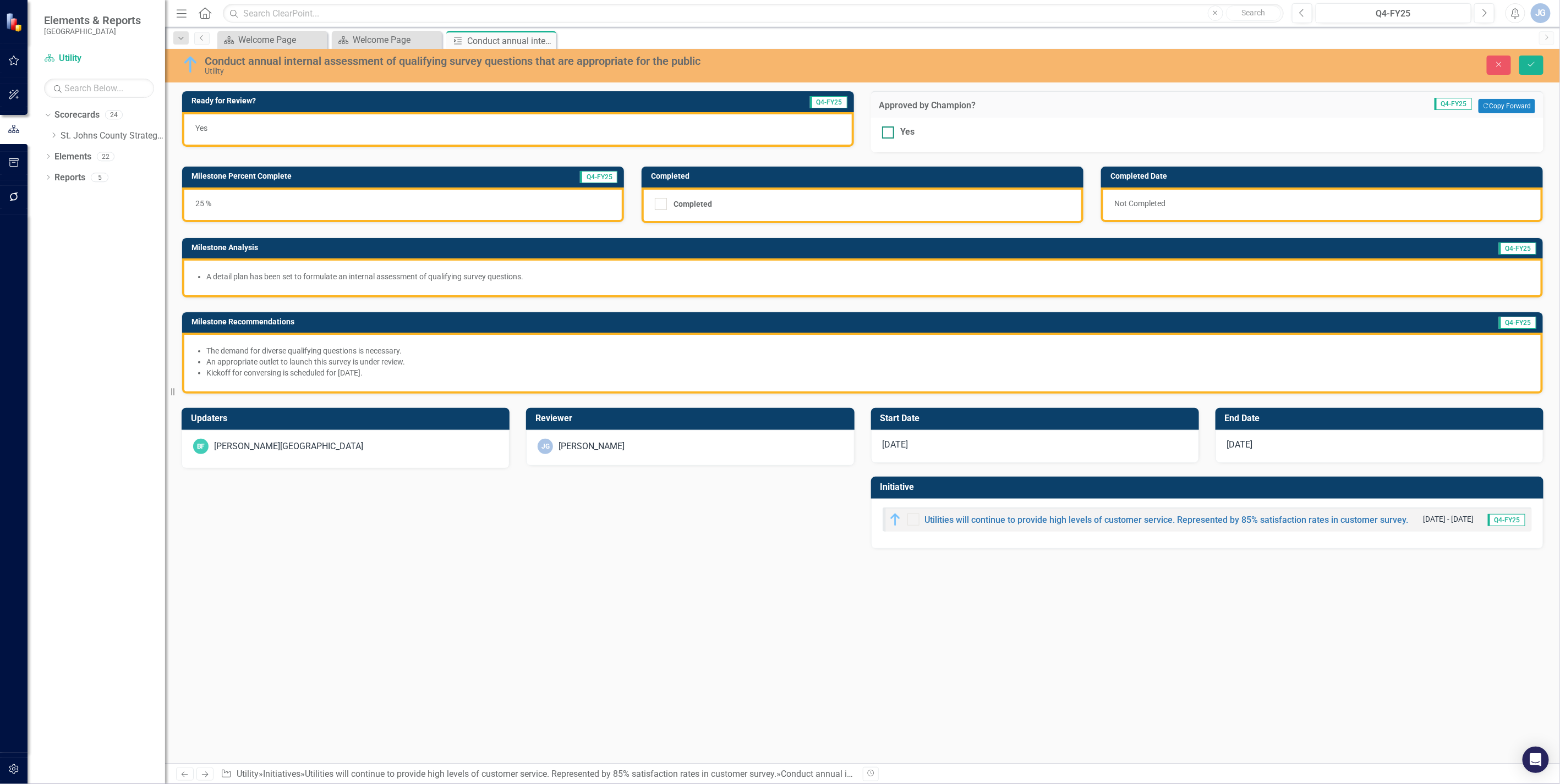
click at [892, 131] on div at bounding box center [888, 133] width 12 height 12
click at [889, 131] on input "Yes" at bounding box center [885, 130] width 7 height 7
checkbox input "true"
click at [1531, 59] on button "Save" at bounding box center [1531, 65] width 24 height 19
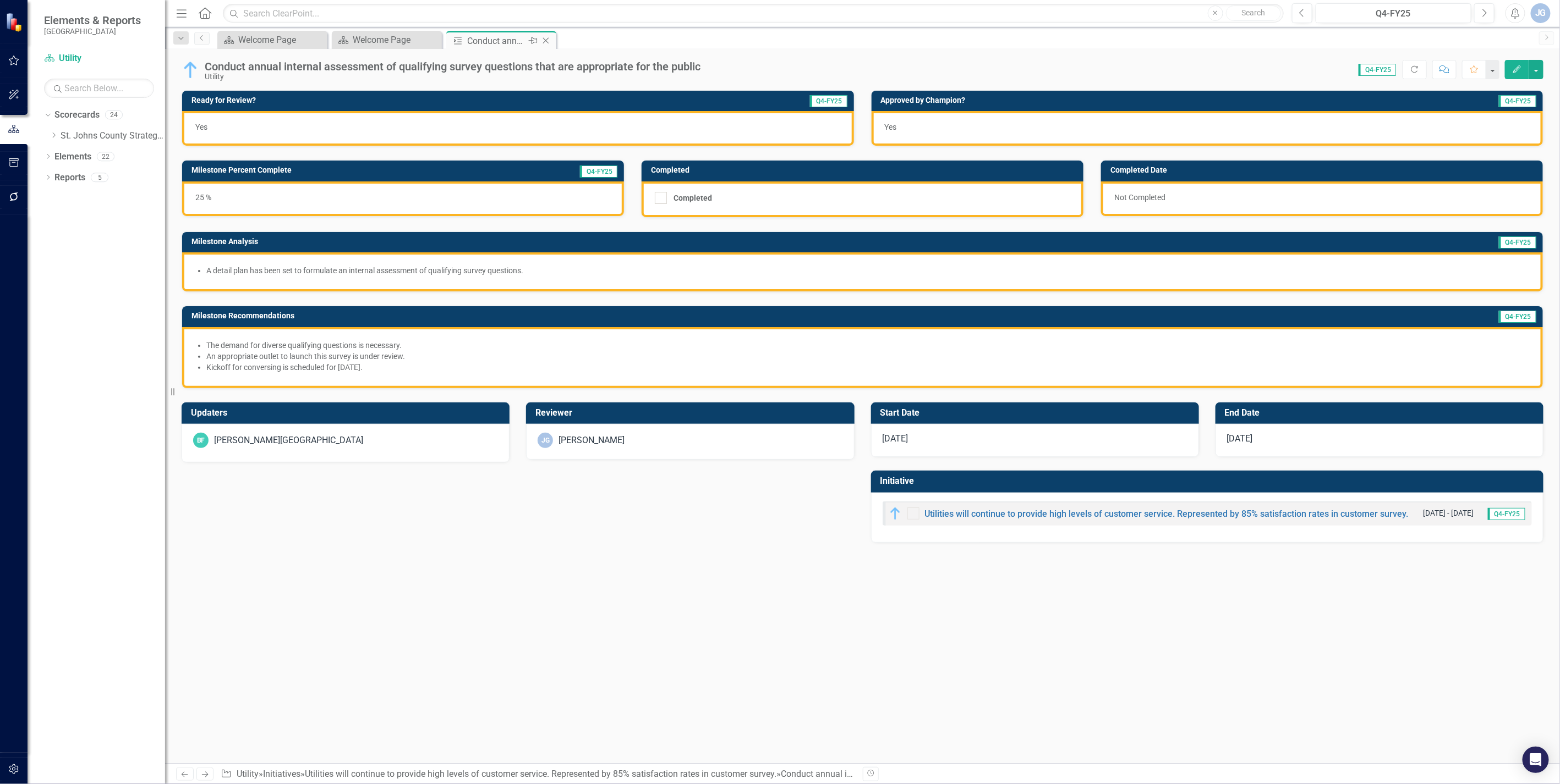
click at [543, 42] on icon "Close" at bounding box center [546, 40] width 11 height 9
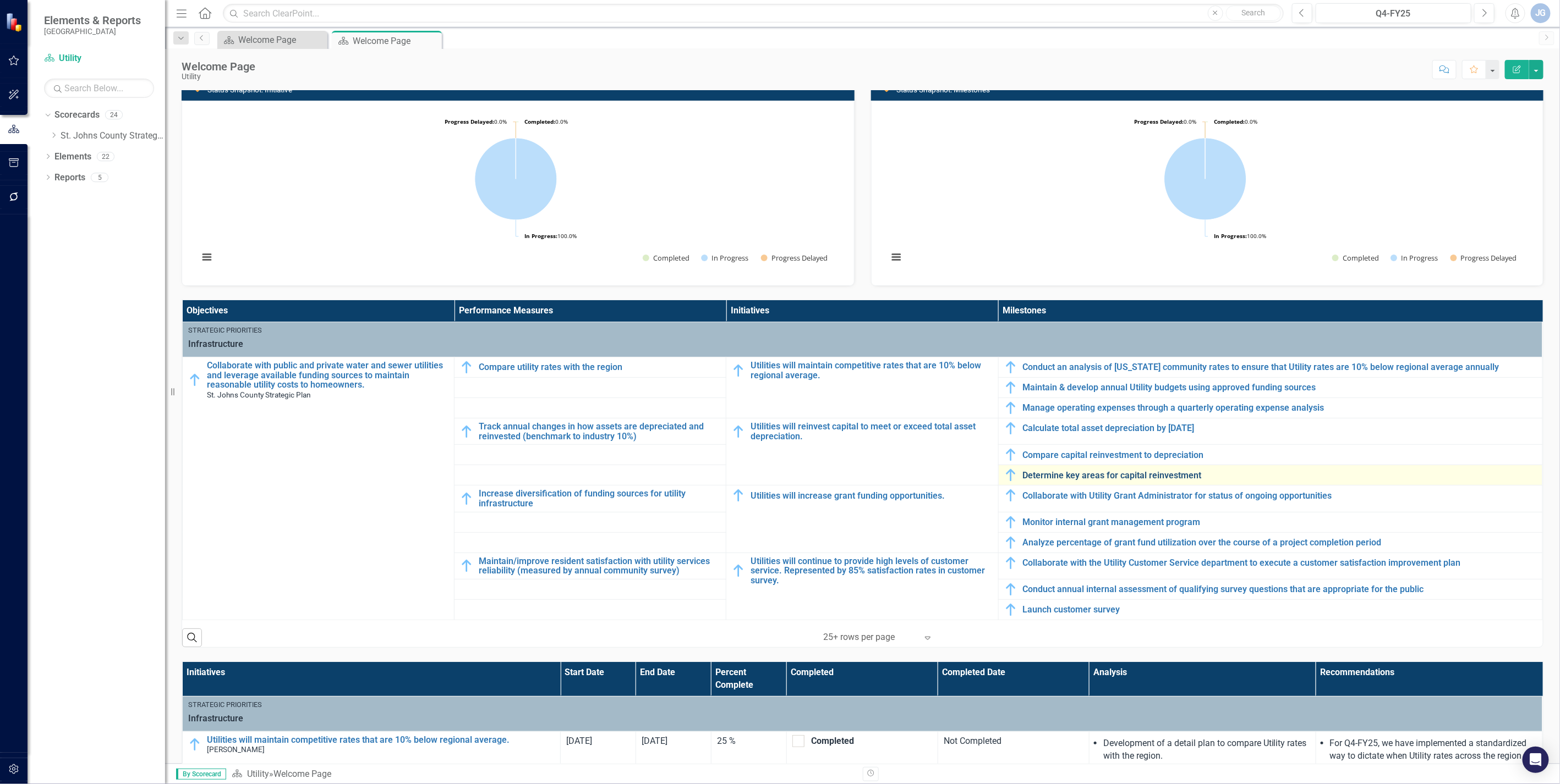
scroll to position [305, 0]
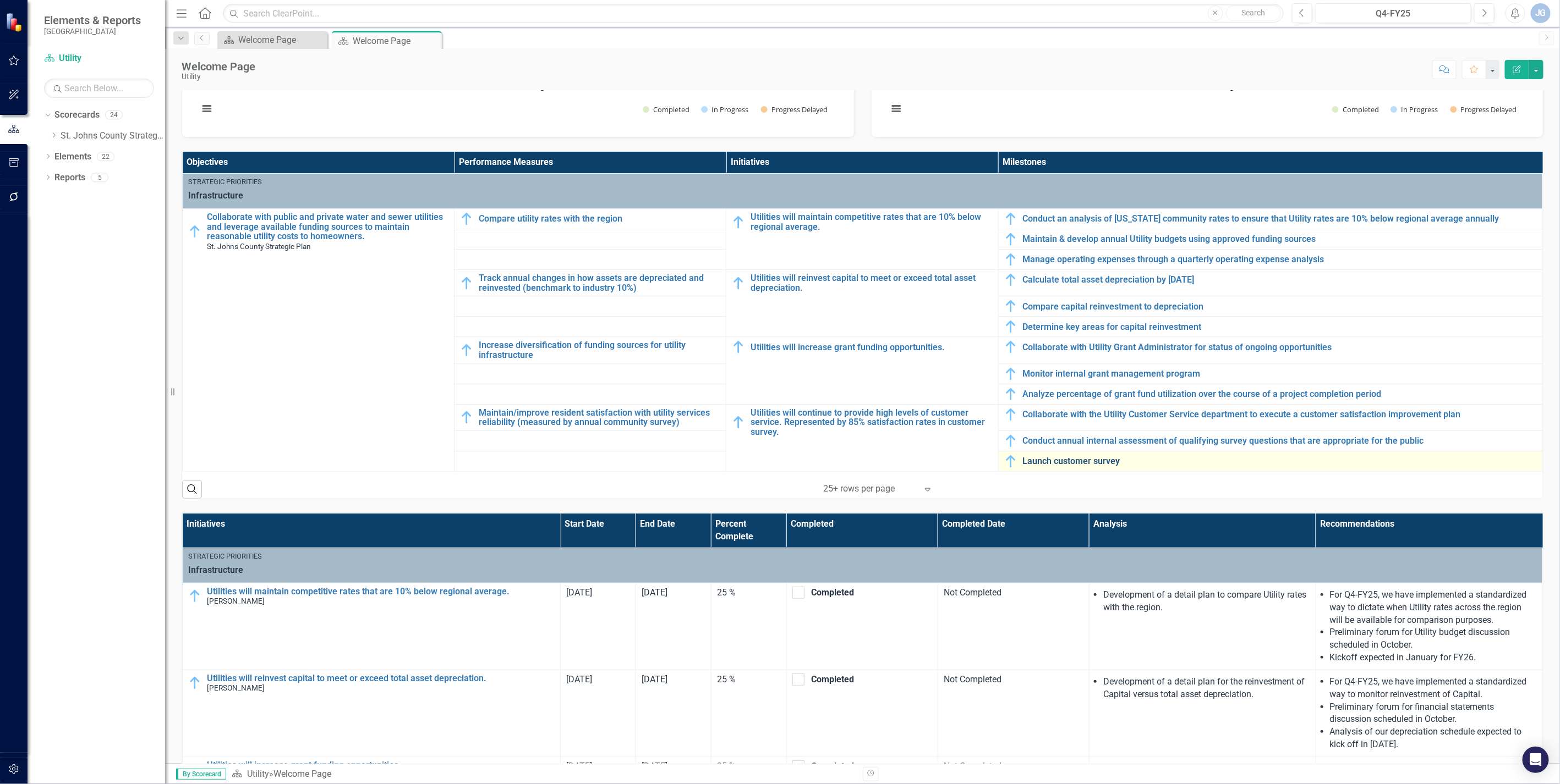
click at [1064, 460] on link "Launch customer survey" at bounding box center [1279, 461] width 514 height 10
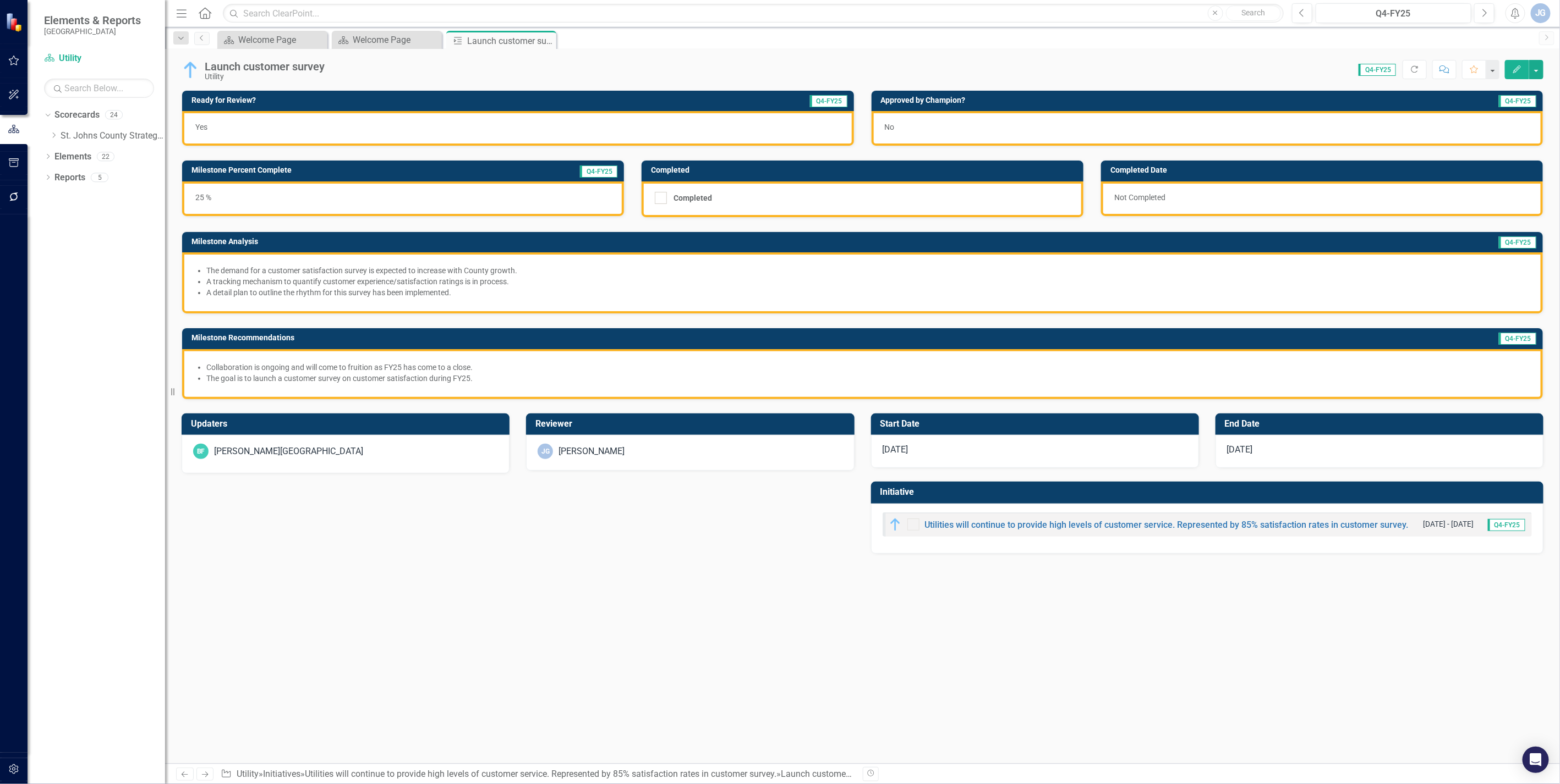
click at [958, 130] on div "No" at bounding box center [1207, 129] width 672 height 35
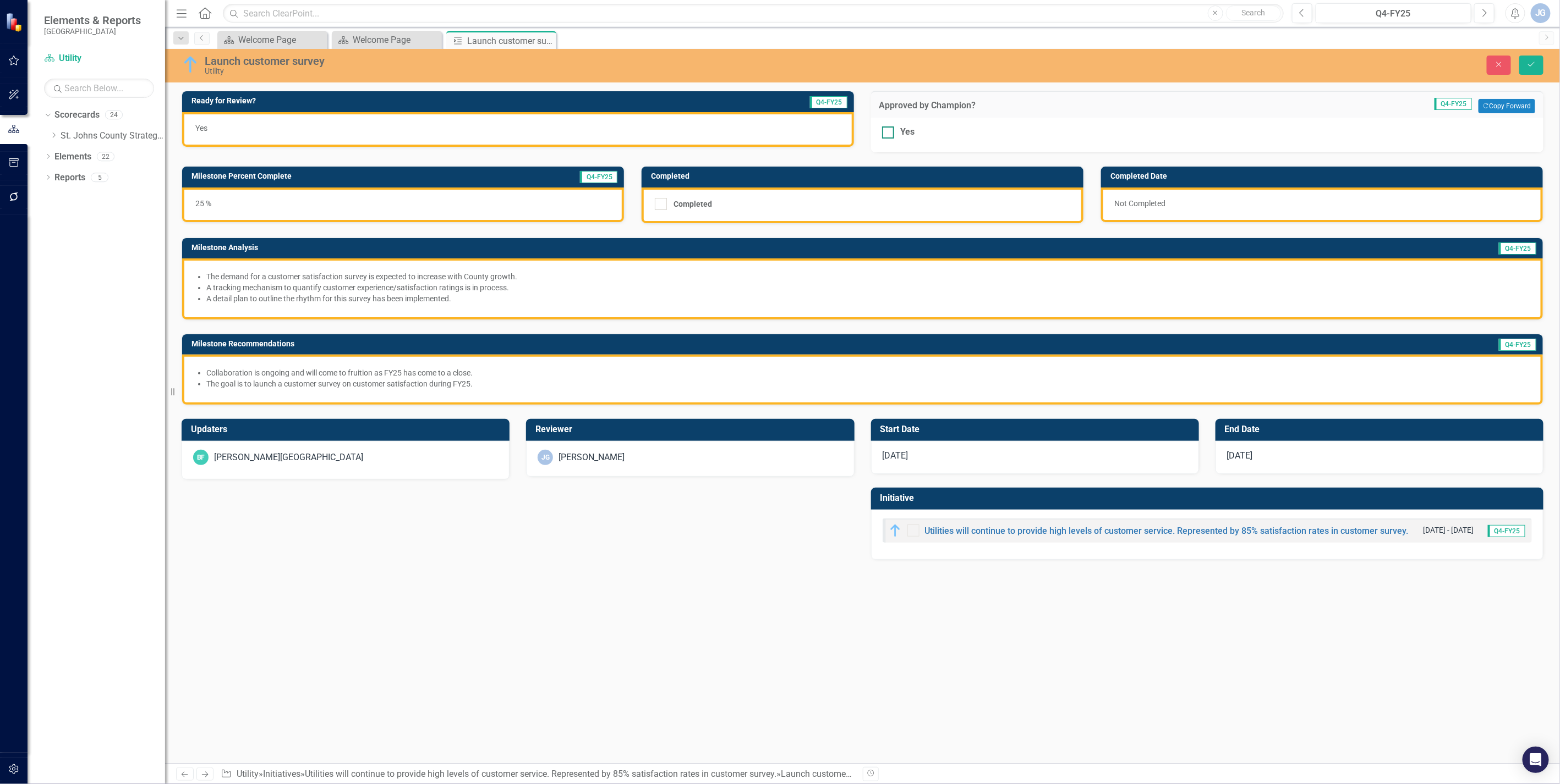
click at [885, 131] on input "Yes" at bounding box center [885, 130] width 7 height 7
checkbox input "true"
click at [1538, 64] on button "Save" at bounding box center [1531, 65] width 24 height 19
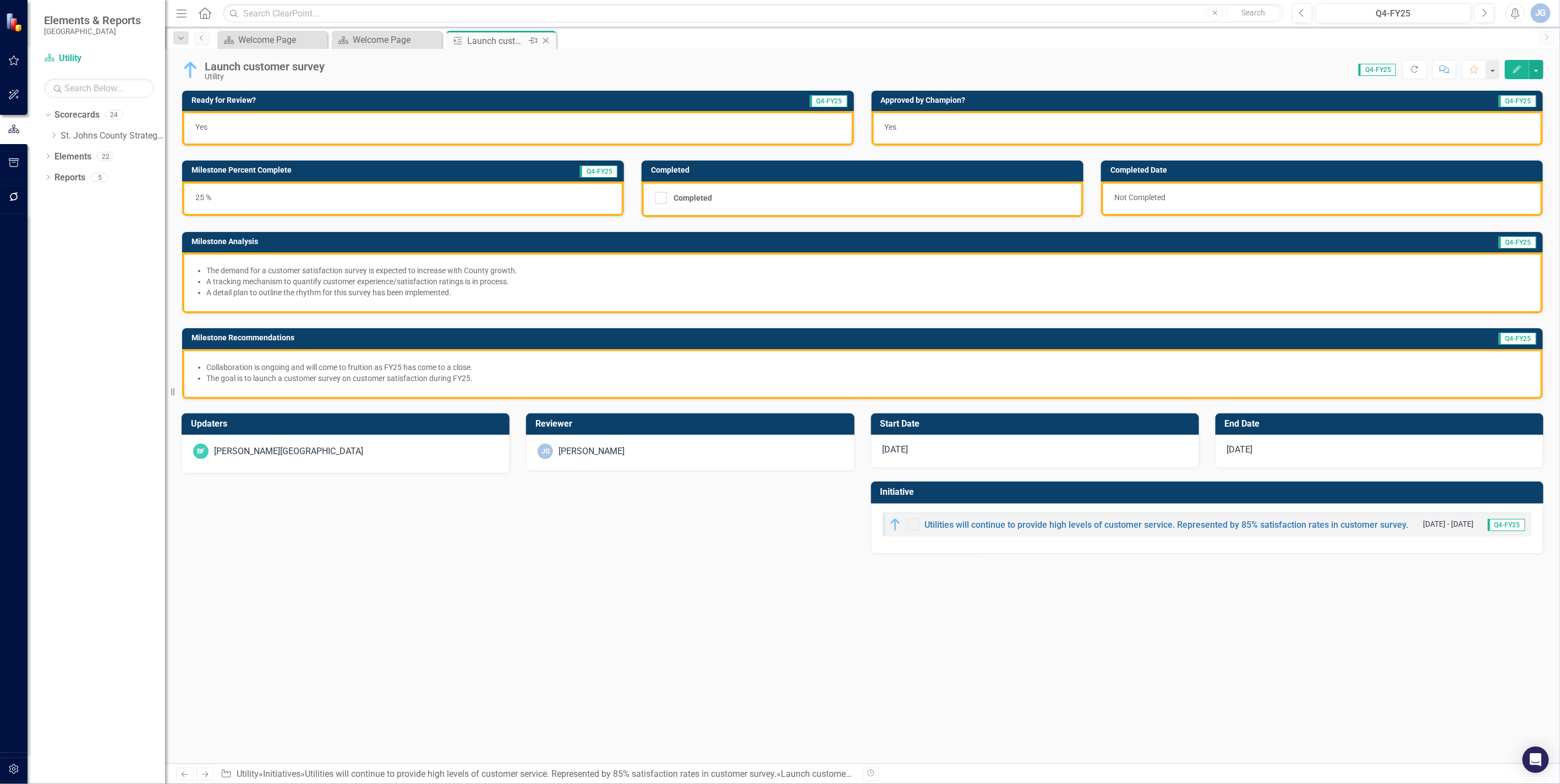
click at [549, 40] on icon "Close" at bounding box center [546, 40] width 11 height 9
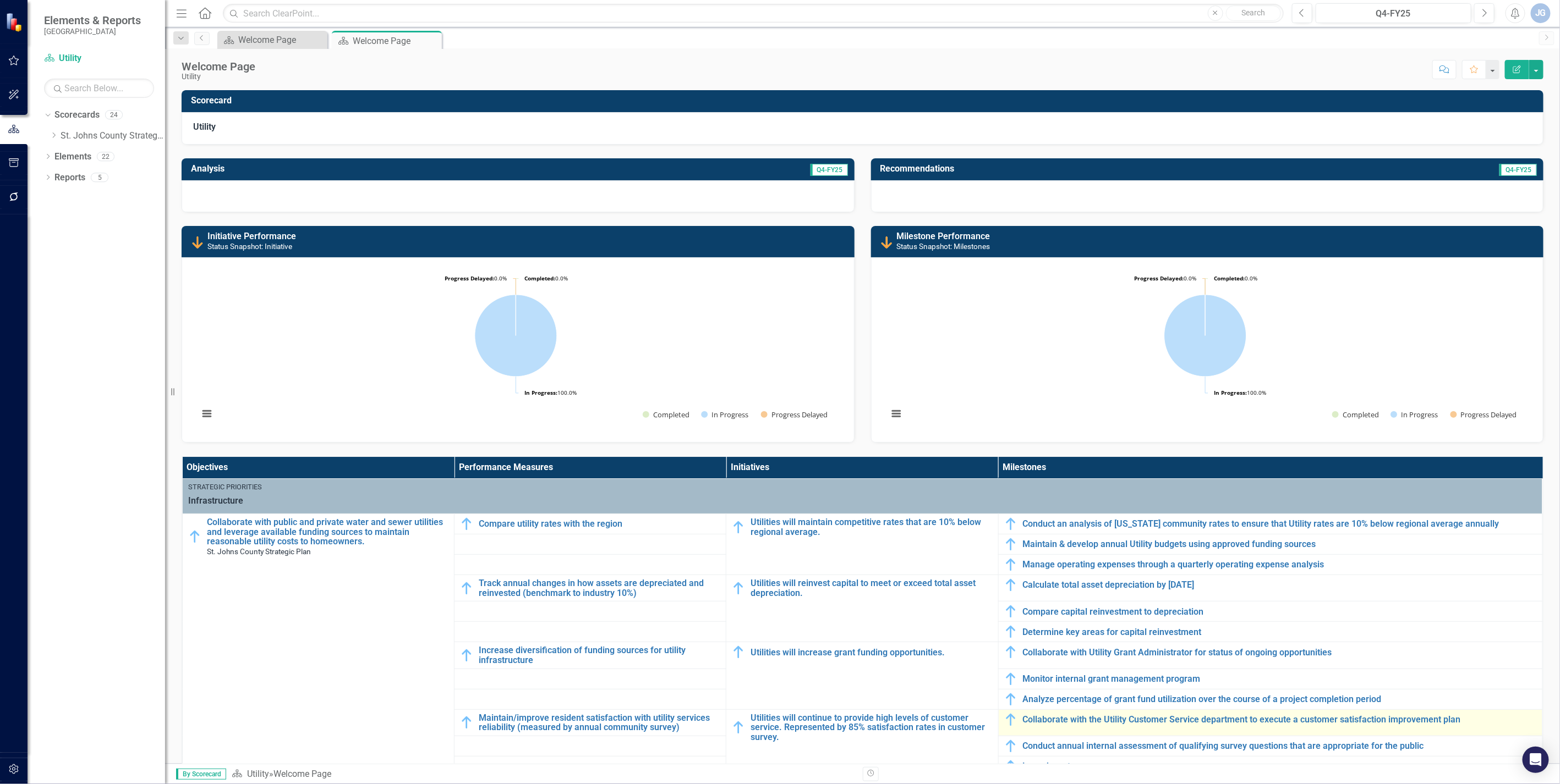
scroll to position [183, 0]
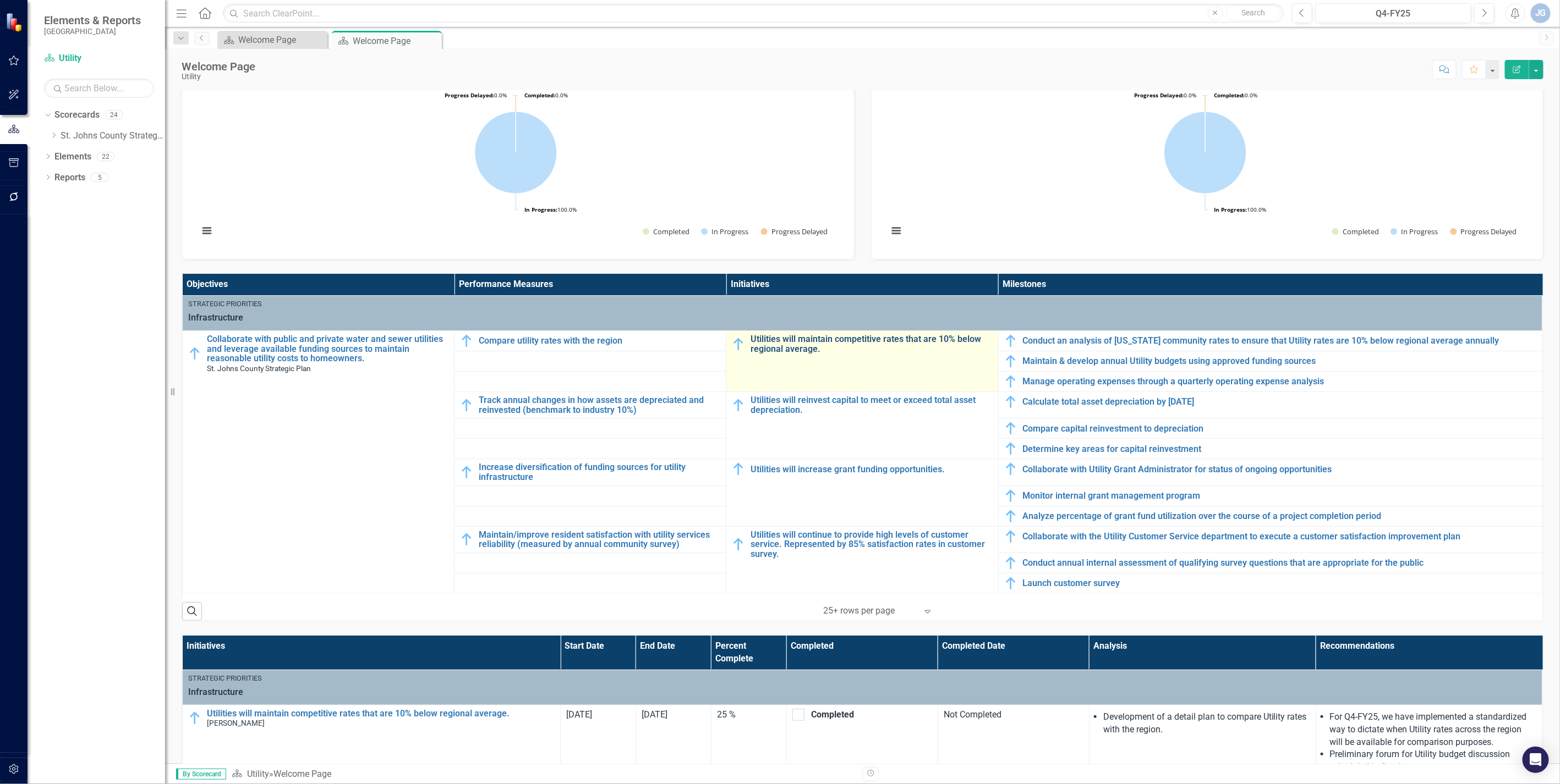
click at [791, 341] on link "Utilities will maintain competitive rates that are 10% below regional average." at bounding box center [871, 343] width 242 height 19
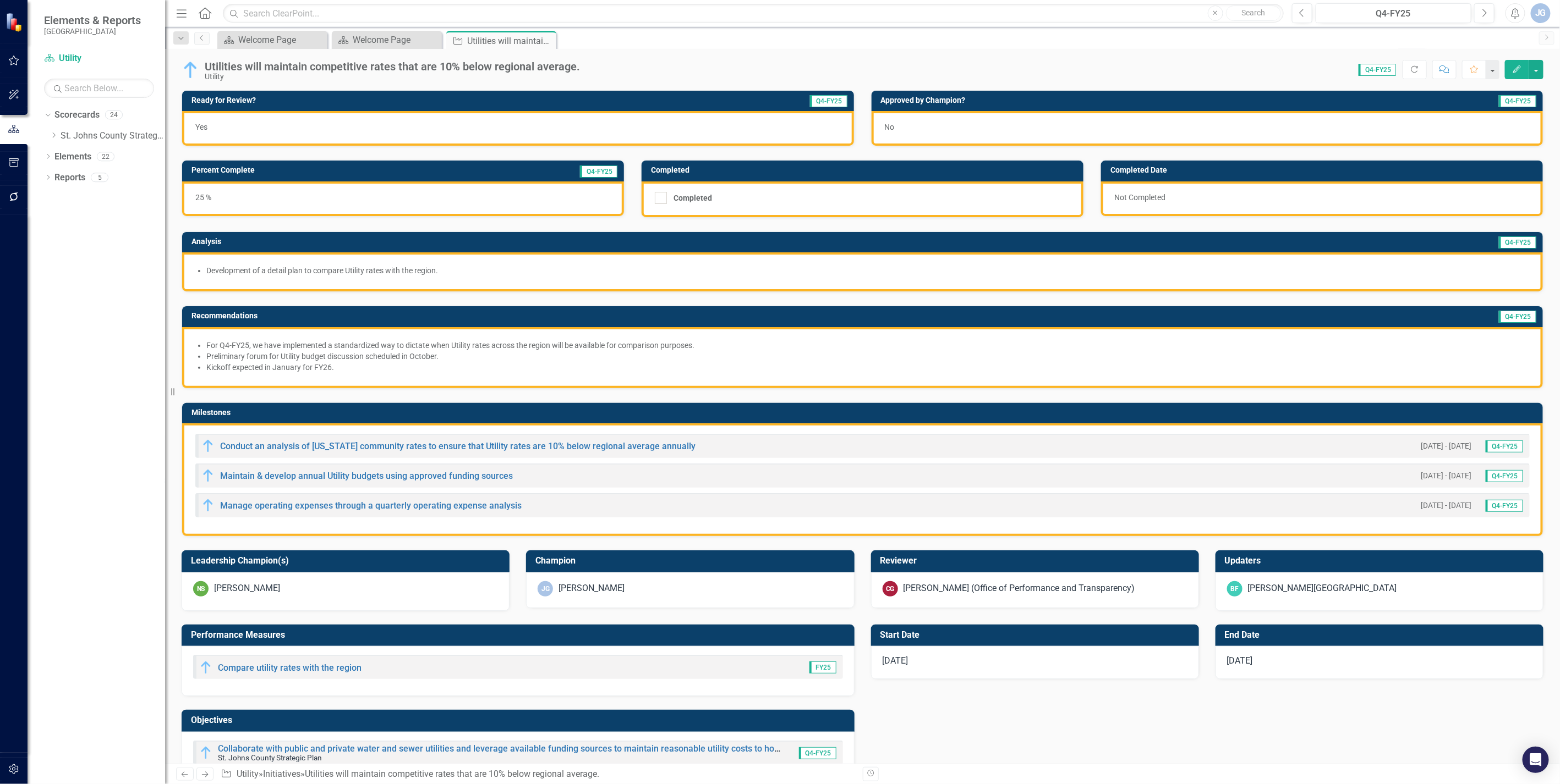
click at [906, 128] on div "No" at bounding box center [1207, 129] width 672 height 35
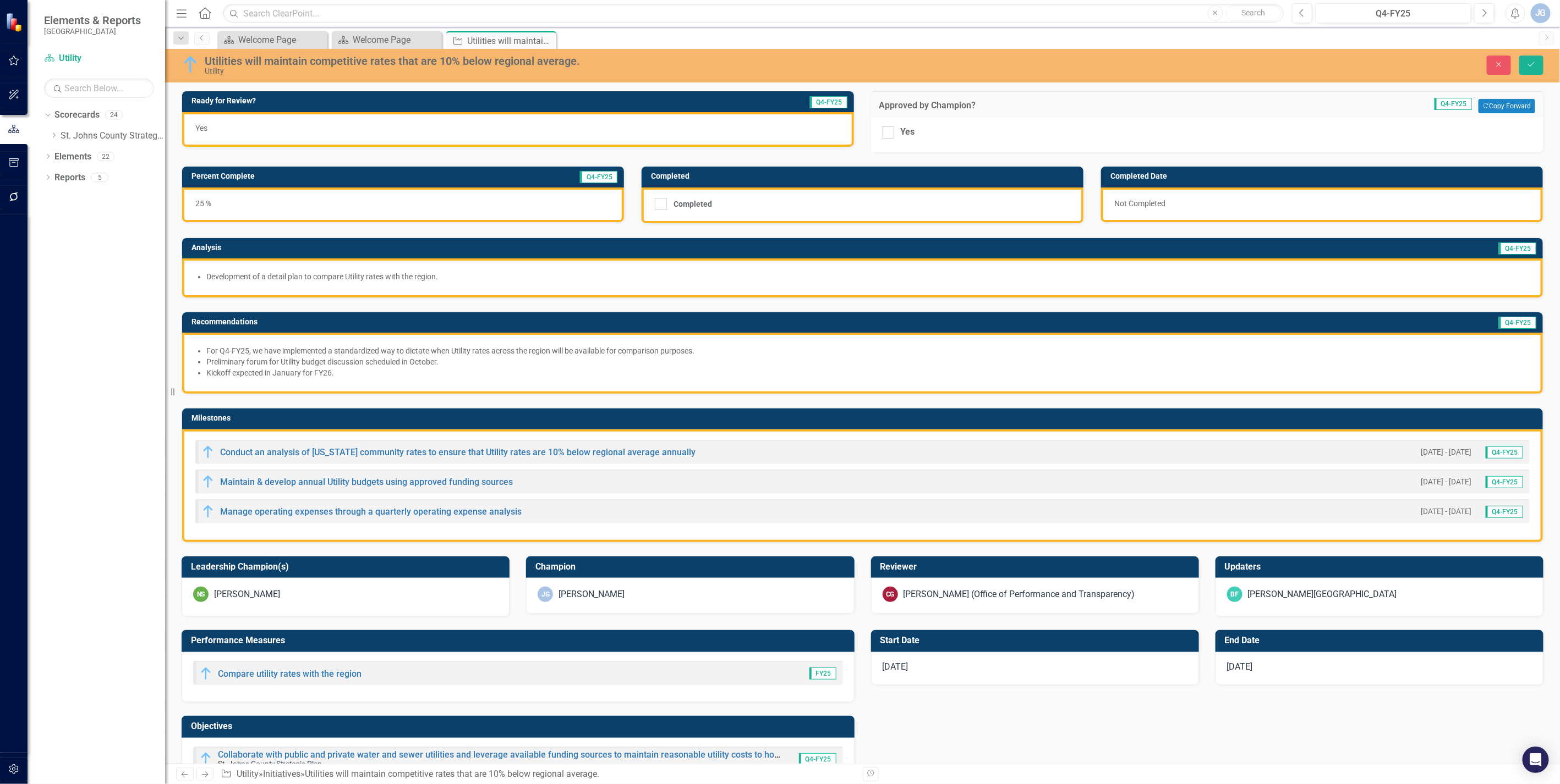
drag, startPoint x: 878, startPoint y: 131, endPoint x: 1233, endPoint y: 103, distance: 356.1
click at [882, 131] on input "Yes" at bounding box center [885, 130] width 7 height 7
checkbox input "true"
click at [1521, 57] on button "Save" at bounding box center [1531, 65] width 24 height 19
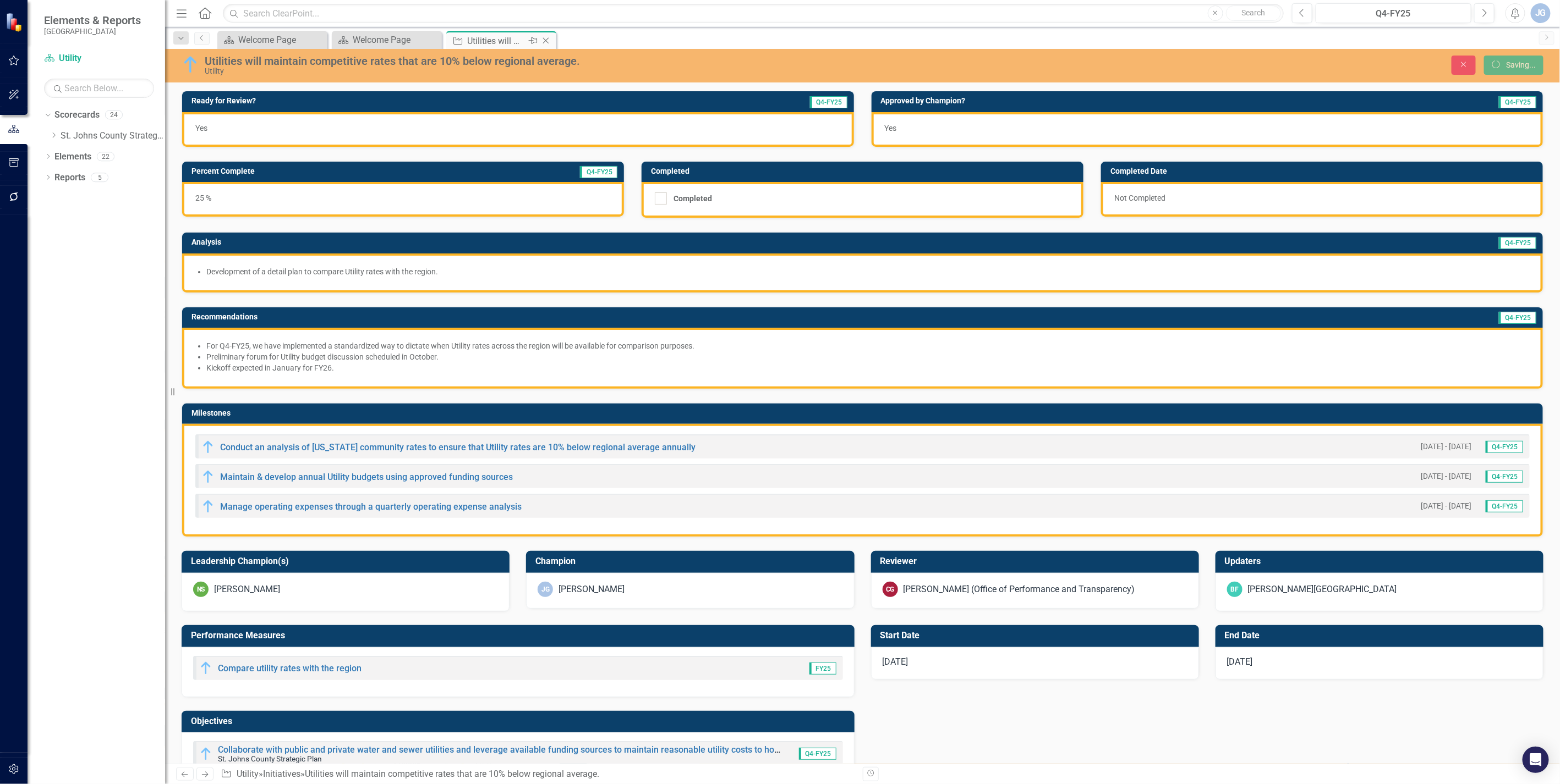
click at [543, 37] on icon "Close" at bounding box center [546, 40] width 11 height 9
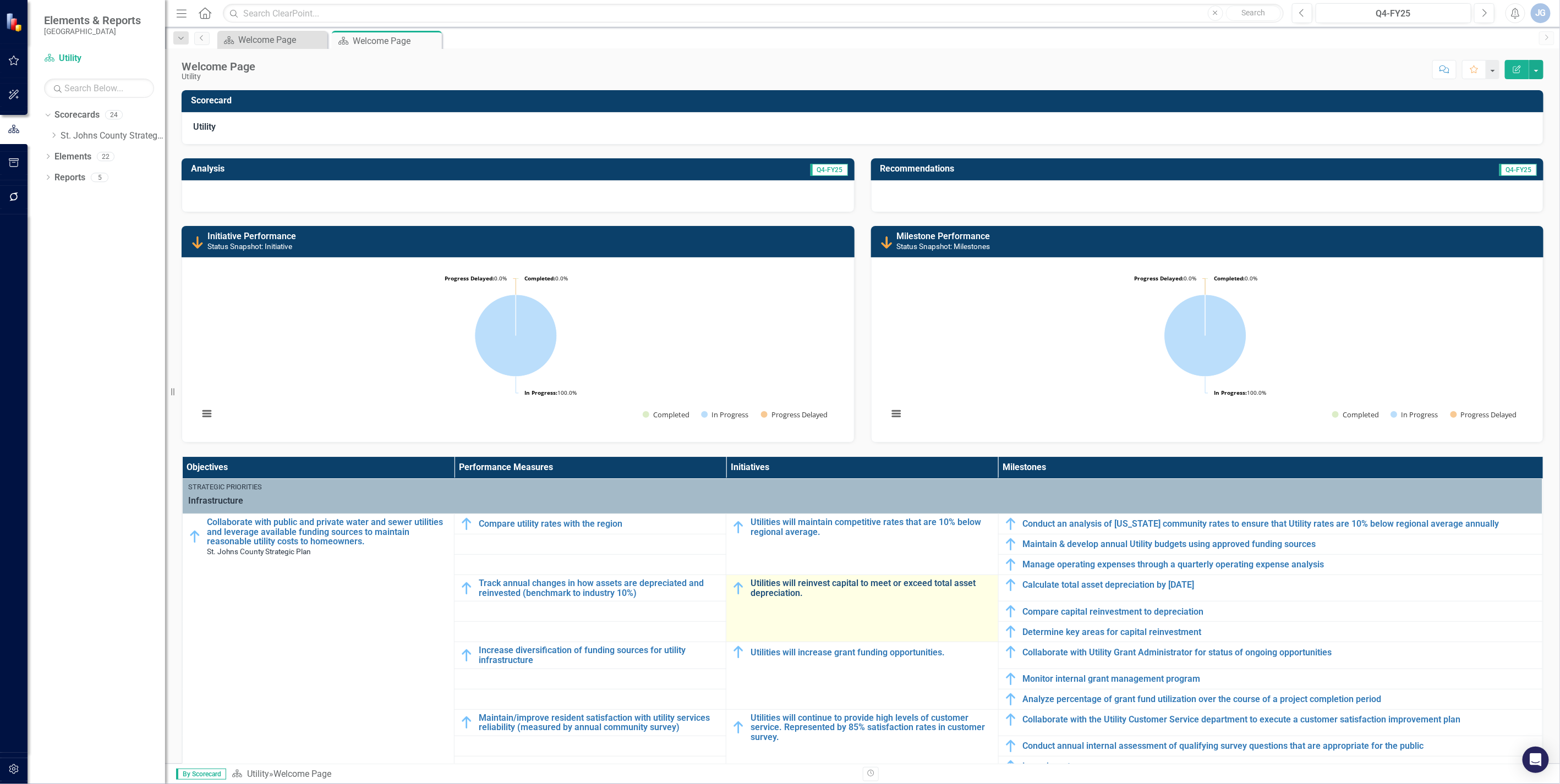
click at [778, 579] on link "Utilities will reinvest capital to meet or exceed total asset depreciation." at bounding box center [871, 588] width 242 height 19
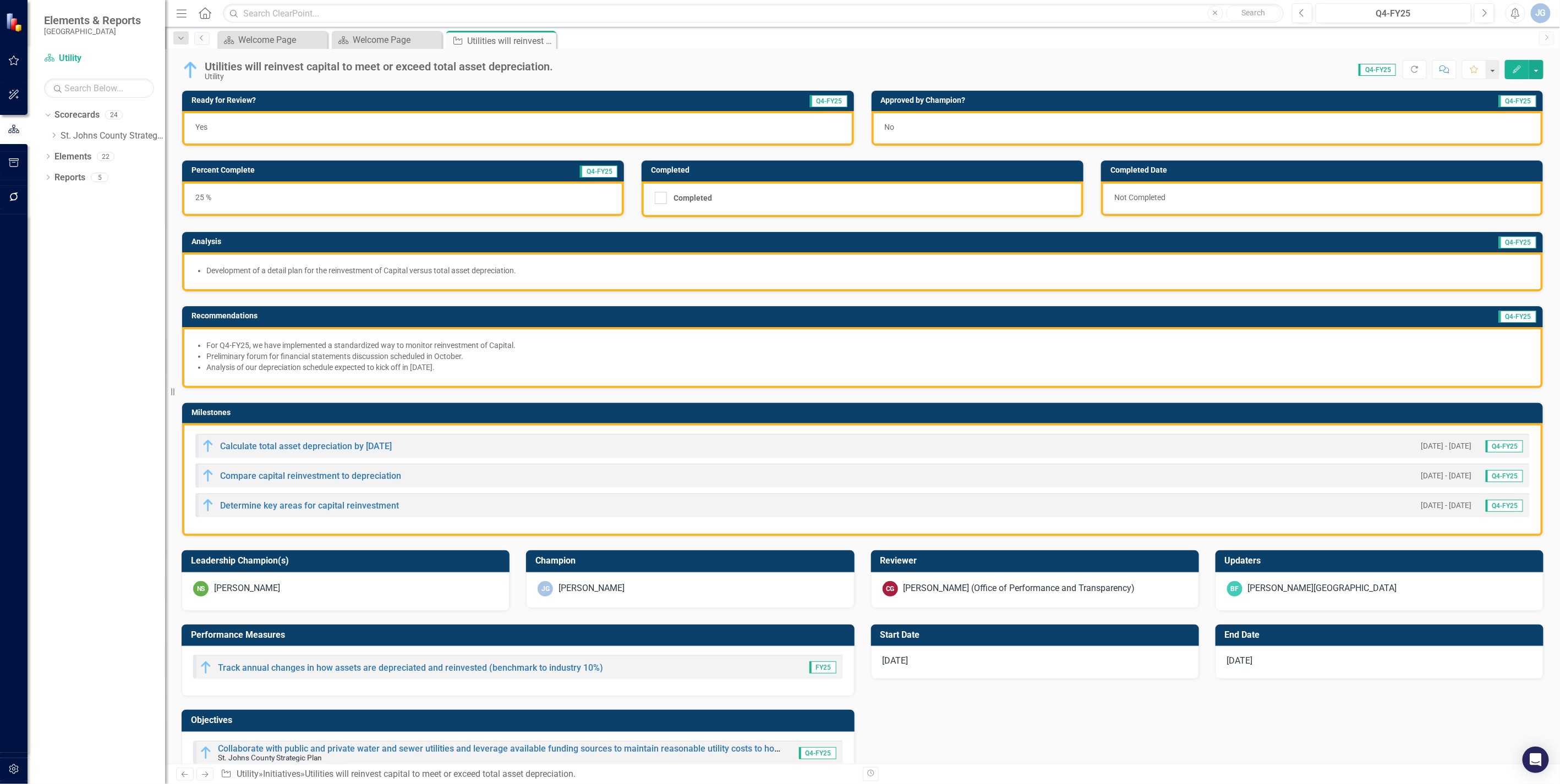
click at [967, 125] on div "No" at bounding box center [1207, 129] width 672 height 35
click at [898, 128] on div "No" at bounding box center [1207, 129] width 672 height 35
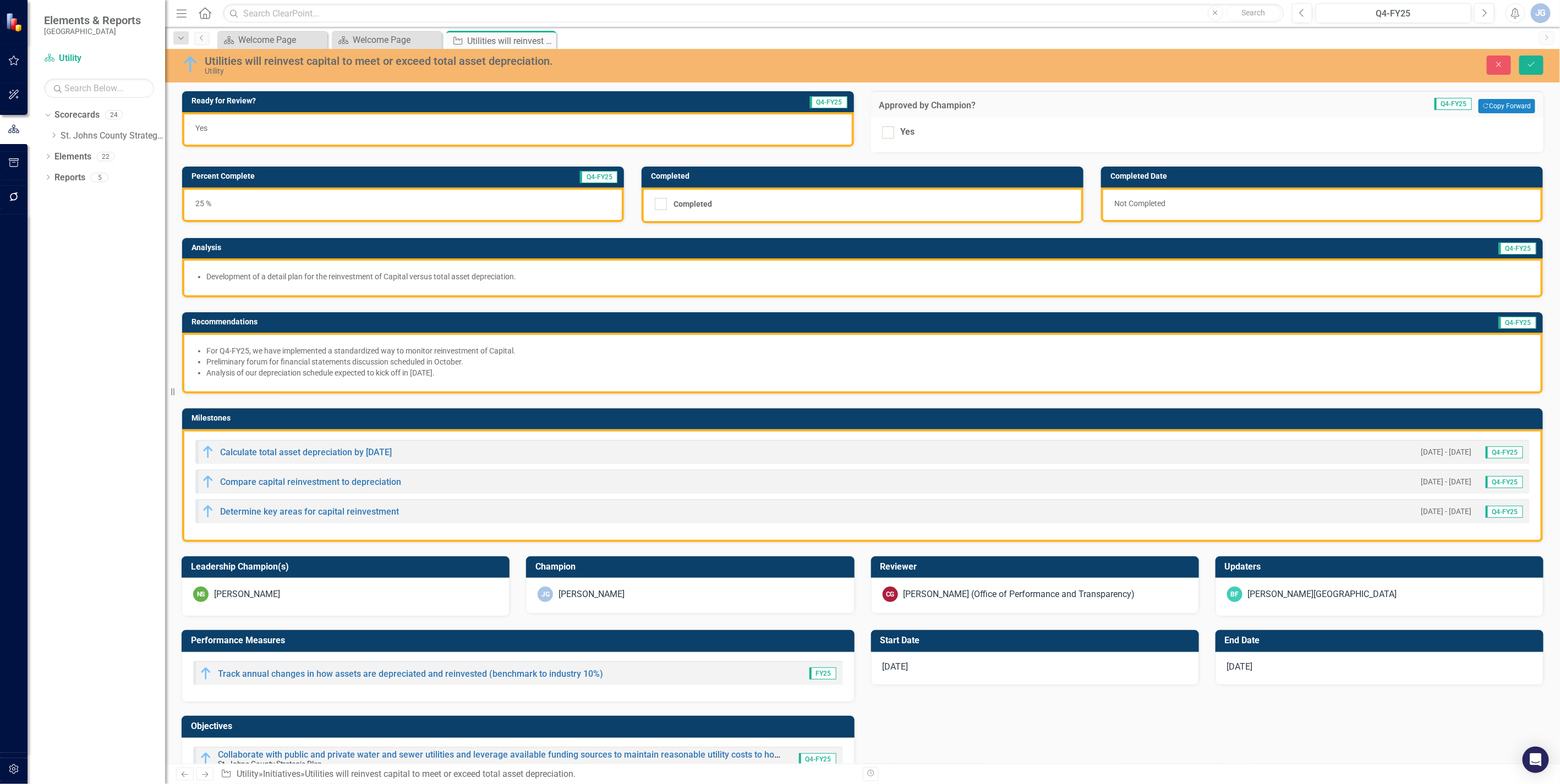
drag, startPoint x: 883, startPoint y: 131, endPoint x: 969, endPoint y: 106, distance: 89.6
click at [883, 131] on input "Yes" at bounding box center [885, 130] width 7 height 7
checkbox input "true"
click at [1530, 57] on button "Save" at bounding box center [1531, 65] width 24 height 19
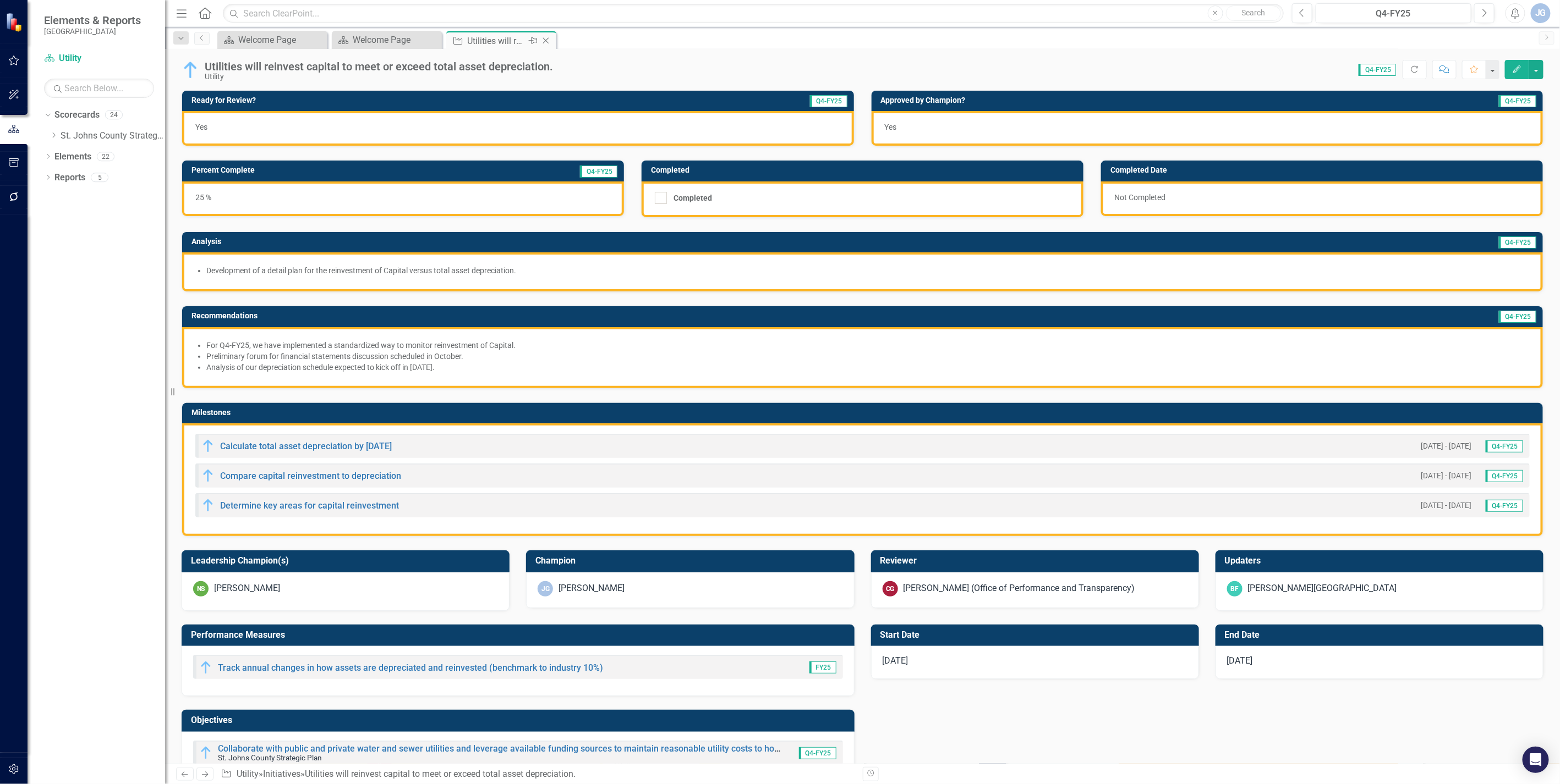
click at [547, 40] on icon "Close" at bounding box center [546, 40] width 11 height 9
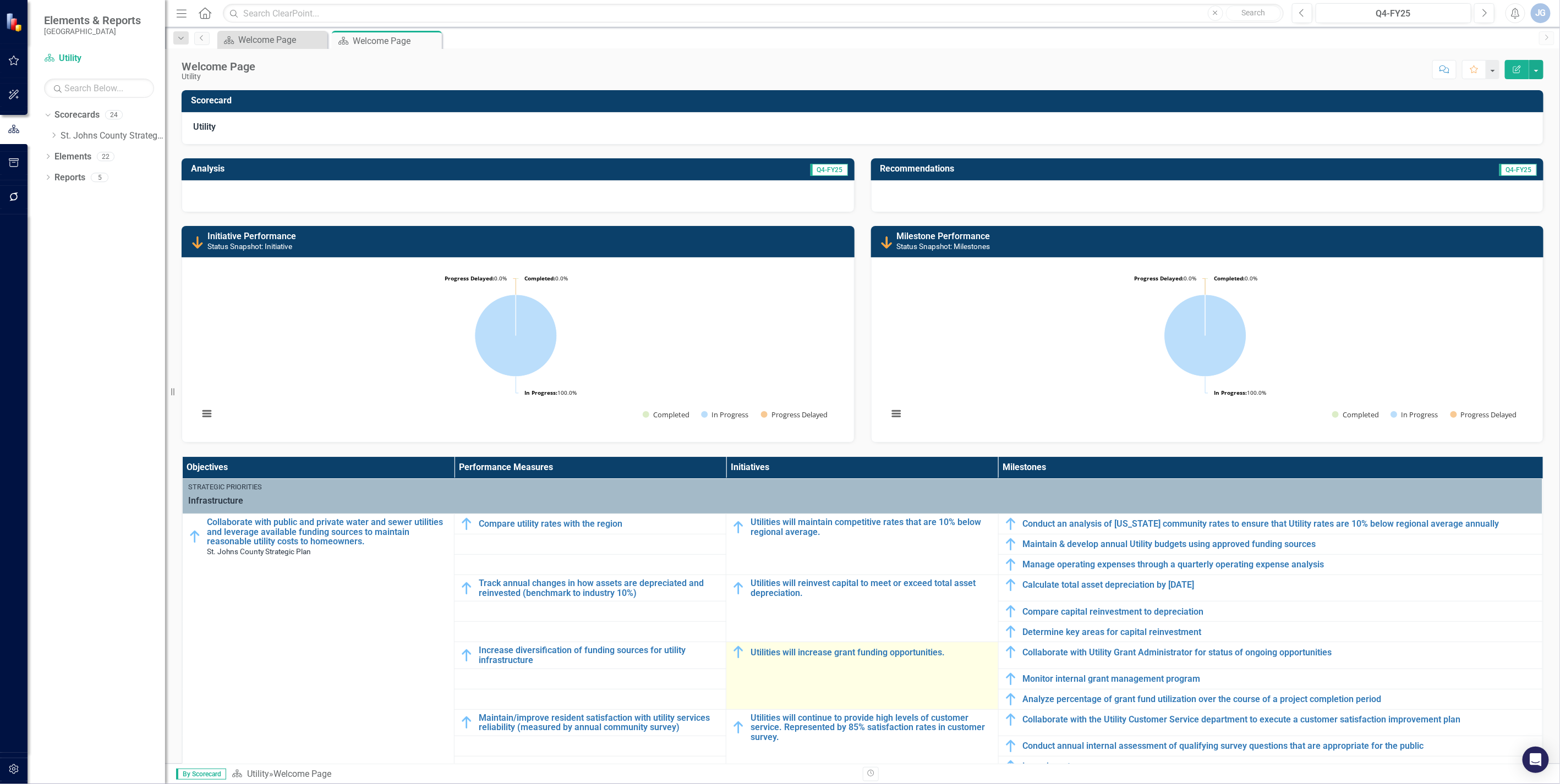
click at [790, 658] on div "Utilities will increase grant funding opportunities." at bounding box center [862, 652] width 261 height 13
click at [788, 657] on link "Utilities will increase grant funding opportunities." at bounding box center [871, 653] width 242 height 10
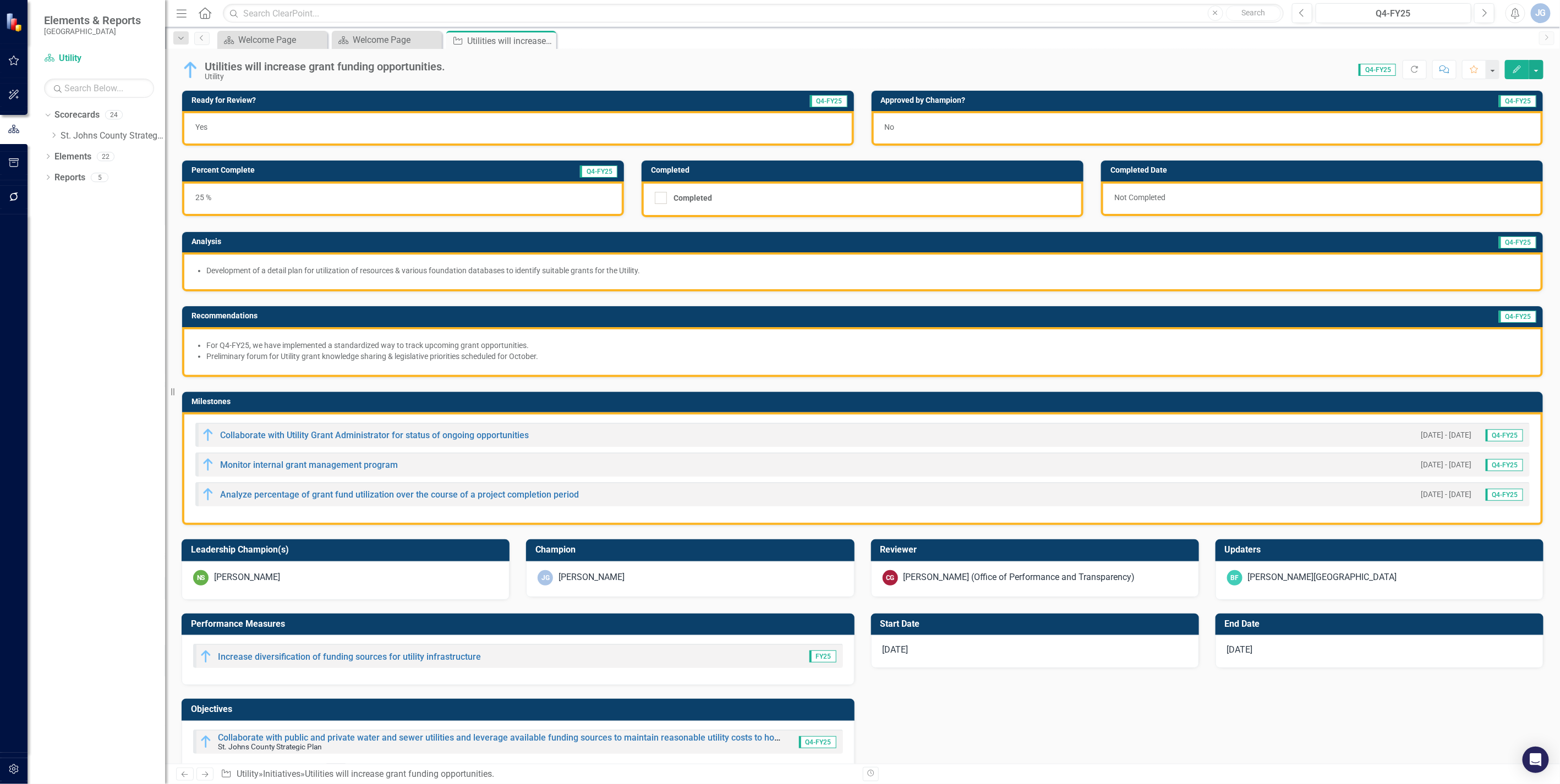
click at [893, 130] on div "No" at bounding box center [1207, 129] width 672 height 35
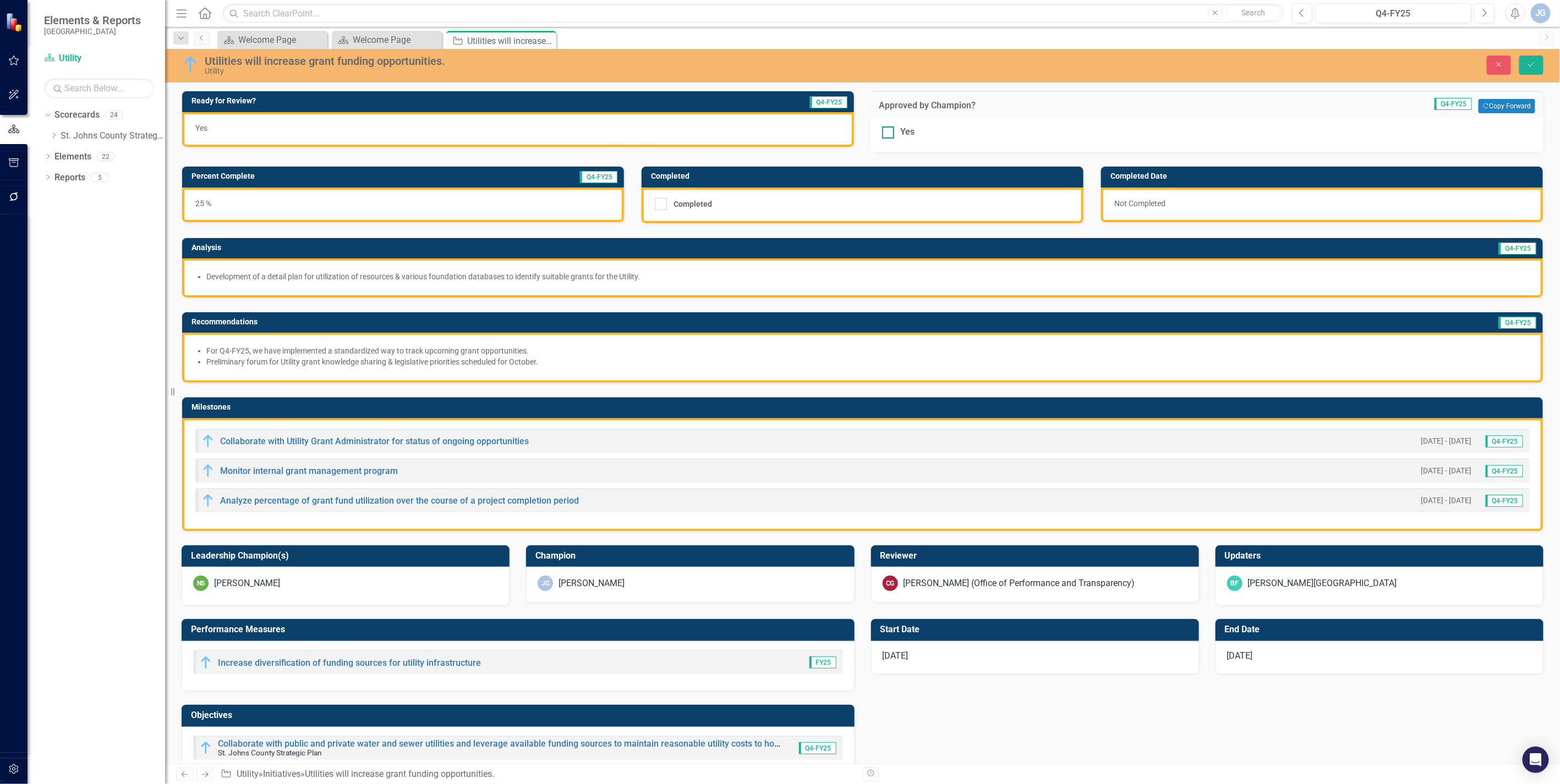
click at [889, 132] on div at bounding box center [888, 133] width 12 height 12
click at [889, 132] on input "Yes" at bounding box center [885, 130] width 7 height 7
checkbox input "true"
click at [1522, 66] on button "Save" at bounding box center [1531, 65] width 24 height 19
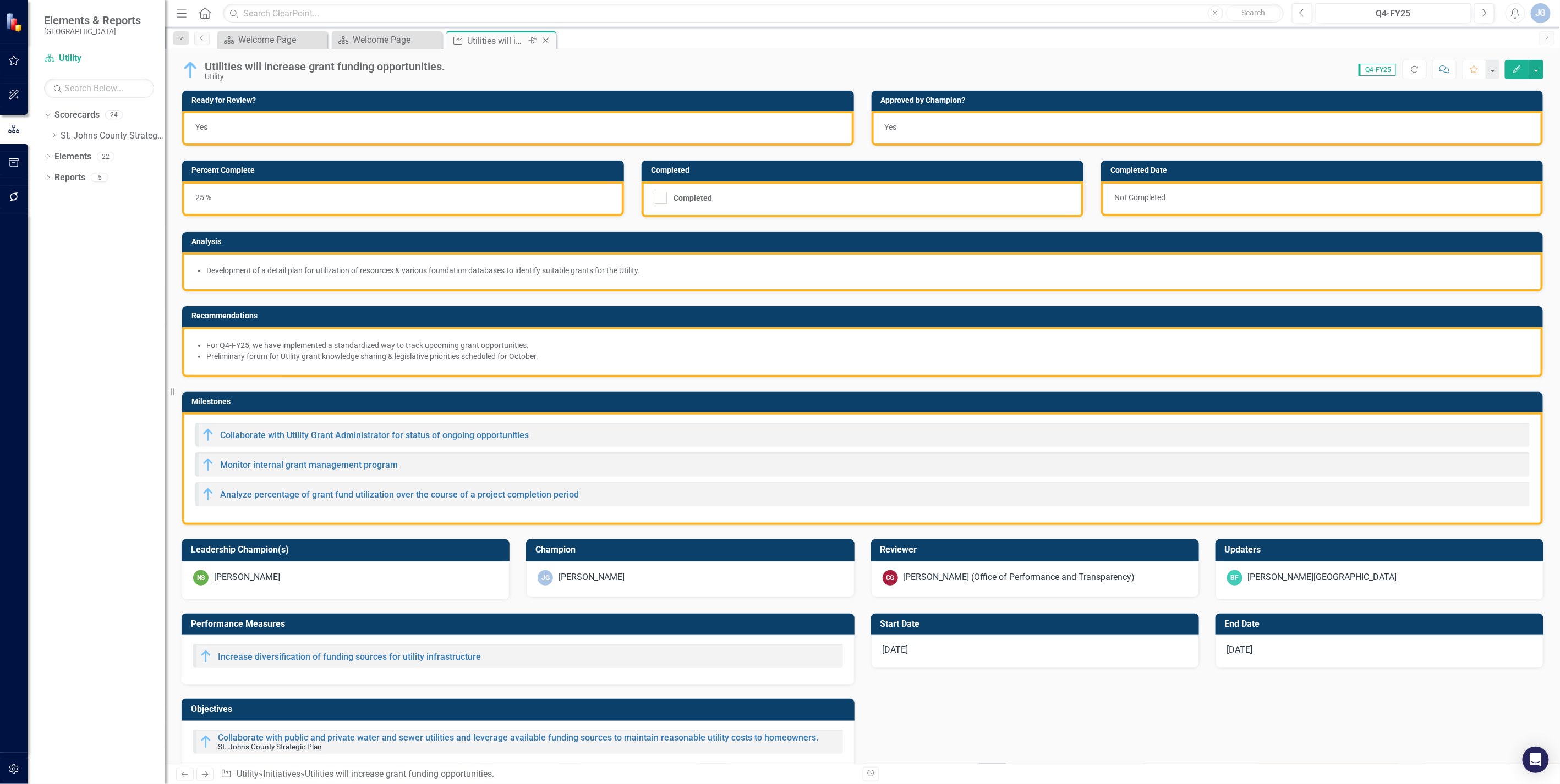
click at [544, 41] on icon "Close" at bounding box center [546, 40] width 11 height 9
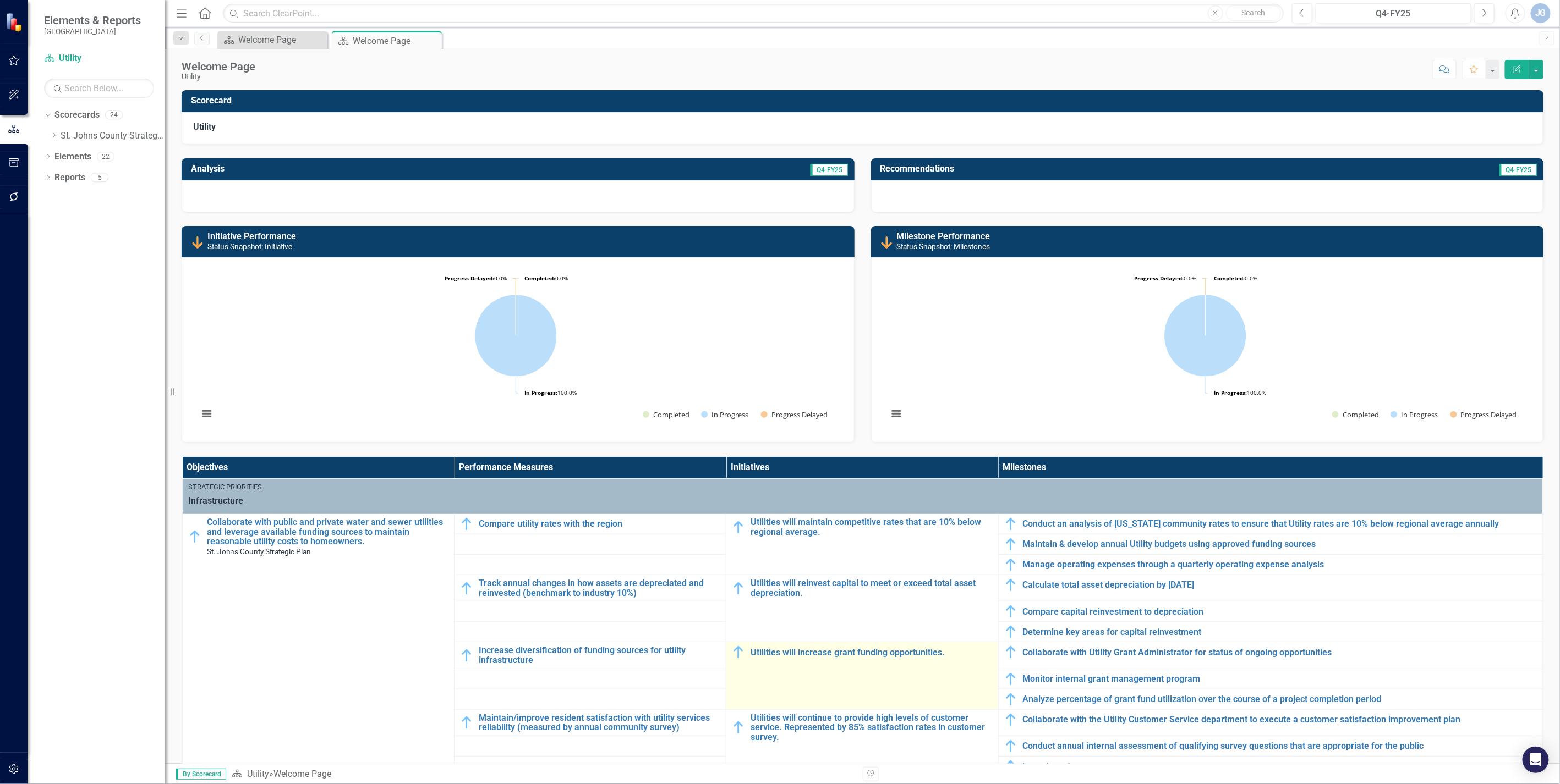
click at [791, 657] on div "Utilities will increase grant funding opportunities." at bounding box center [862, 652] width 261 height 13
click at [791, 653] on link "Utilities will increase grant funding opportunities." at bounding box center [871, 653] width 242 height 10
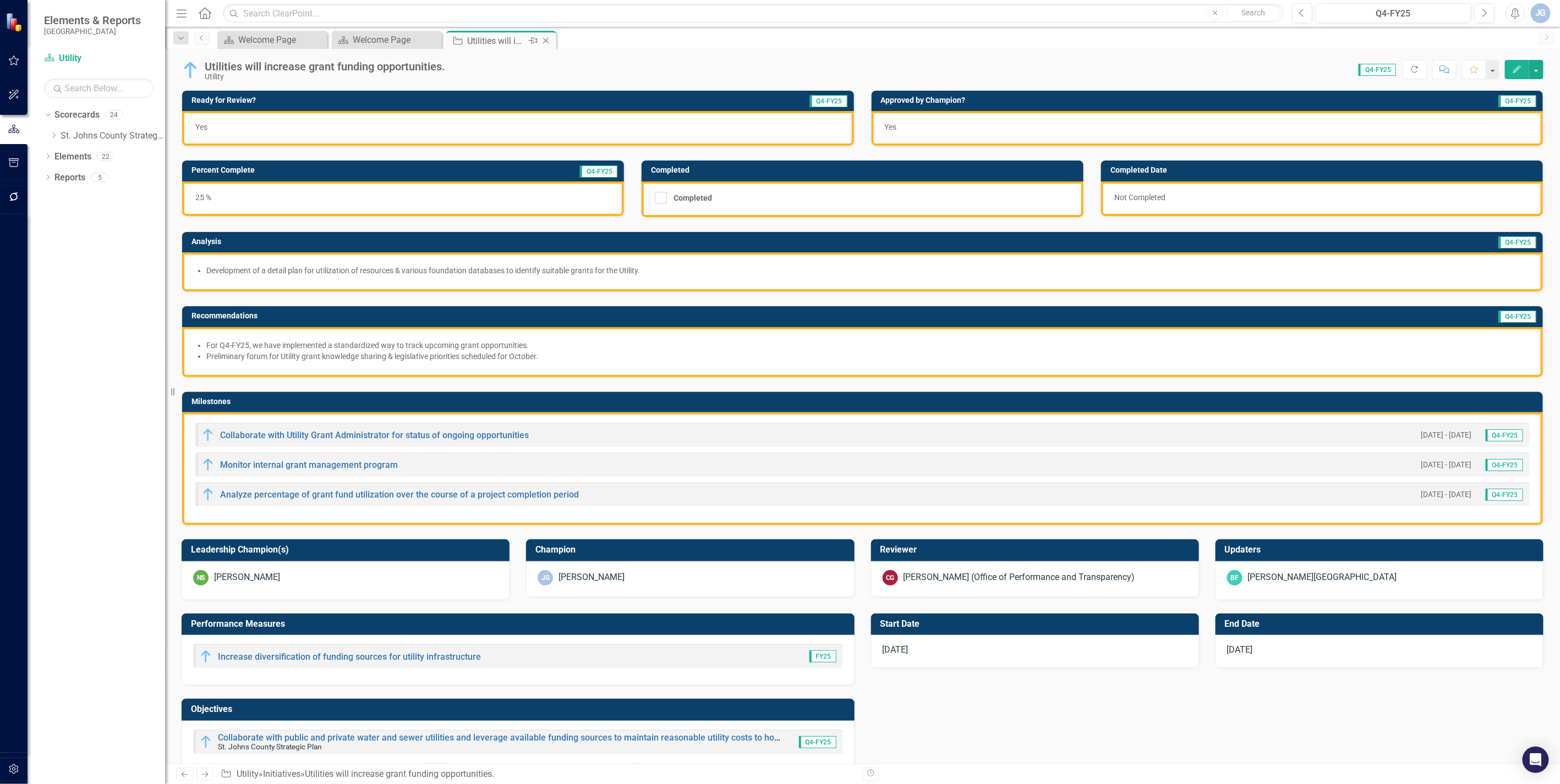
click at [542, 40] on icon "Close" at bounding box center [546, 40] width 11 height 9
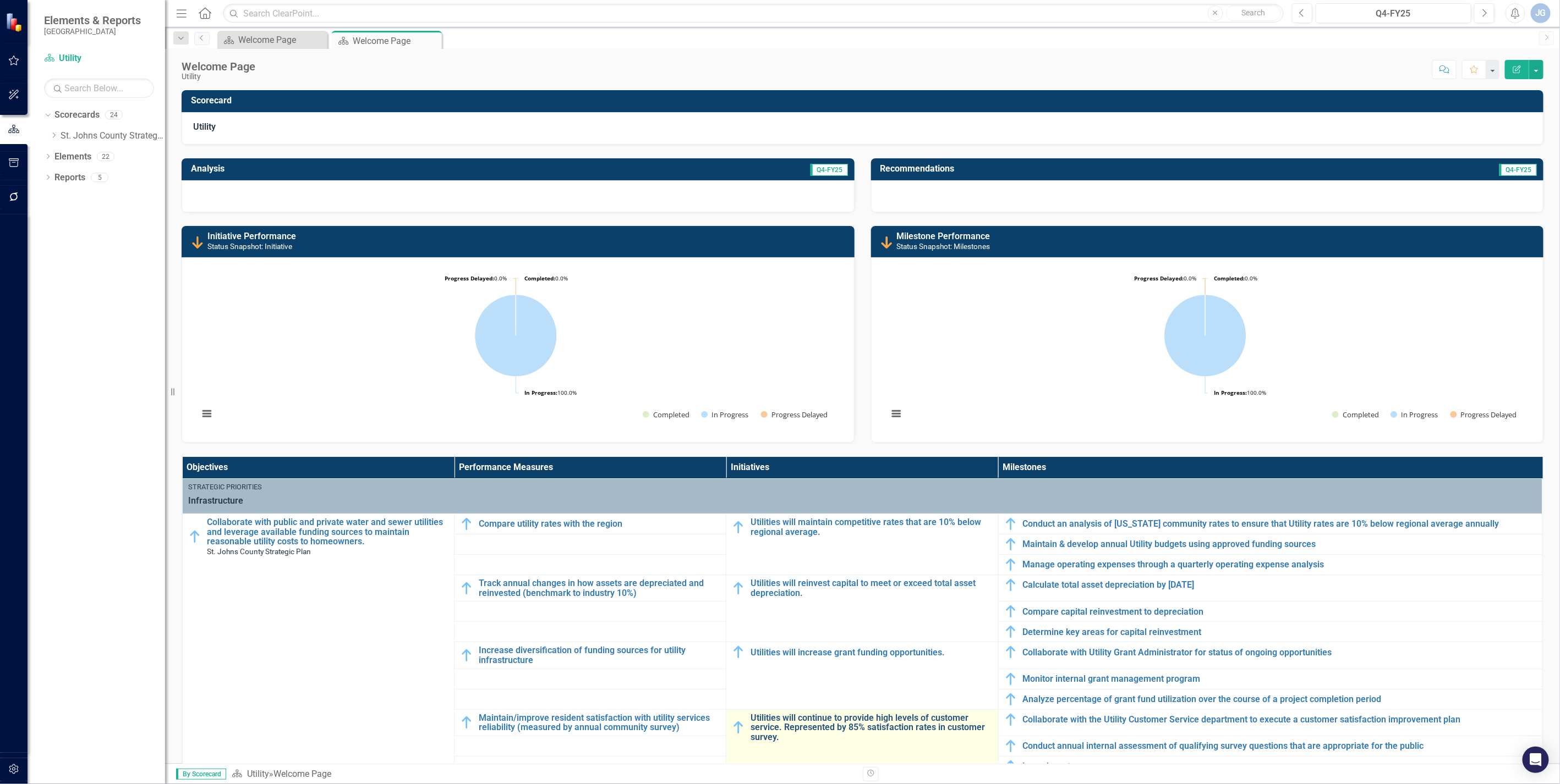
click at [815, 728] on link "Utilities will continue to provide high levels of customer service. Represented…" at bounding box center [871, 728] width 242 height 29
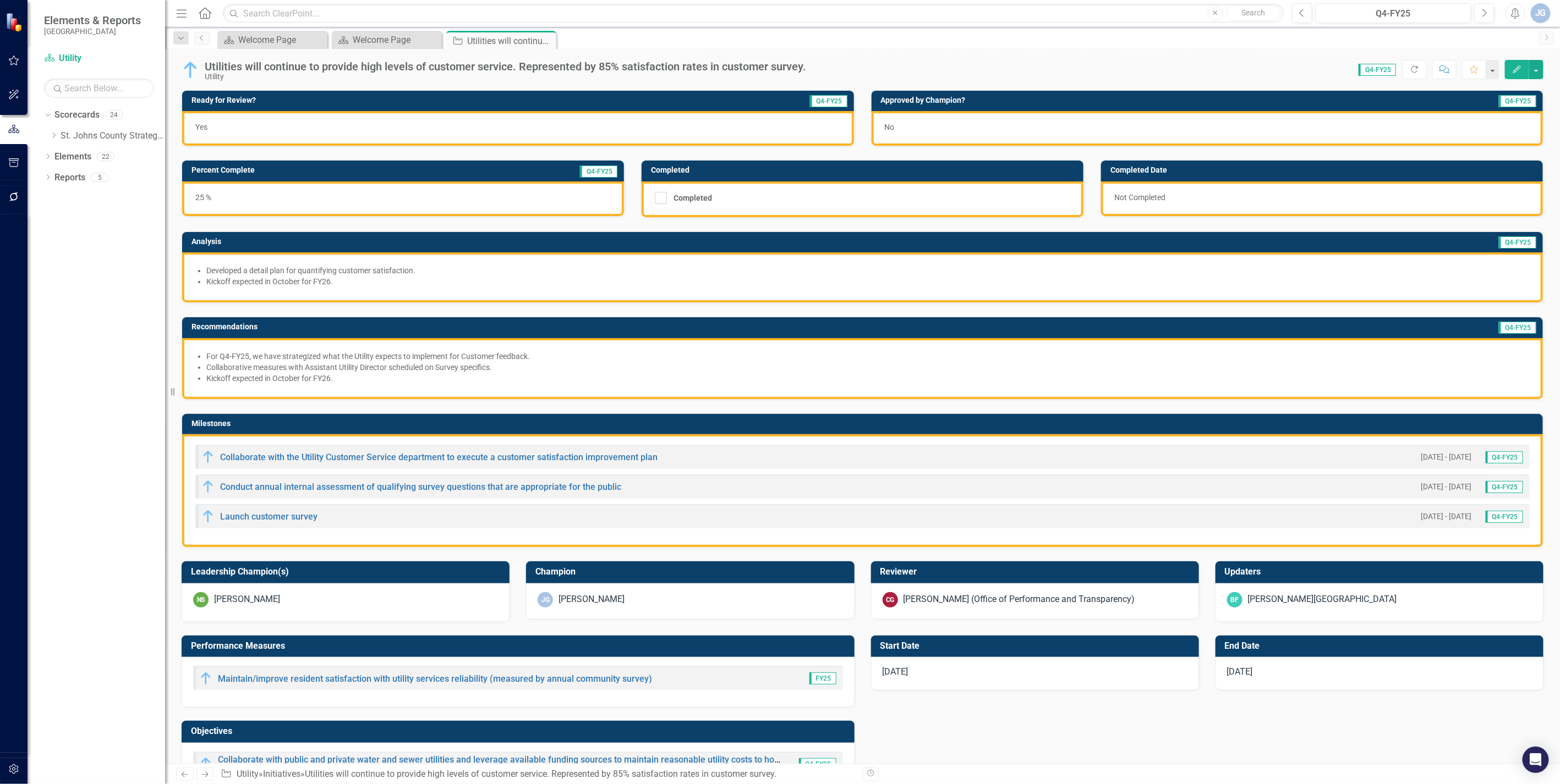
click at [922, 125] on div "No" at bounding box center [1207, 129] width 672 height 35
click at [922, 127] on div "No" at bounding box center [1207, 129] width 672 height 35
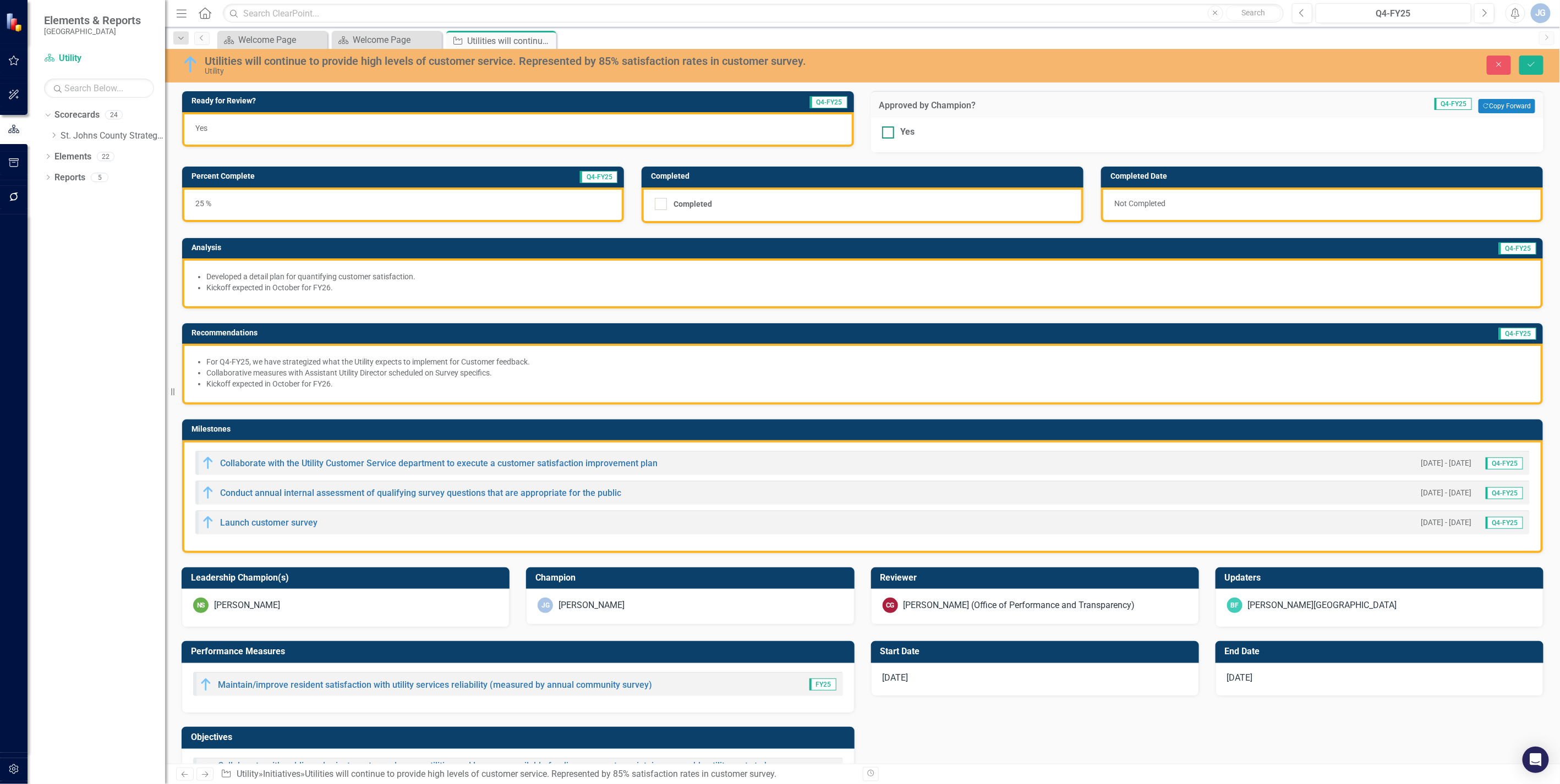
click at [883, 136] on div at bounding box center [888, 133] width 12 height 12
click at [883, 134] on input "Yes" at bounding box center [885, 130] width 7 height 7
checkbox input "true"
click at [1533, 61] on icon "Save" at bounding box center [1531, 64] width 10 height 8
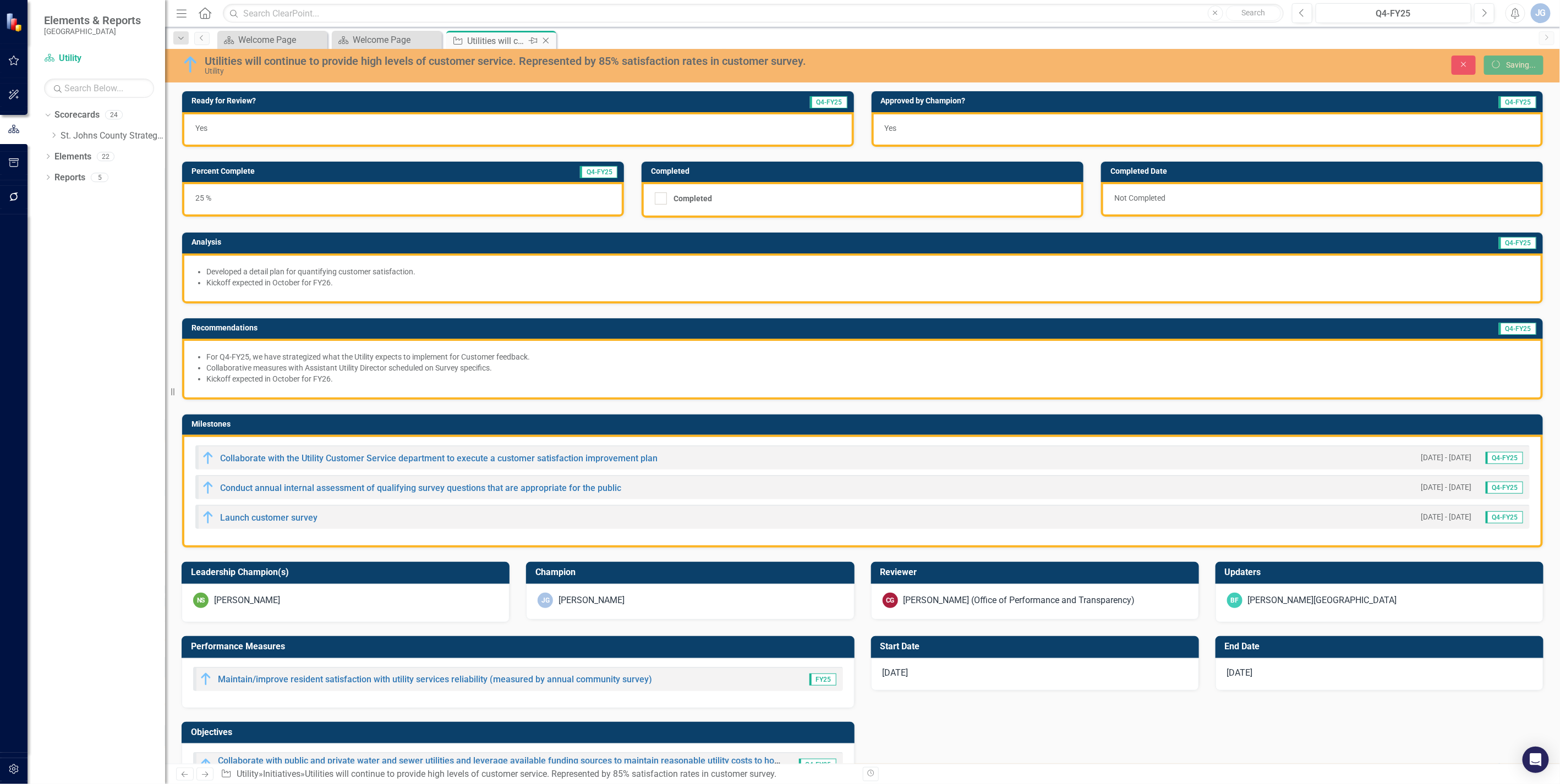
click at [547, 40] on icon "Close" at bounding box center [546, 40] width 11 height 9
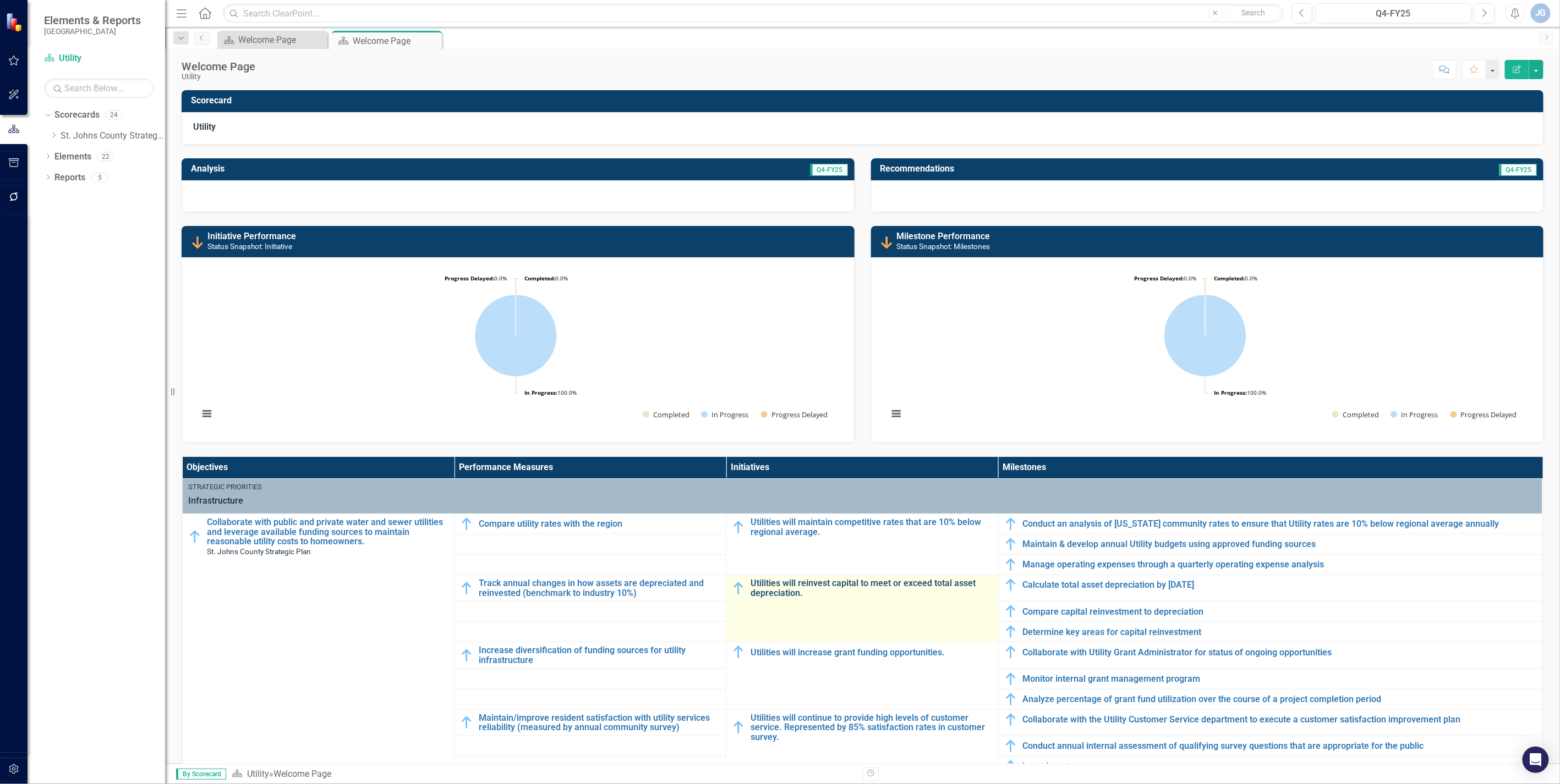
click at [814, 596] on link "Utilities will reinvest capital to meet or exceed total asset depreciation." at bounding box center [871, 588] width 242 height 19
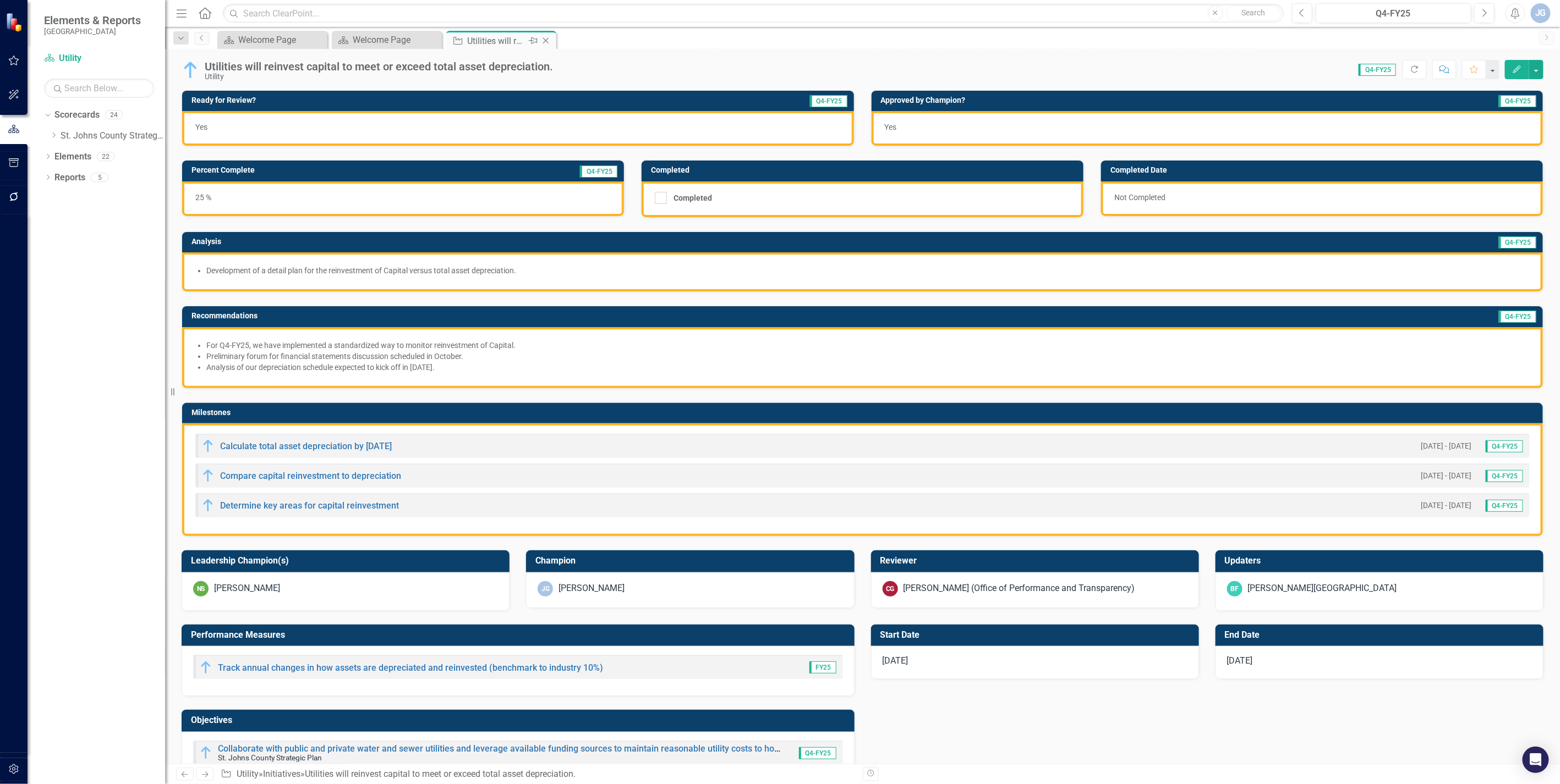
click at [549, 41] on icon "Close" at bounding box center [546, 40] width 11 height 9
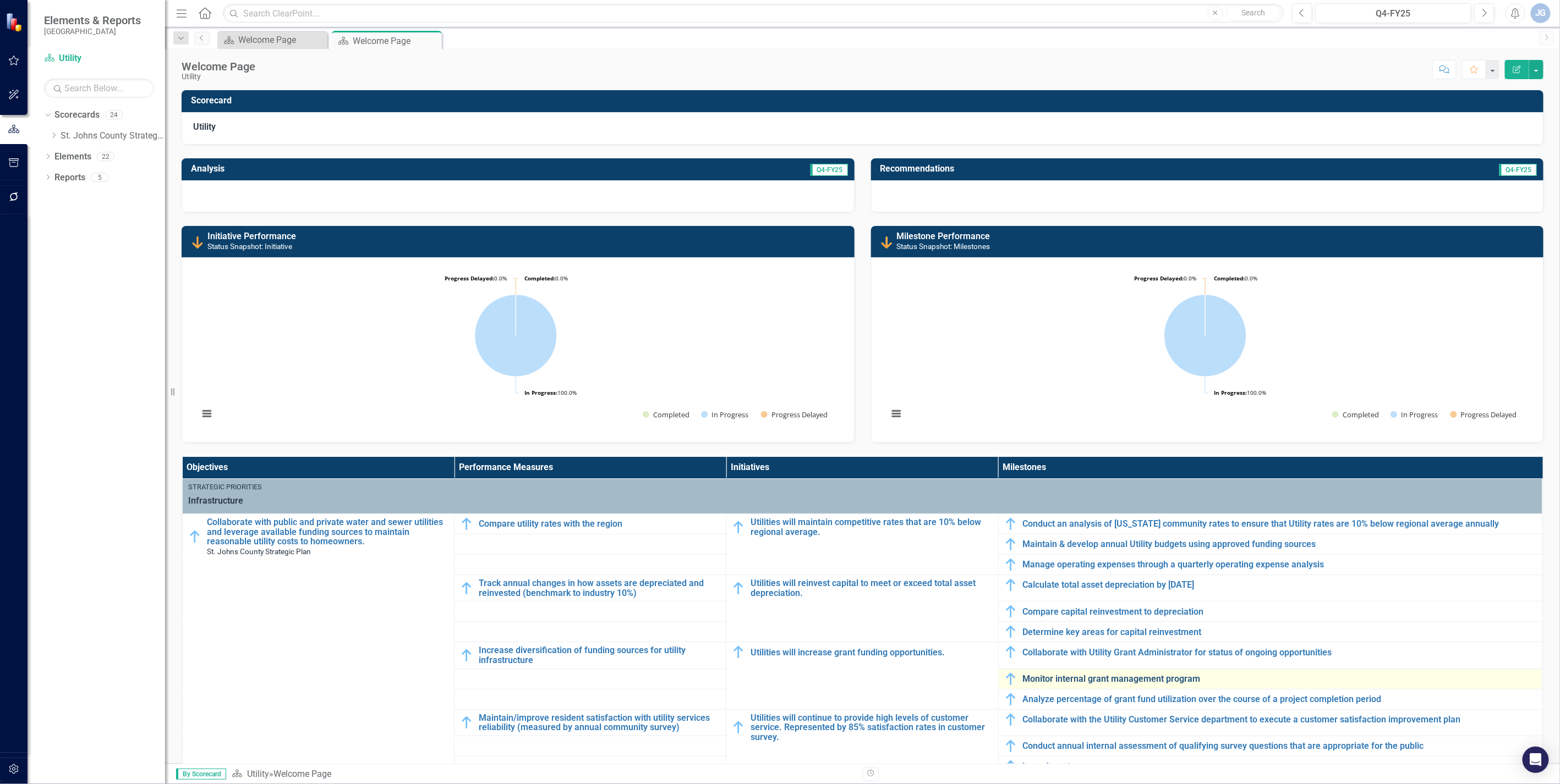
click at [1054, 683] on link "Monitor internal grant management program" at bounding box center [1279, 679] width 514 height 10
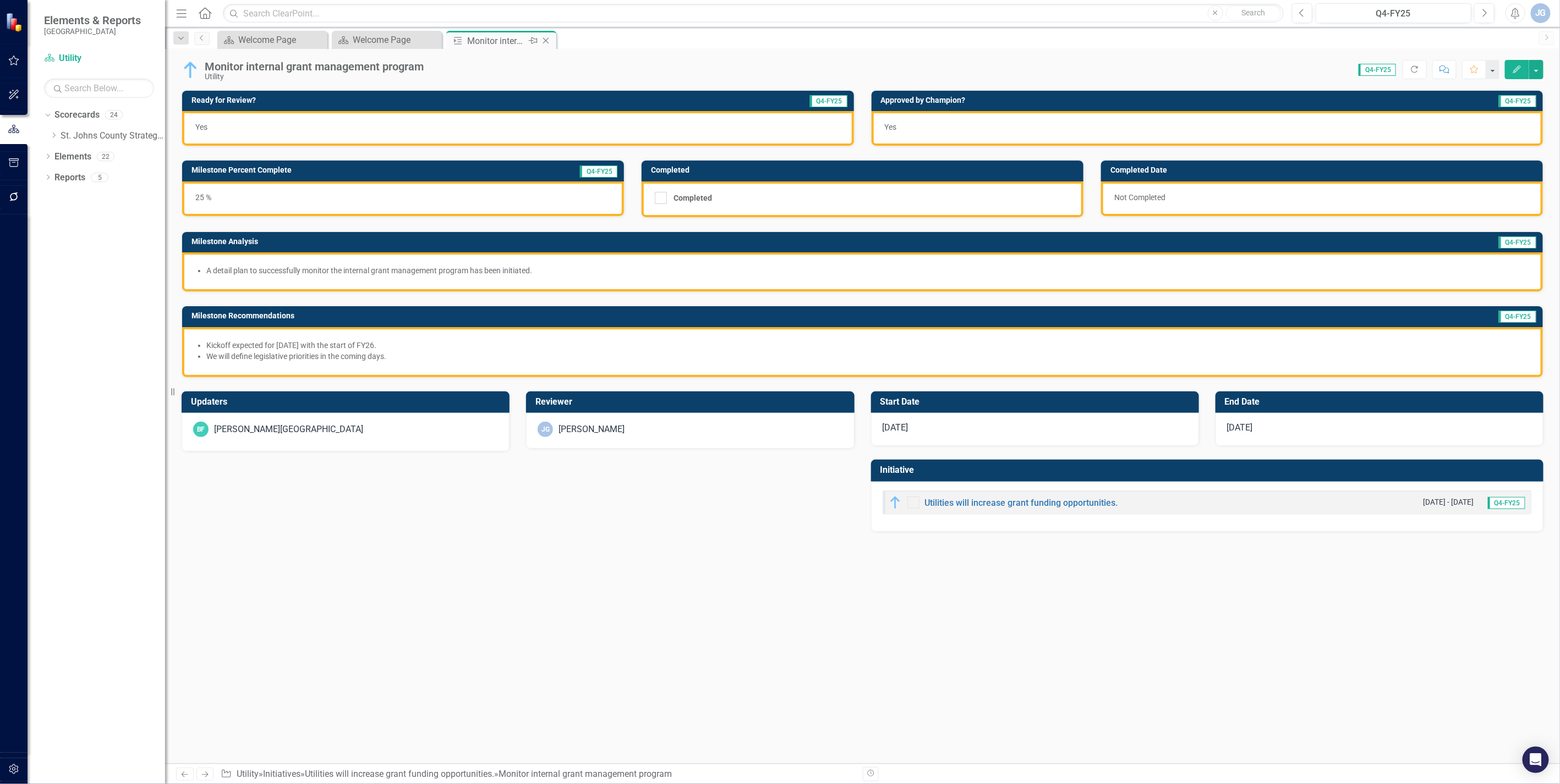
click at [542, 41] on icon "Close" at bounding box center [546, 40] width 11 height 9
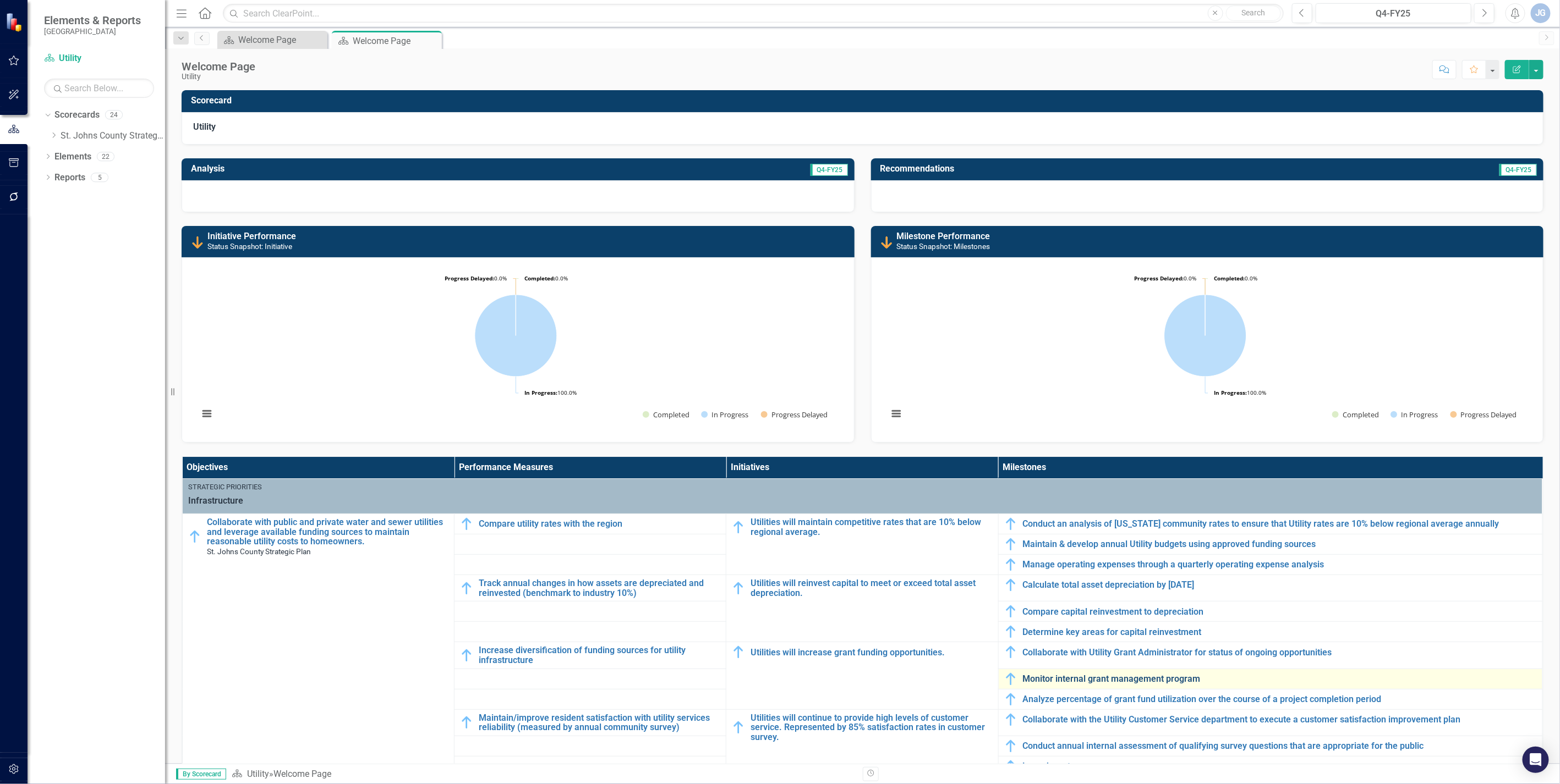
click at [1064, 679] on link "Monitor internal grant management program" at bounding box center [1279, 679] width 514 height 10
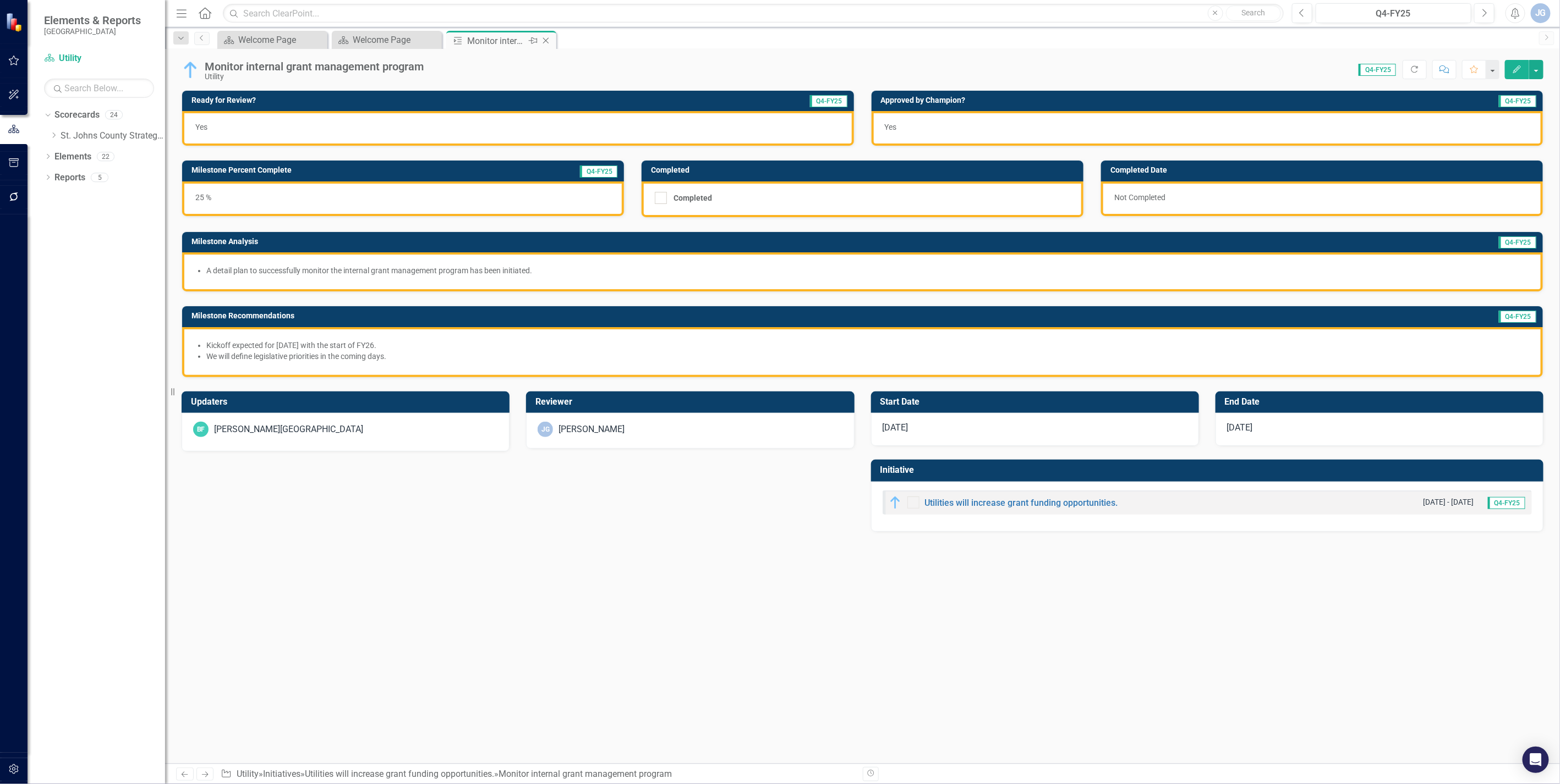
click at [547, 40] on icon "Close" at bounding box center [546, 40] width 11 height 9
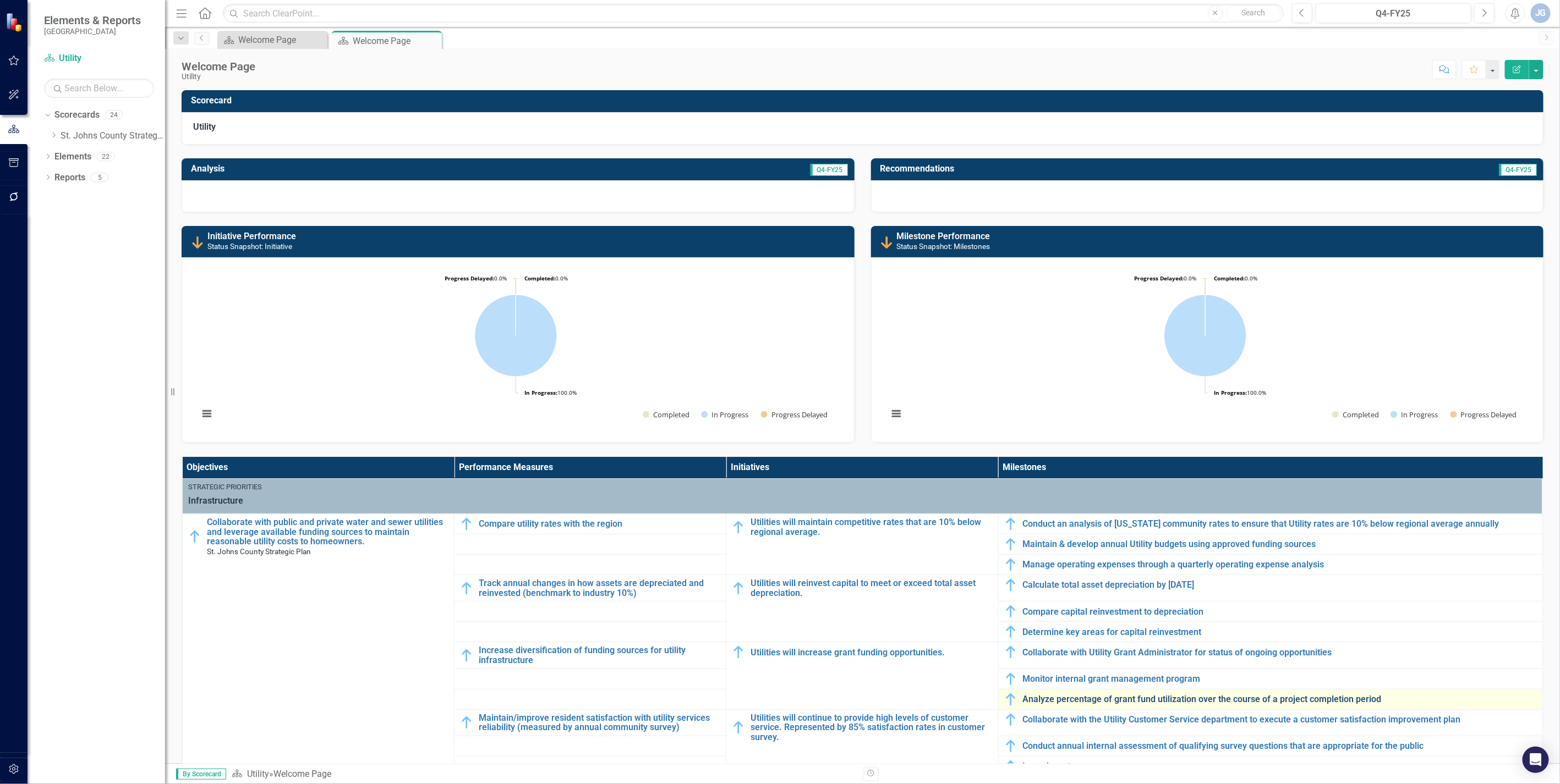
click at [1101, 701] on link "Analyze percentage of grant fund utilization over the course of a project compl…" at bounding box center [1279, 699] width 514 height 10
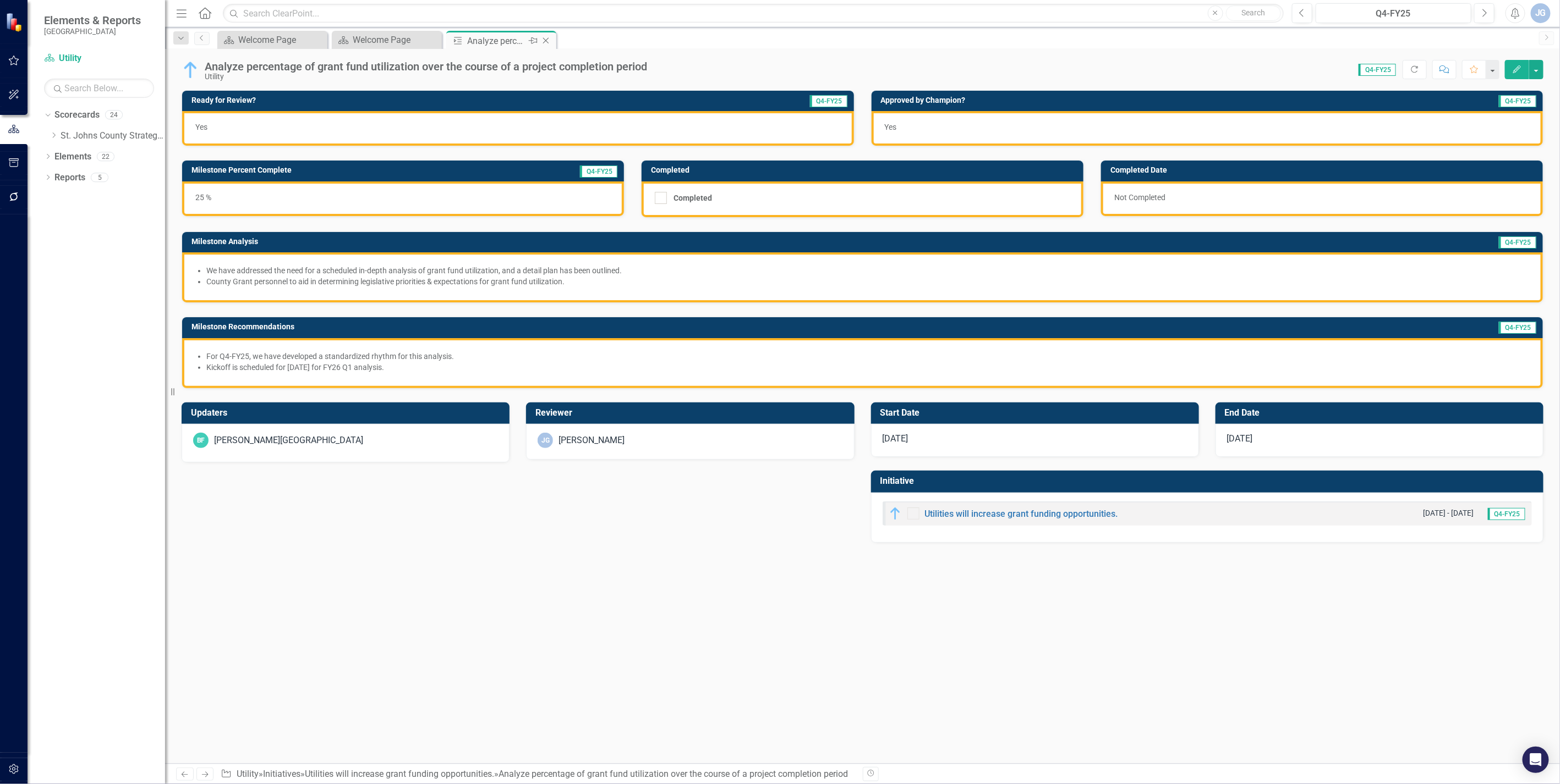
click at [541, 37] on icon "Close" at bounding box center [546, 40] width 11 height 9
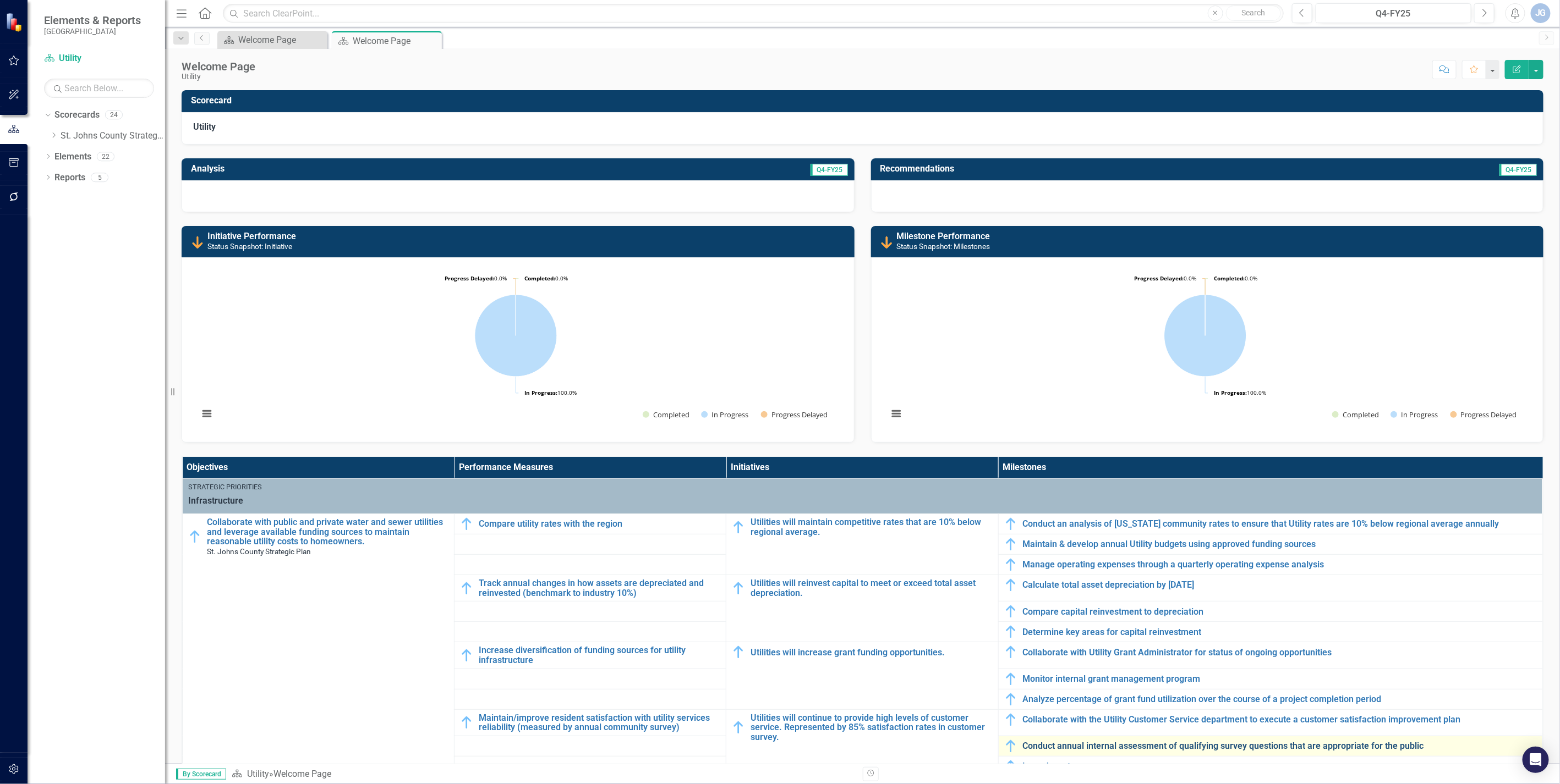
click at [1117, 744] on link "Conduct annual internal assessment of qualifying survey questions that are appr…" at bounding box center [1279, 746] width 514 height 10
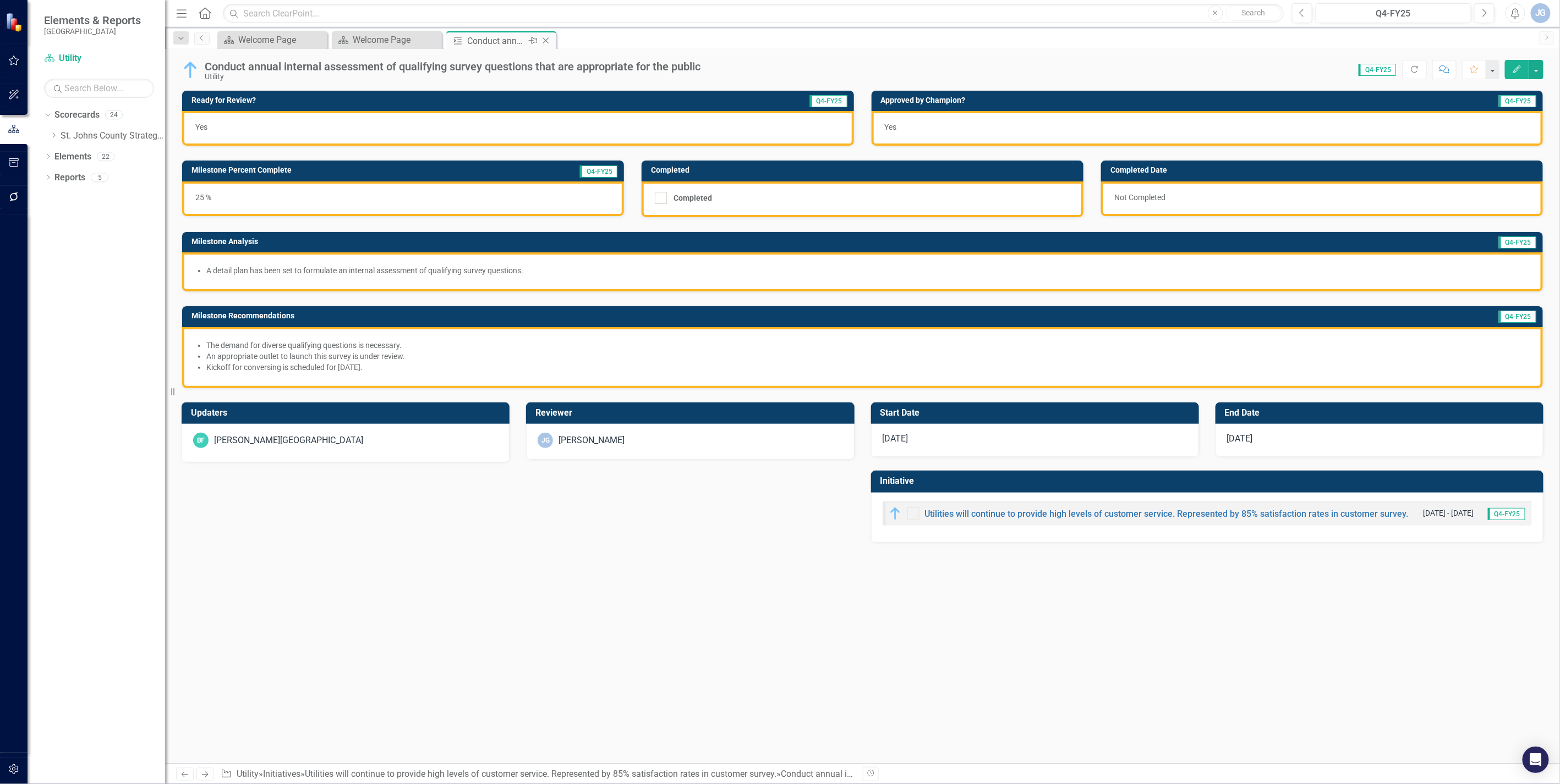
click at [541, 40] on icon "Close" at bounding box center [546, 40] width 11 height 9
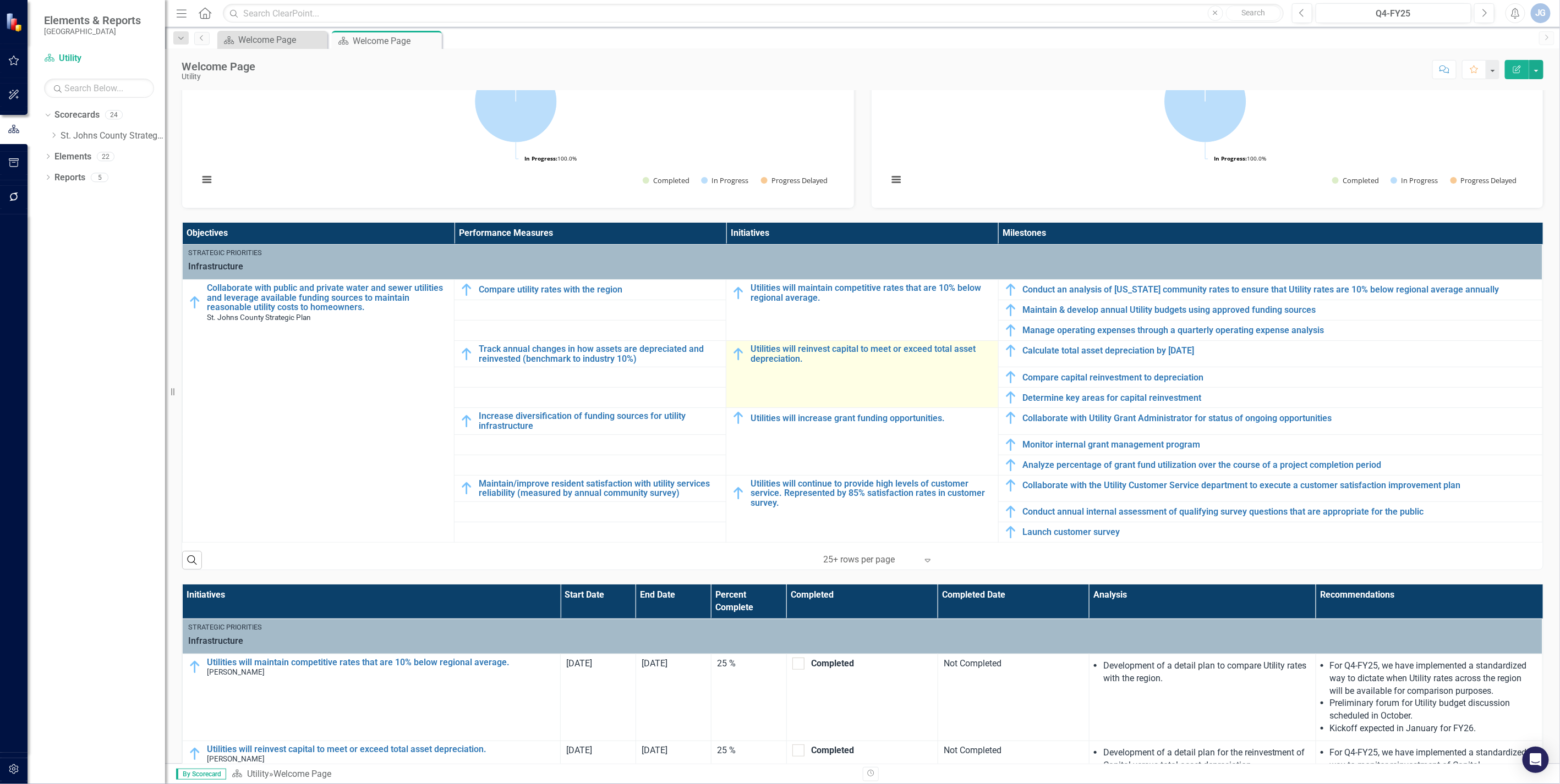
scroll to position [244, 0]
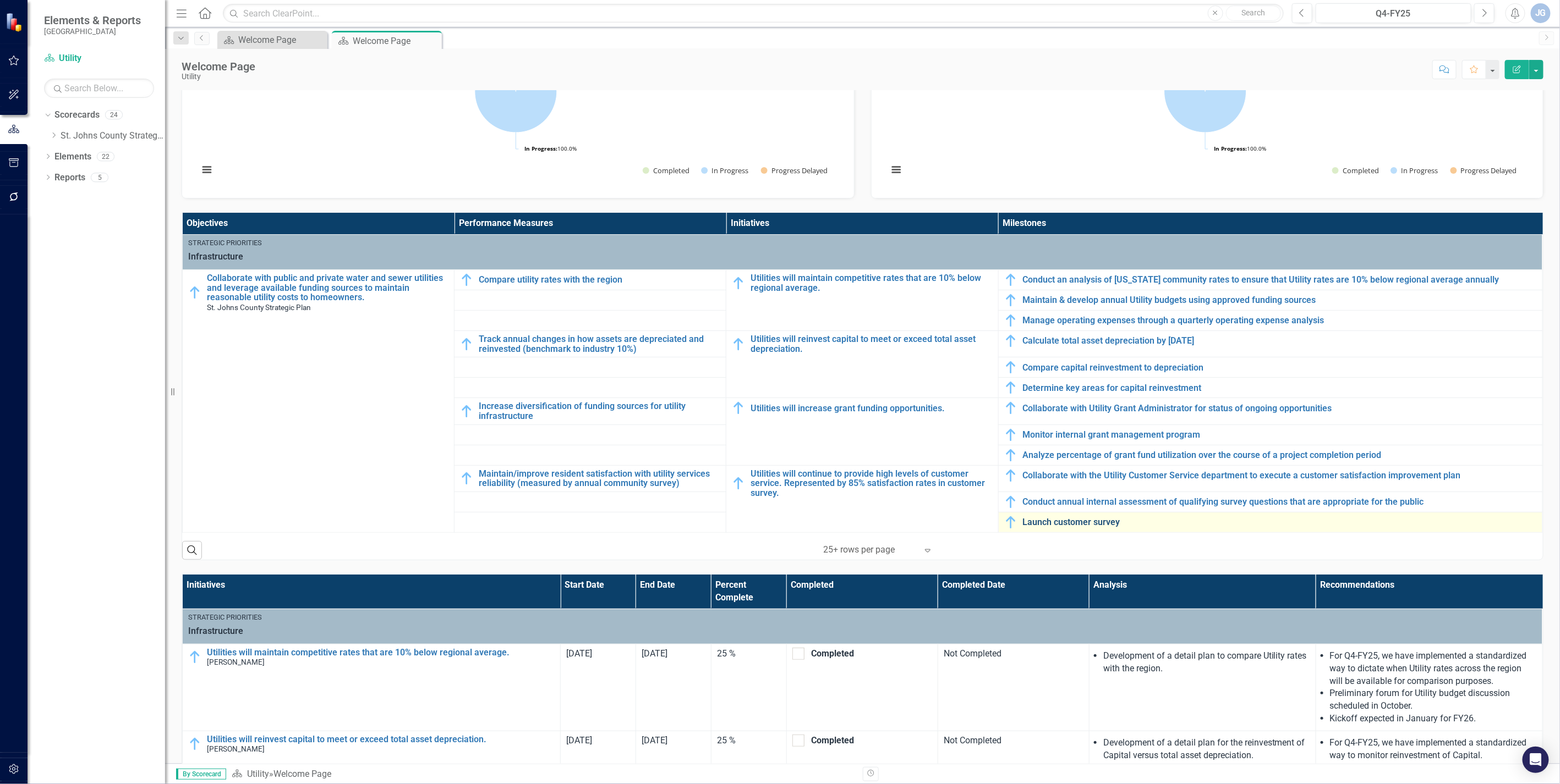
click at [1054, 523] on link "Launch customer survey" at bounding box center [1279, 522] width 514 height 10
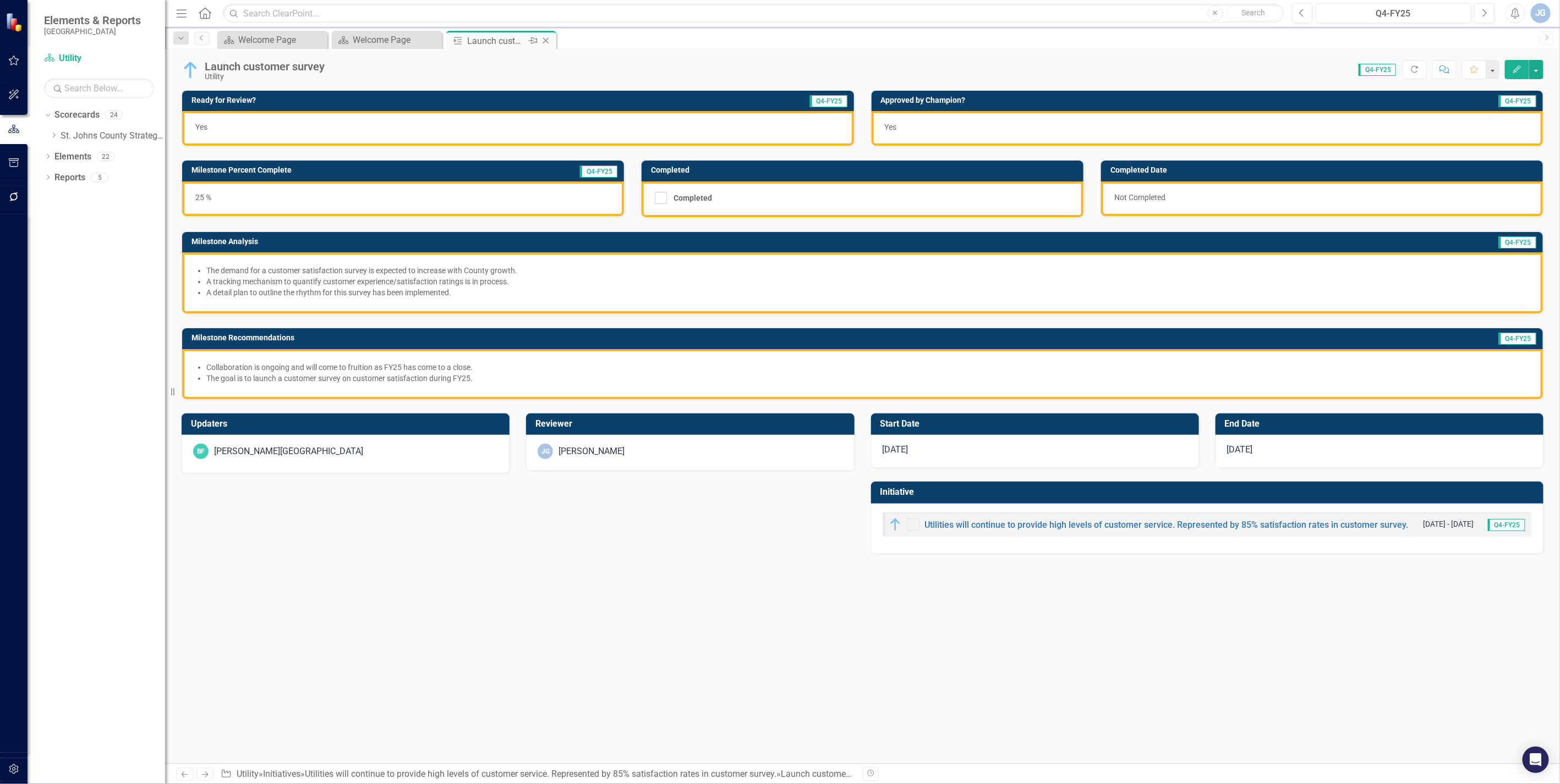
click at [545, 37] on icon "Close" at bounding box center [546, 40] width 11 height 9
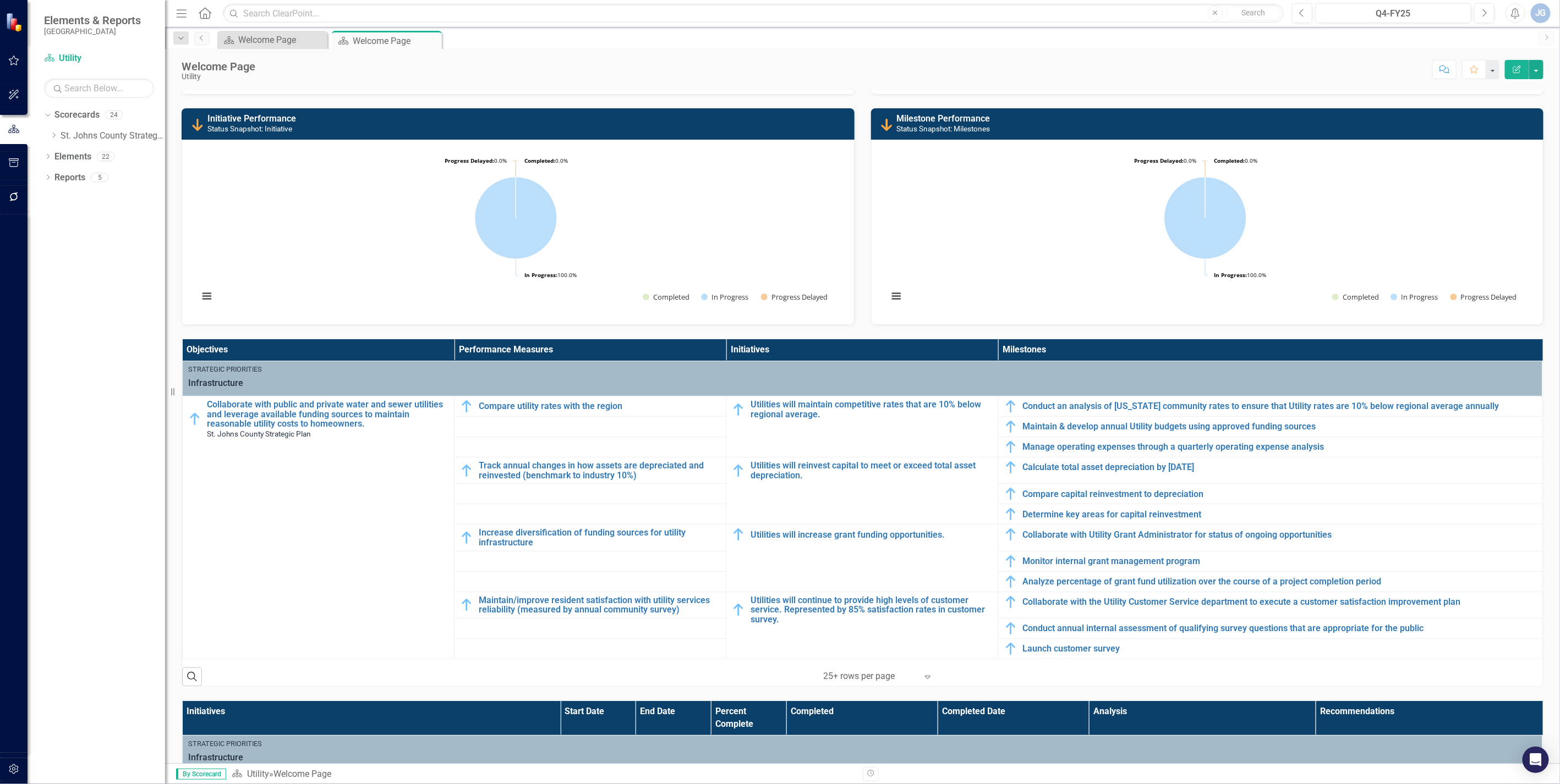
scroll to position [244, 0]
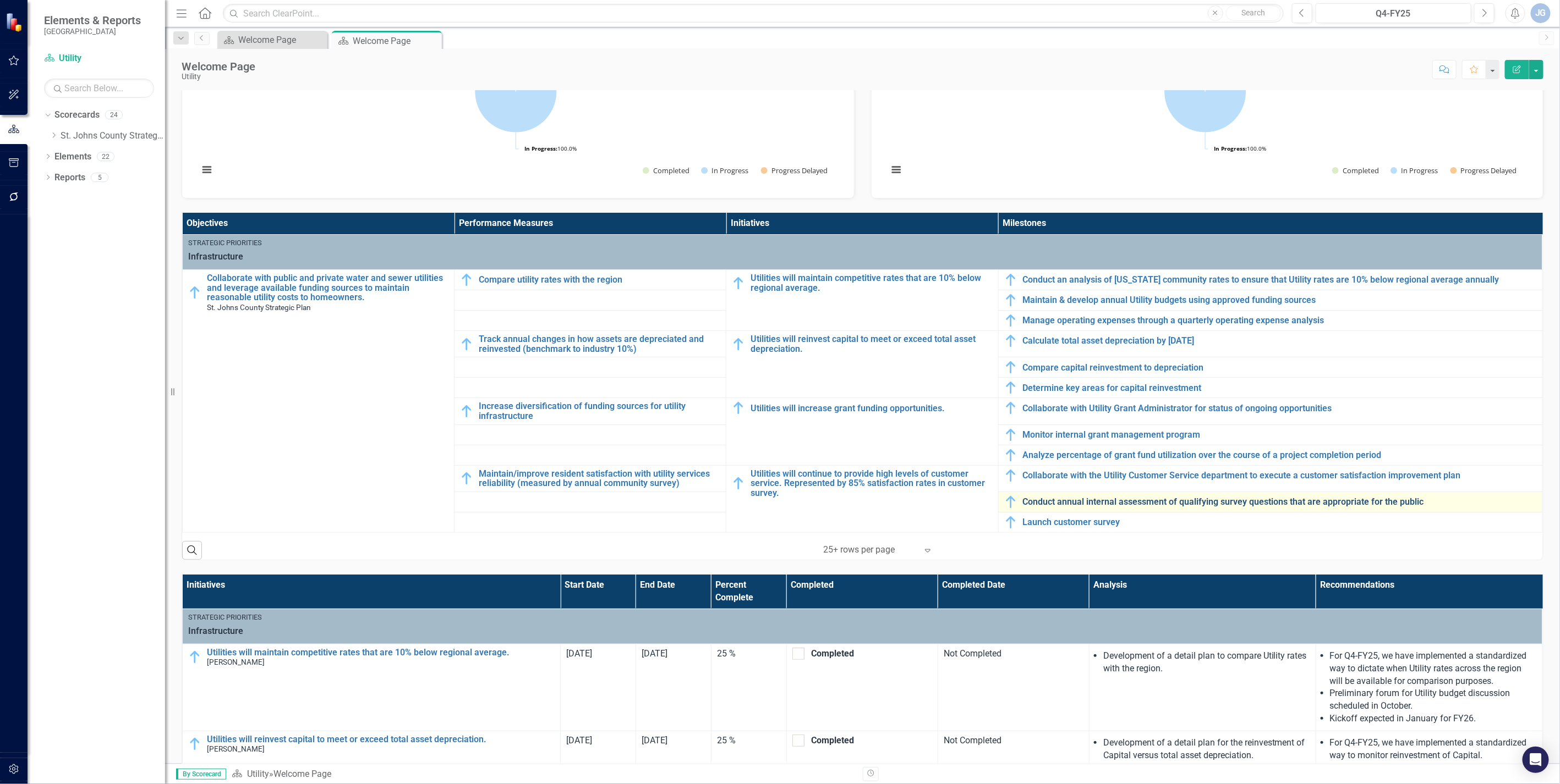
click at [1037, 499] on link "Conduct annual internal assessment of qualifying survey questions that are appr…" at bounding box center [1279, 502] width 514 height 10
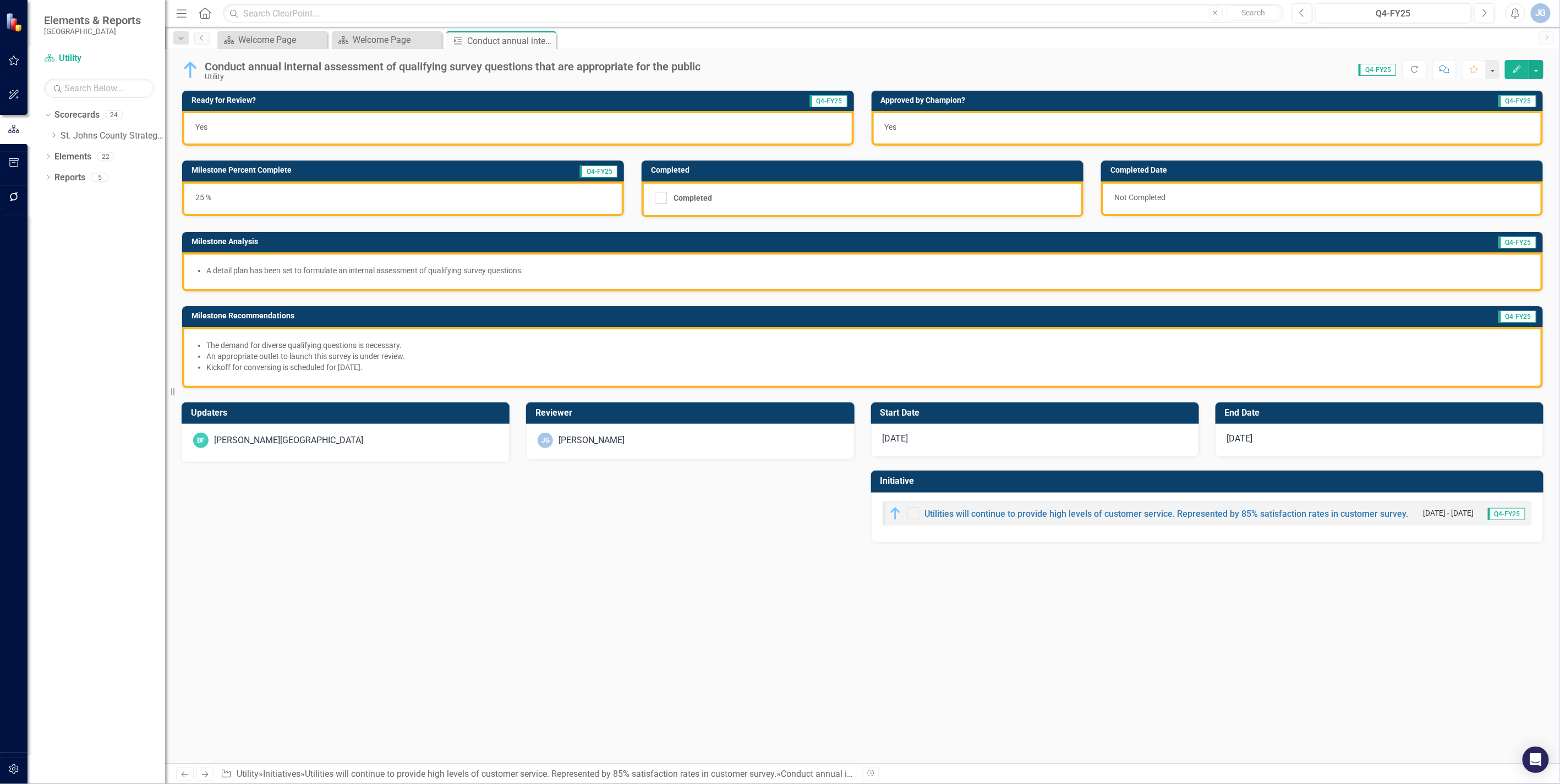
click at [0, 0] on icon "Close" at bounding box center [0, 0] width 0 height 0
